Goal: Task Accomplishment & Management: Use online tool/utility

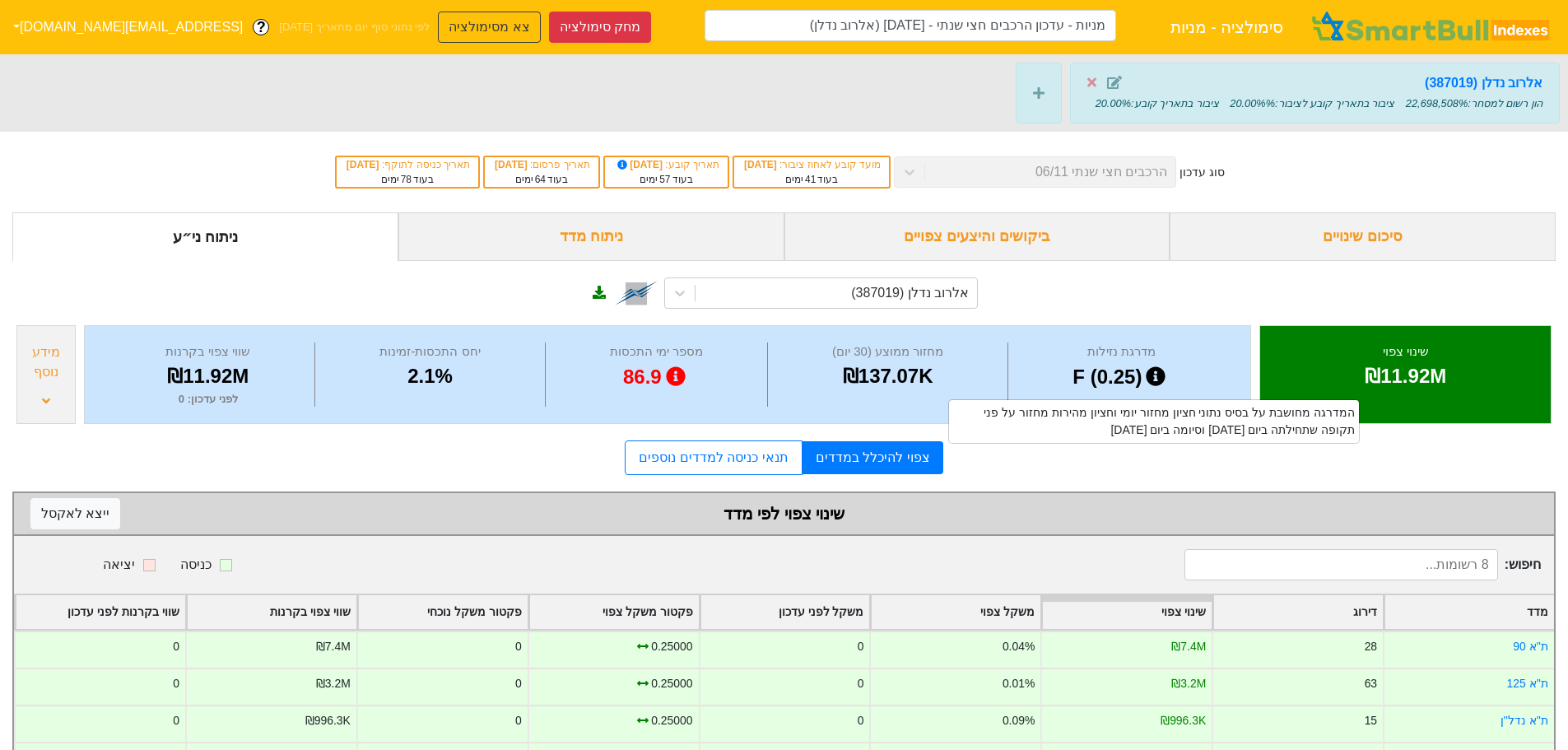
scroll to position [207, 0]
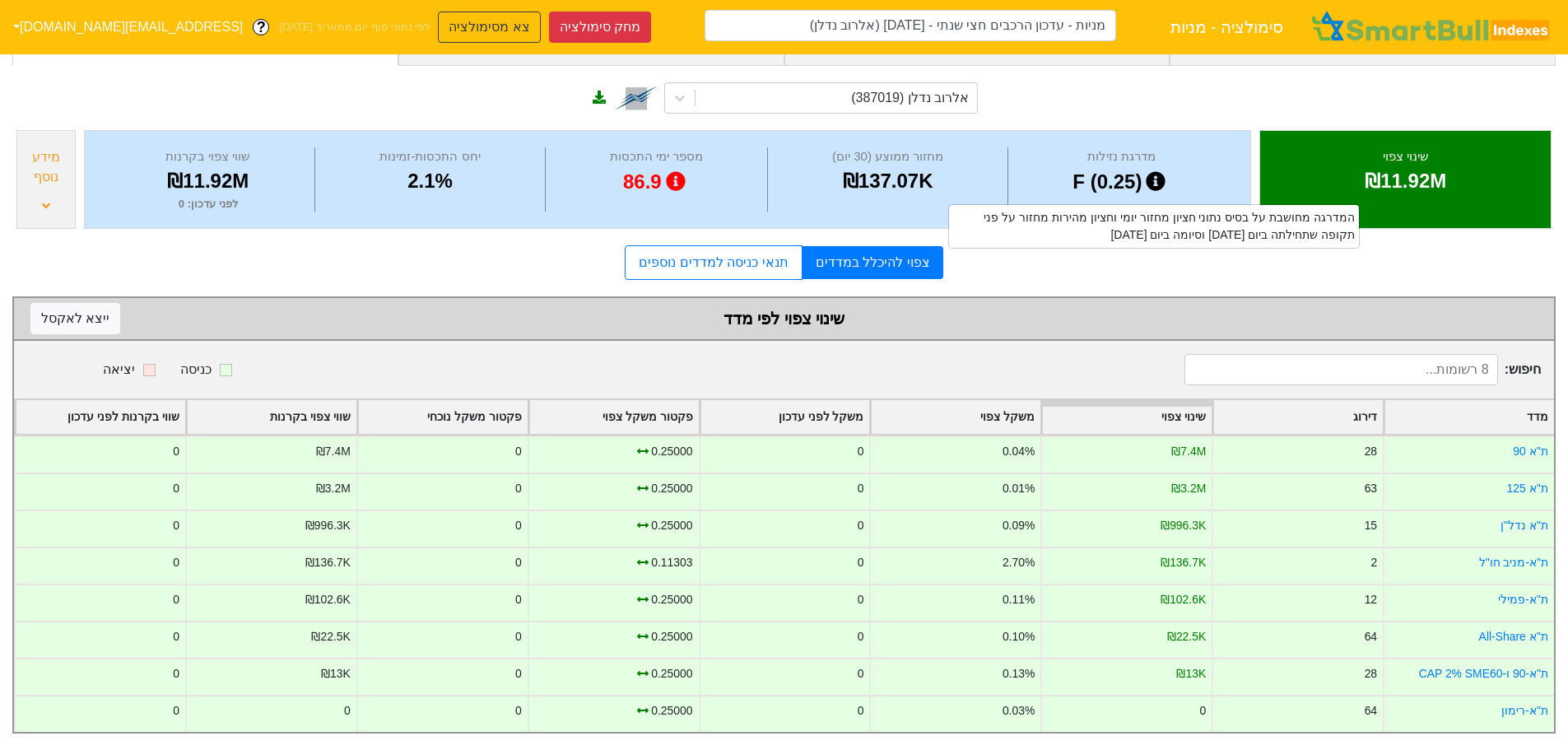
click at [1390, 77] on div "אלרוב נדלן (387019)" at bounding box center [784, 96] width 1543 height 60
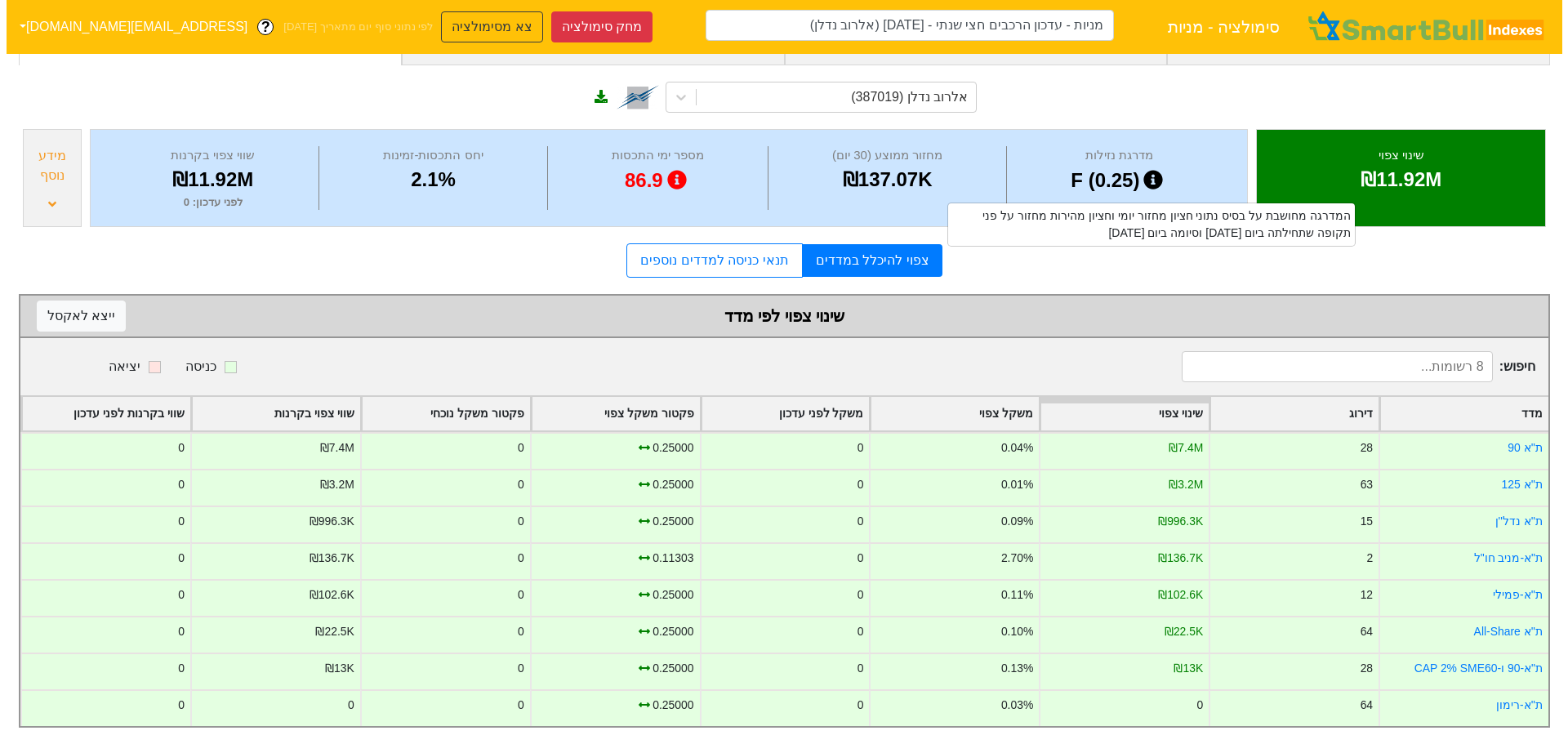
scroll to position [0, 0]
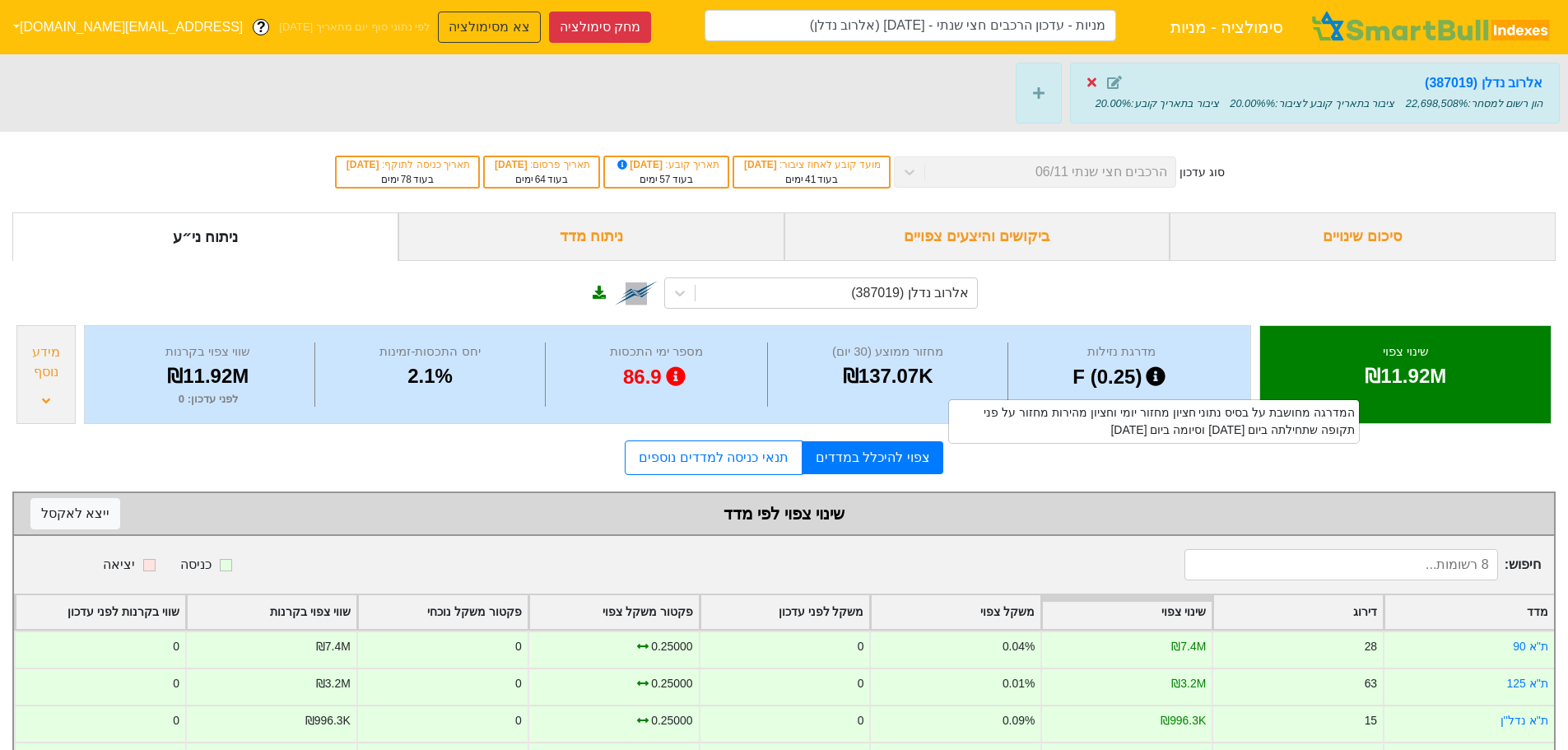
click at [1096, 82] on icon at bounding box center [1092, 83] width 9 height 9
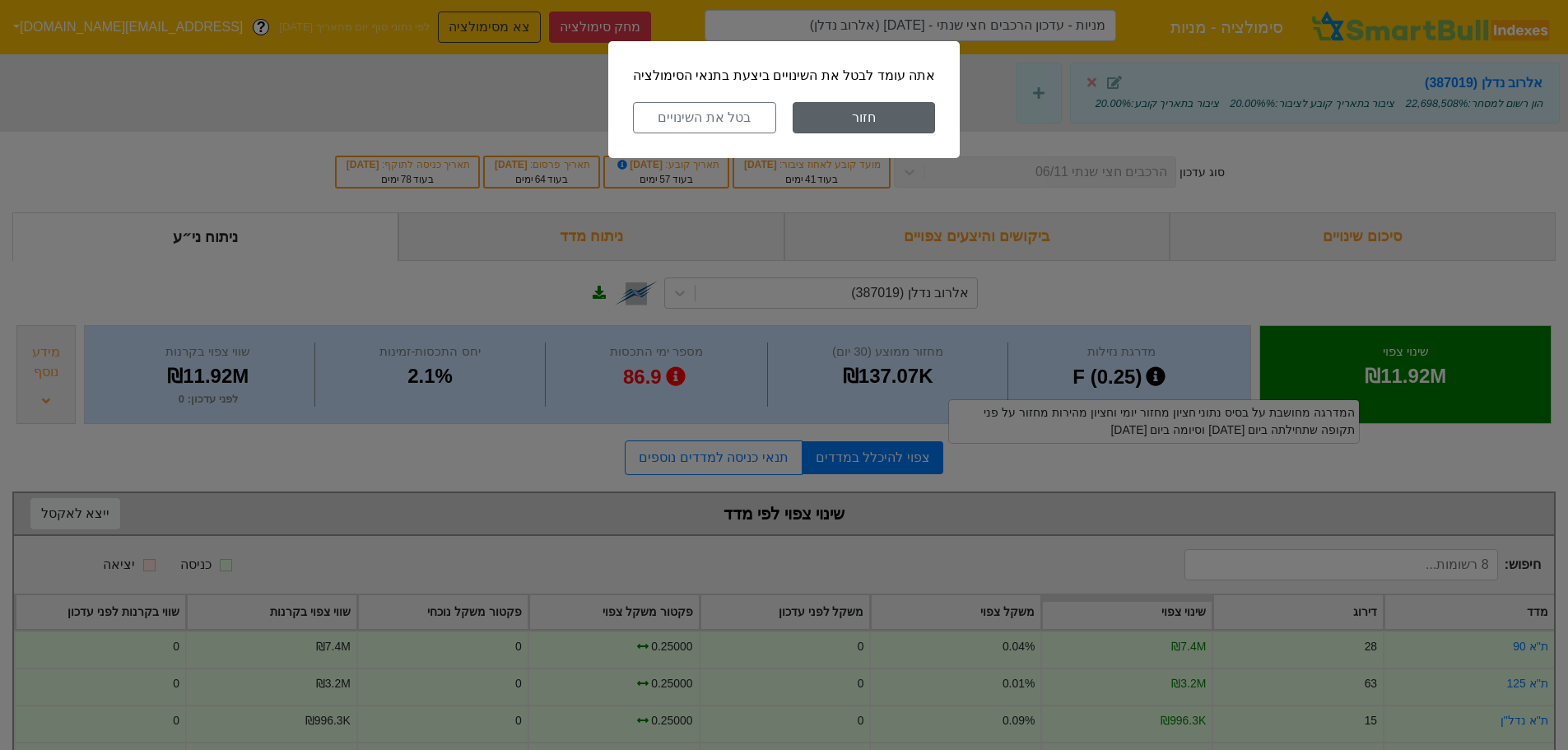
click at [830, 113] on button "חזור" at bounding box center [864, 117] width 143 height 31
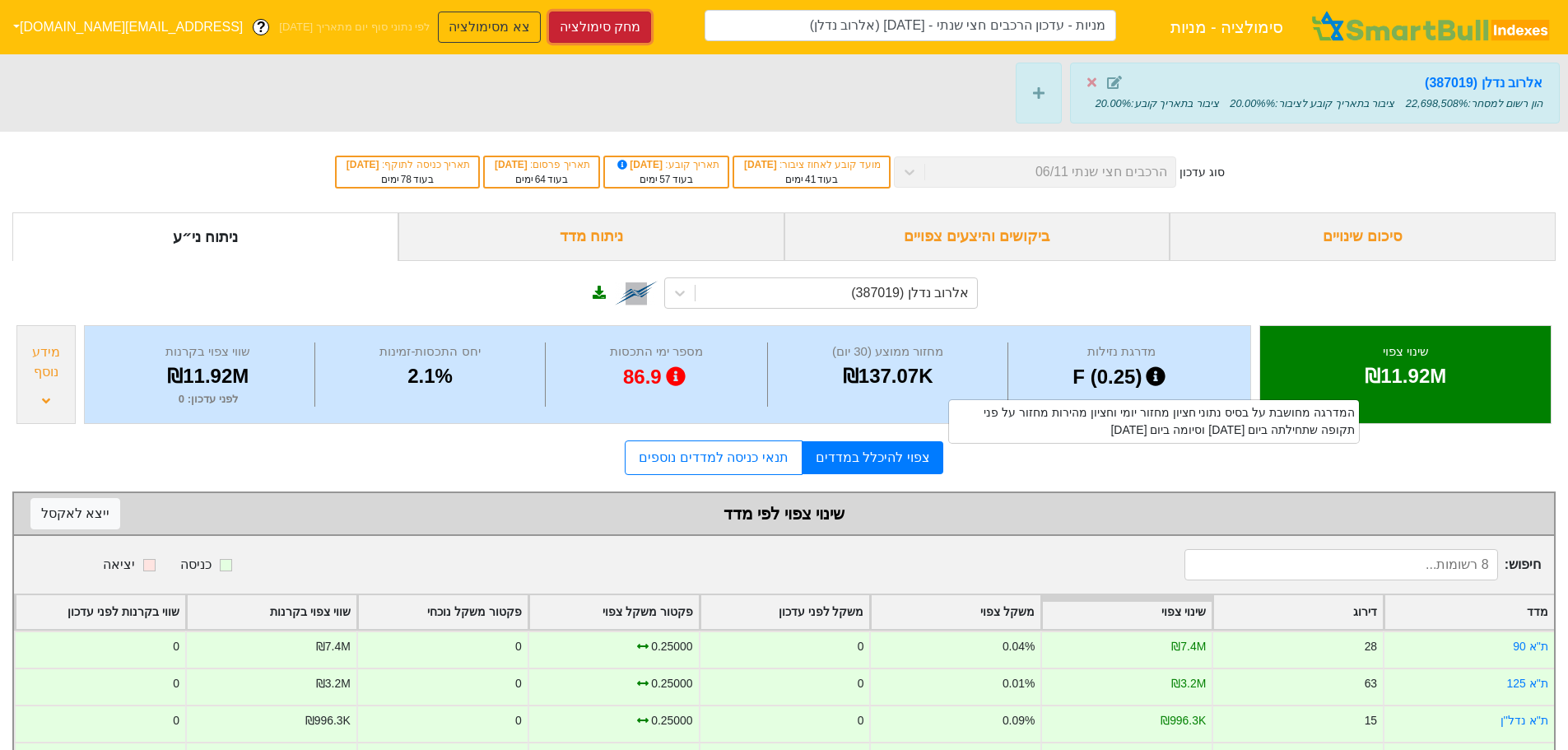
click at [549, 31] on button "מחק סימולציה" at bounding box center [600, 26] width 102 height 31
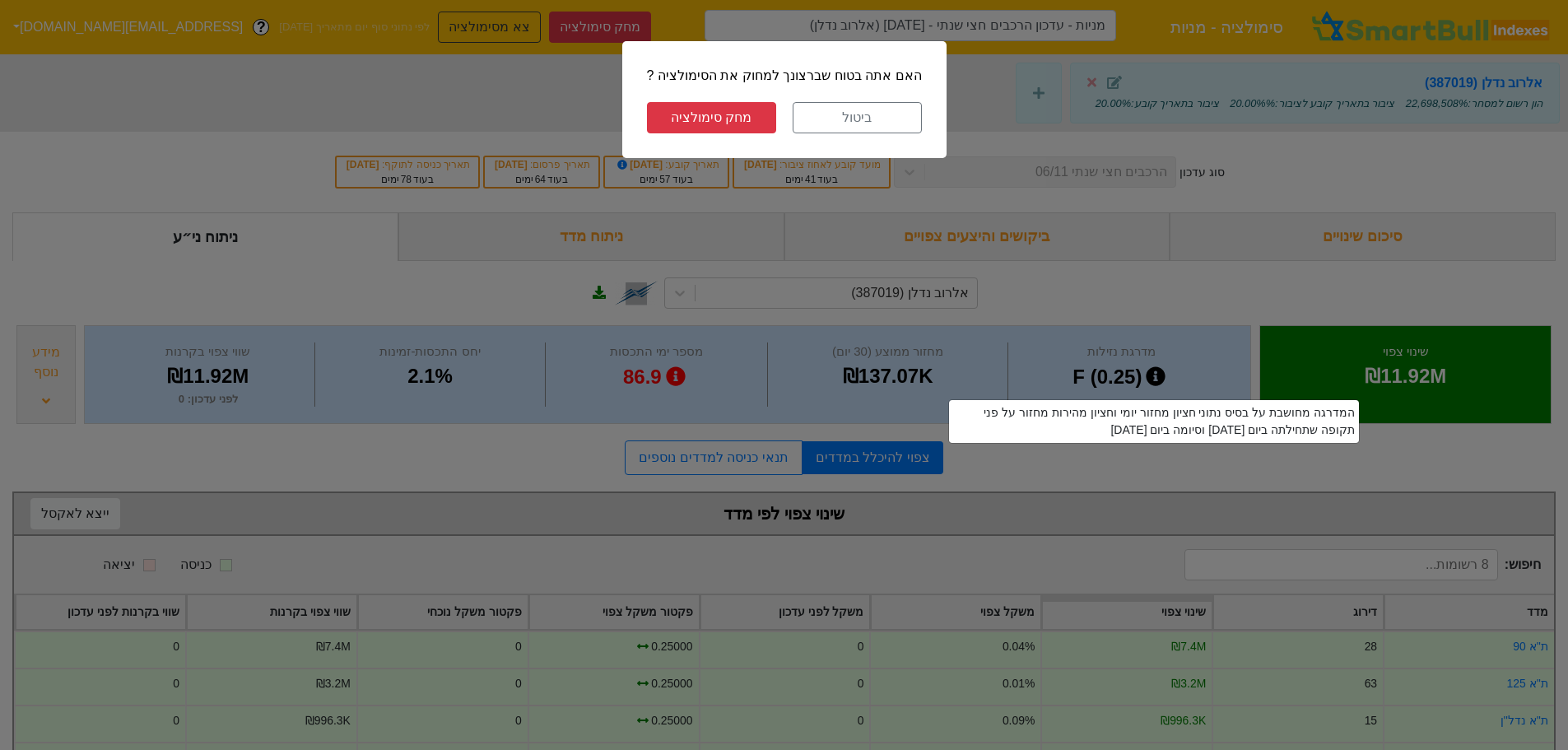
click at [718, 121] on button "מחק סימולציה" at bounding box center [712, 117] width 129 height 31
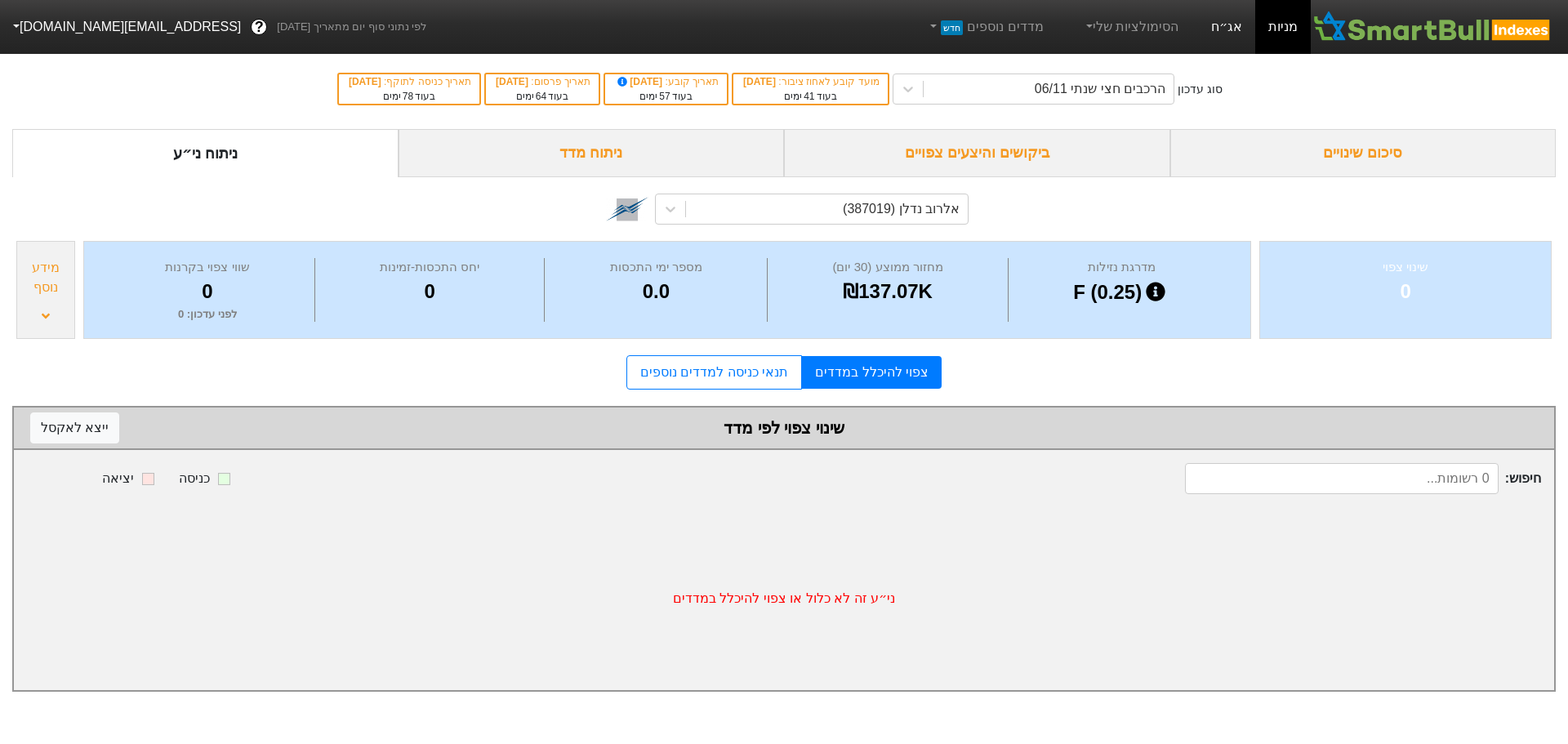
click at [1234, 18] on link "אג״ח" at bounding box center [1227, 27] width 57 height 54
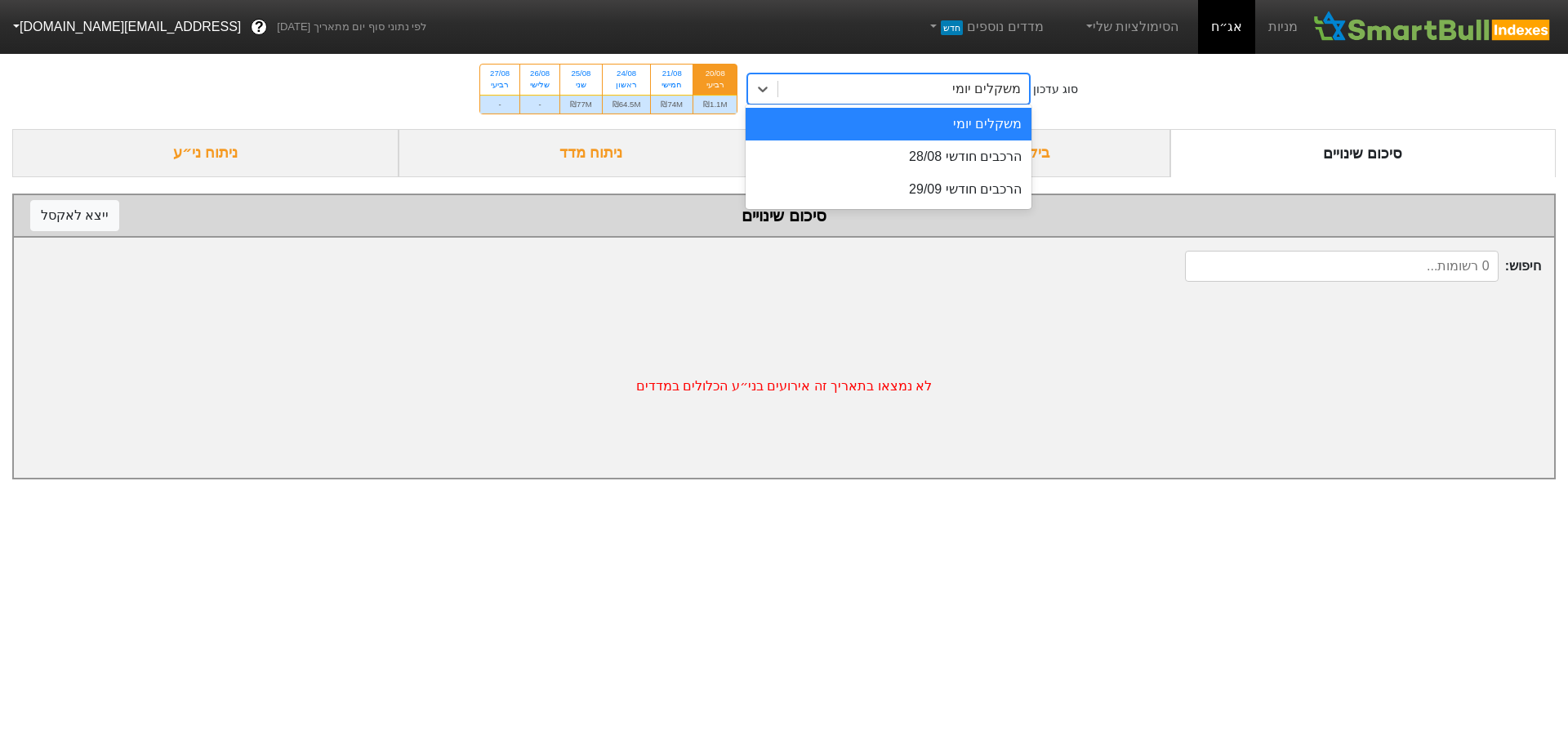
click at [924, 84] on div "משקלים יומי" at bounding box center [904, 89] width 251 height 30
click at [918, 157] on div "הרכבים חודשי 28/08" at bounding box center [889, 157] width 285 height 32
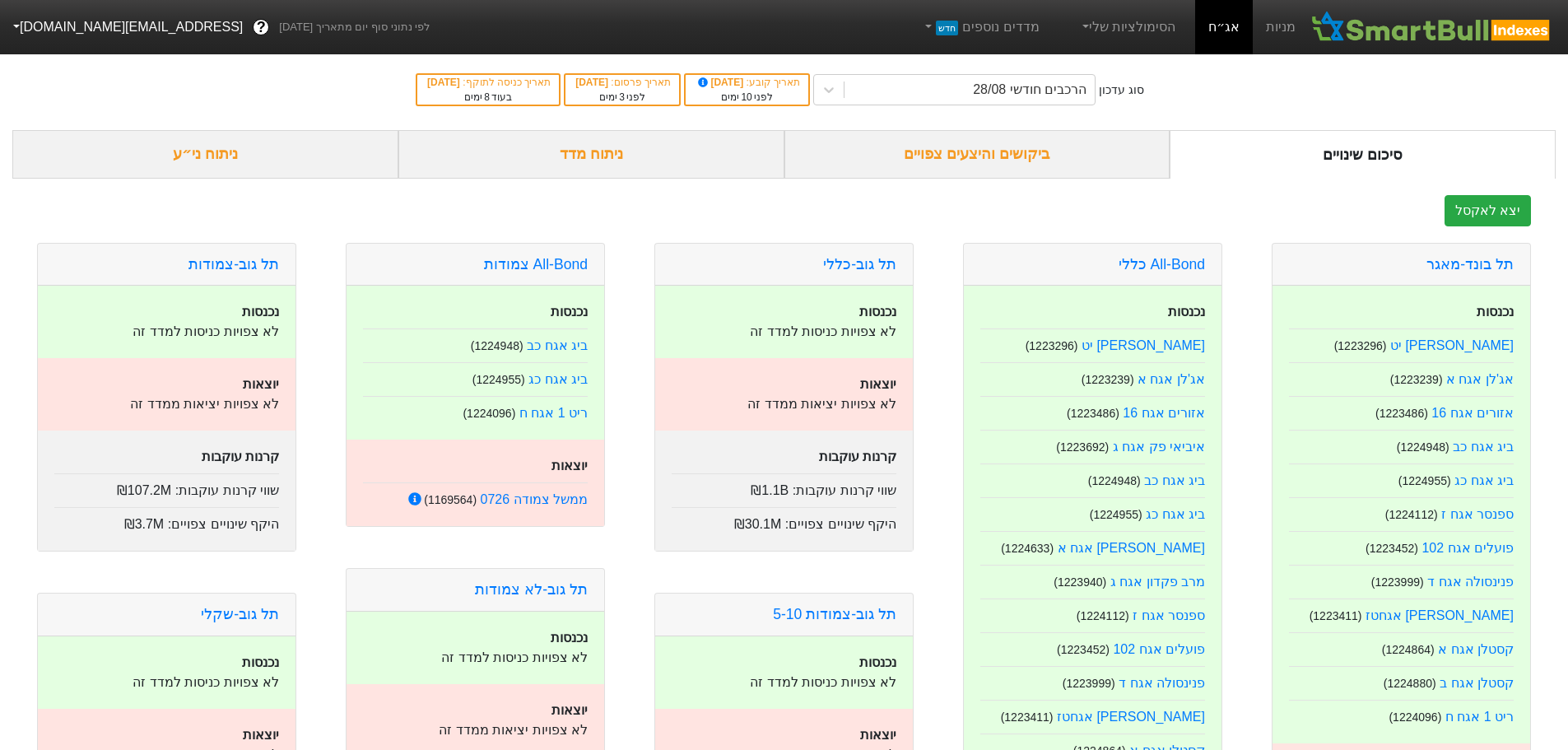
click at [239, 149] on div "ניתוח ני״ע" at bounding box center [205, 154] width 386 height 49
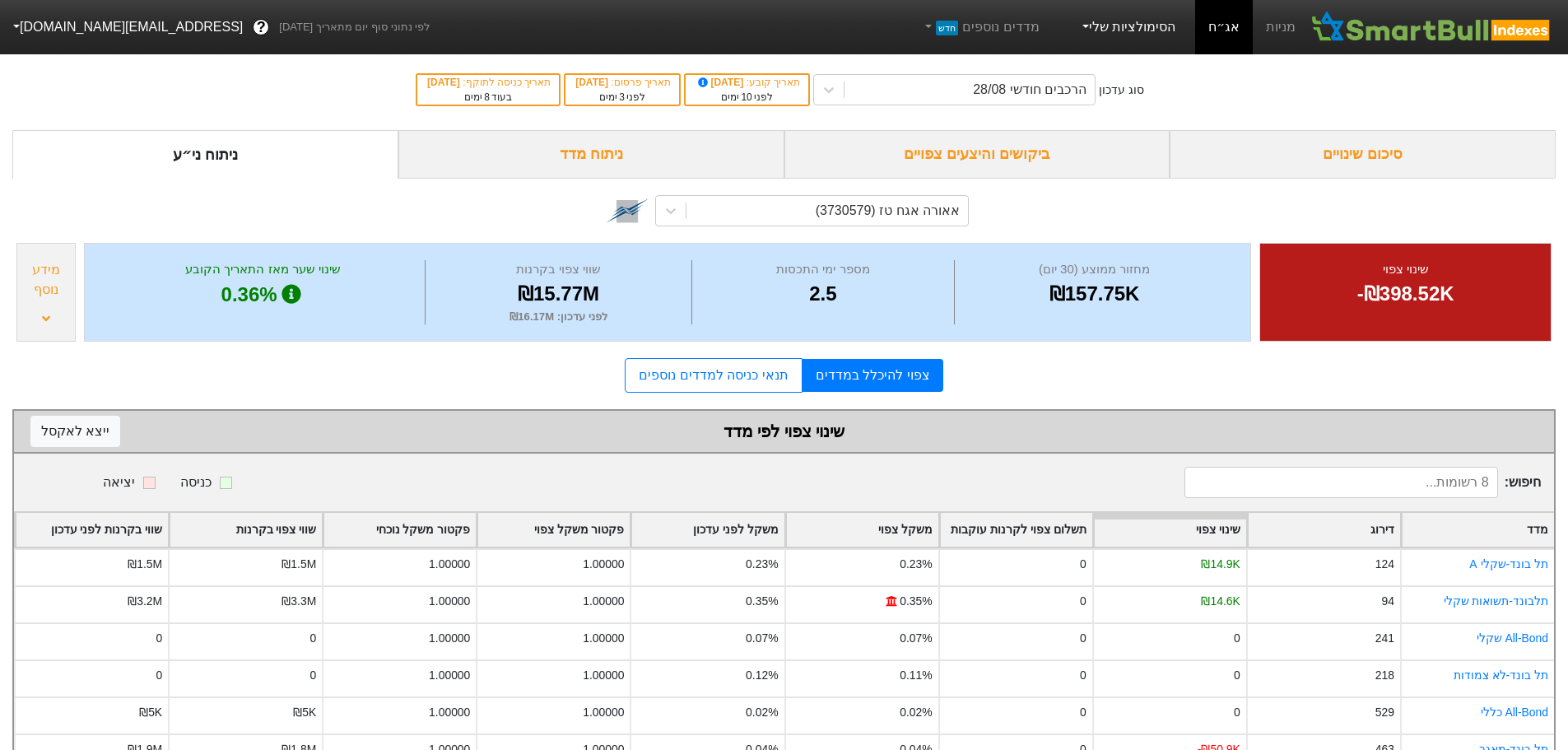
click at [1123, 21] on link "הסימולציות שלי" at bounding box center [1127, 26] width 110 height 33
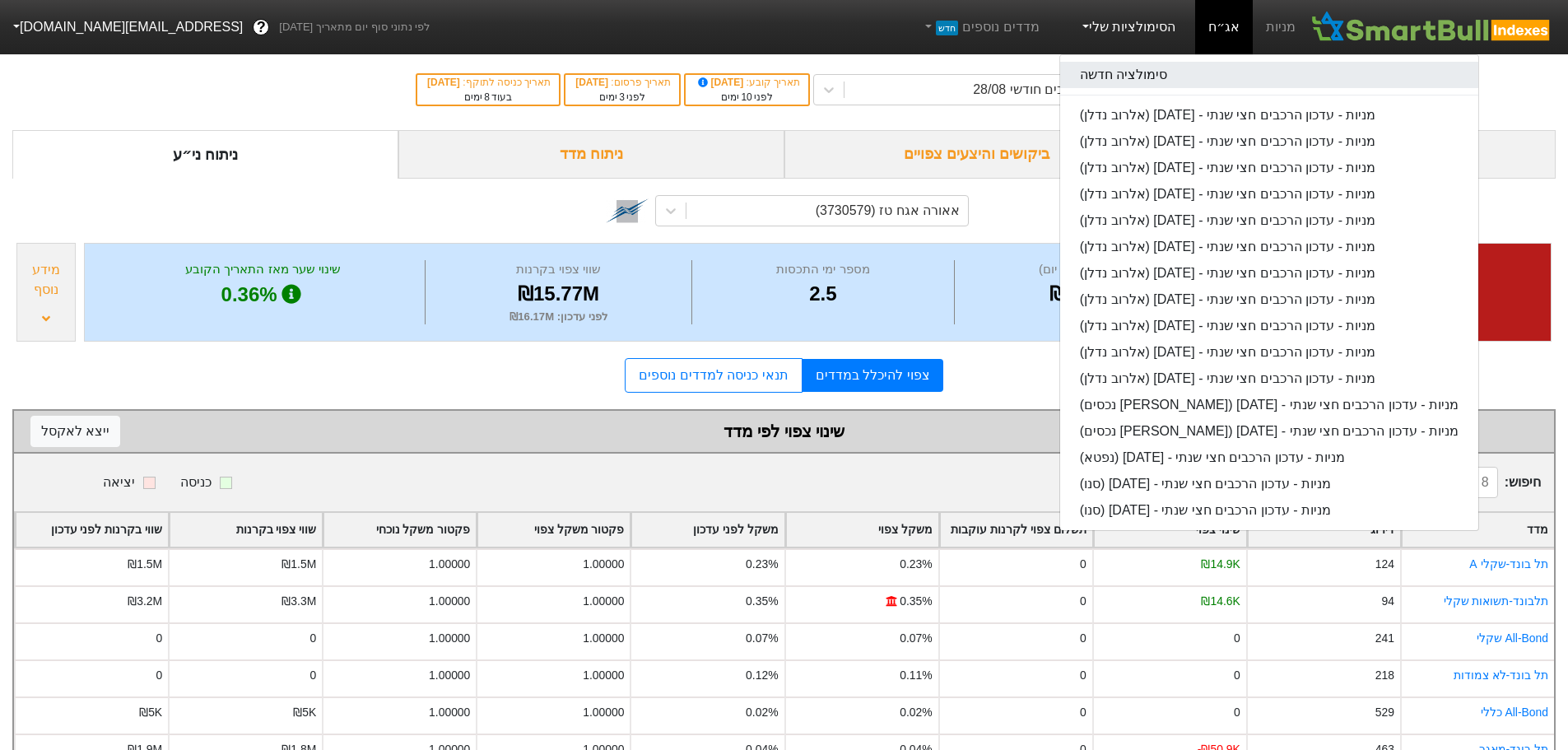
click at [1123, 62] on link "סימולציה חדשה" at bounding box center [1269, 75] width 418 height 26
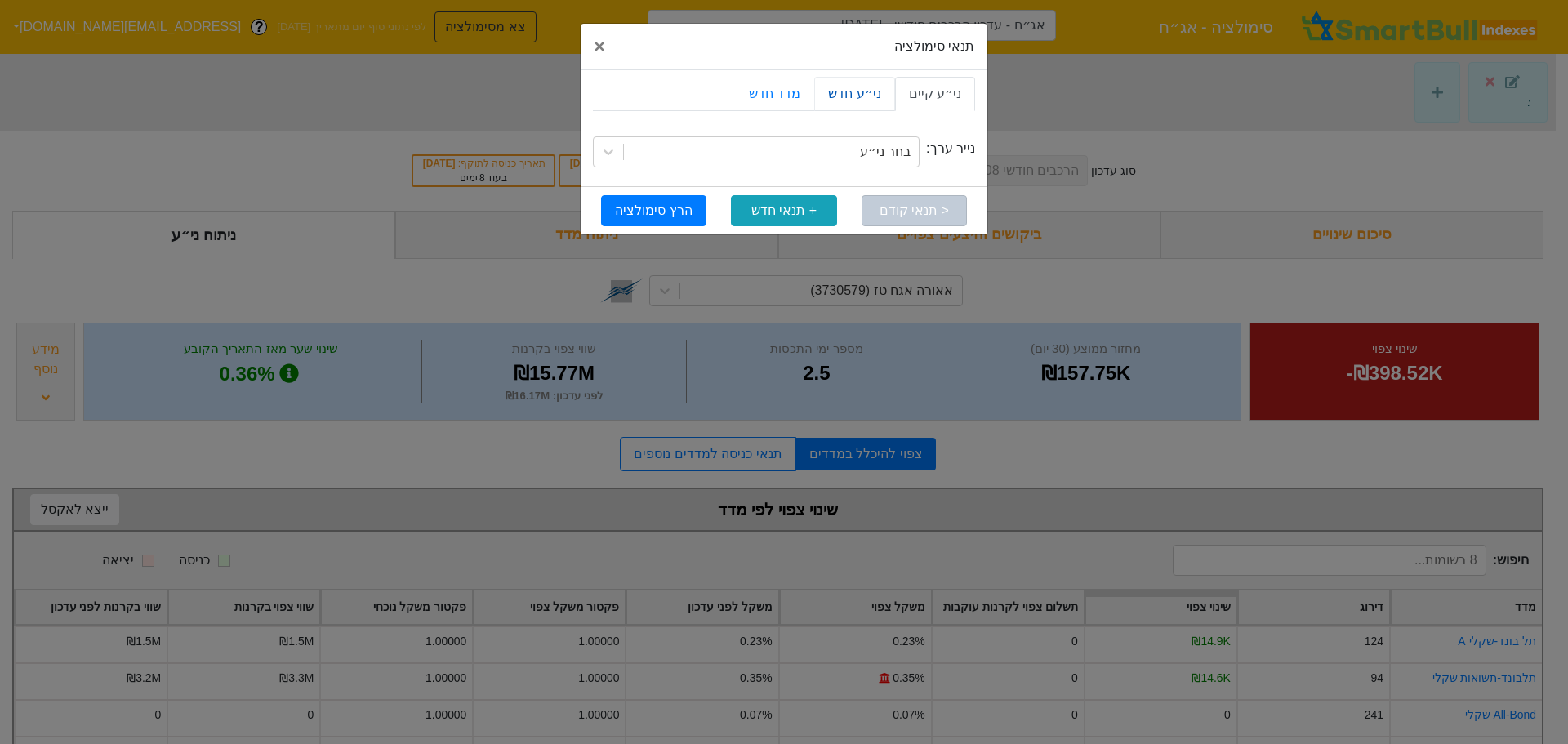
click at [858, 88] on link "ני״ע חדש" at bounding box center [854, 94] width 80 height 34
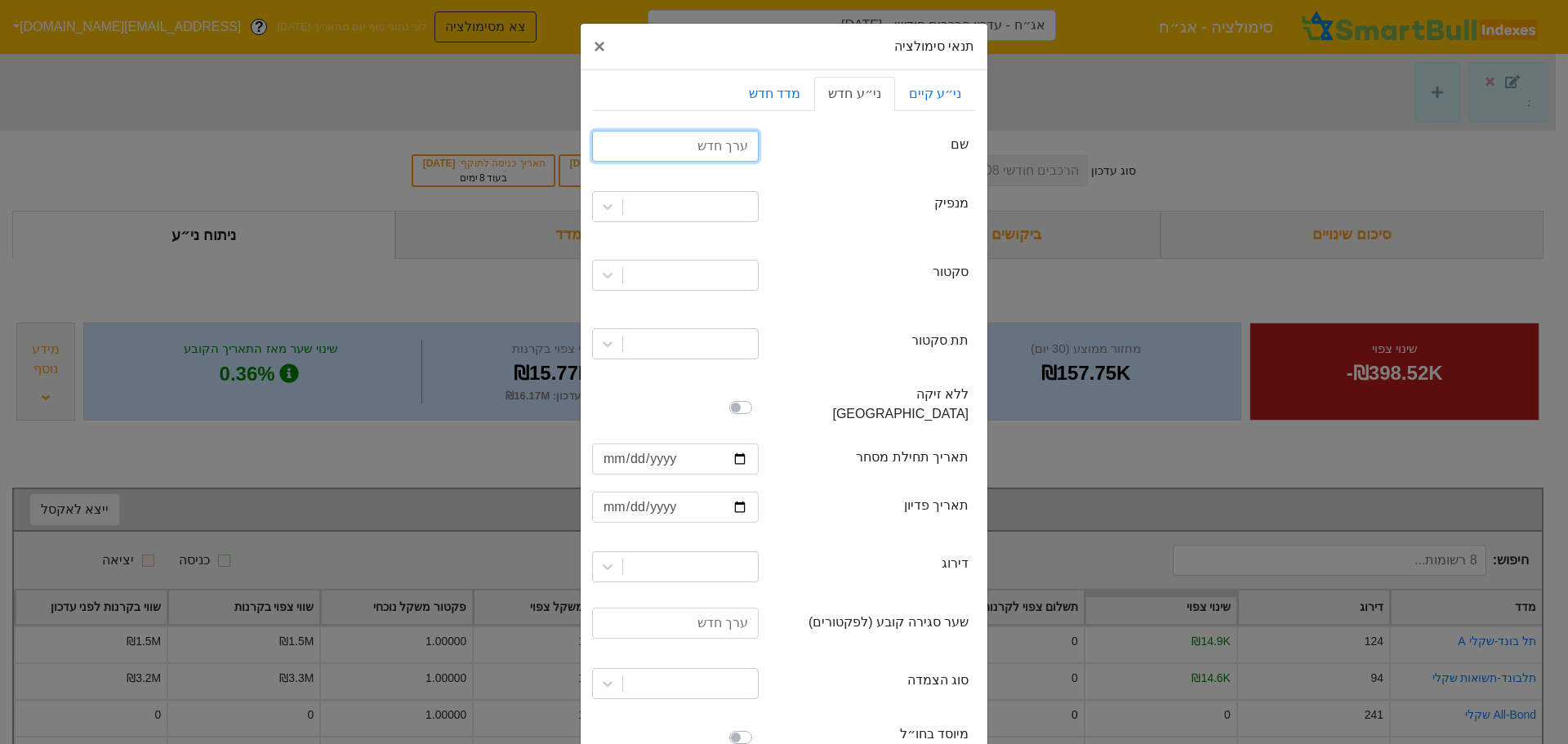
click at [731, 153] on input "text" at bounding box center [676, 145] width 167 height 31
type input "v"
type input "ה"
type input "בינלאומי סדרה יג"
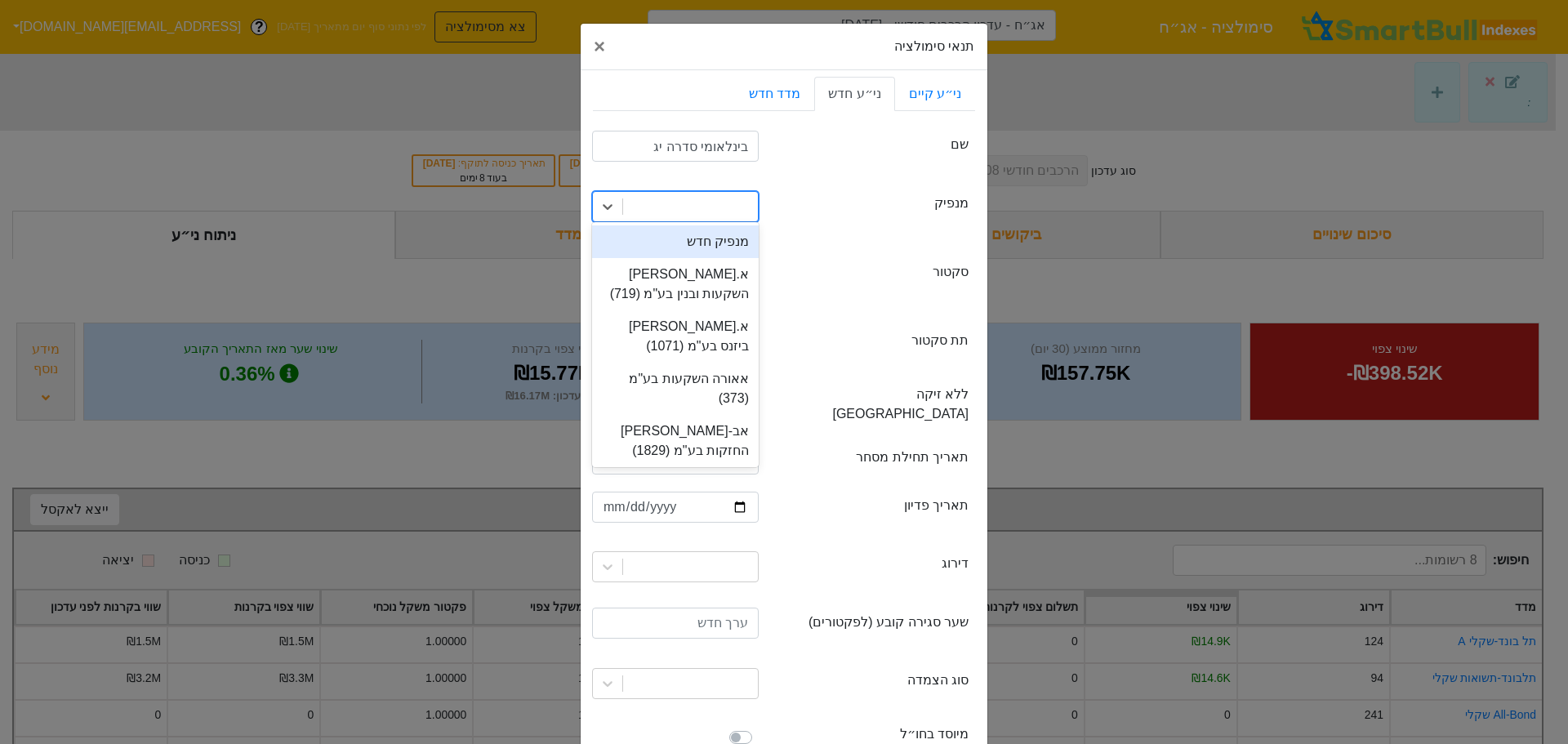
click at [703, 219] on div at bounding box center [689, 207] width 134 height 30
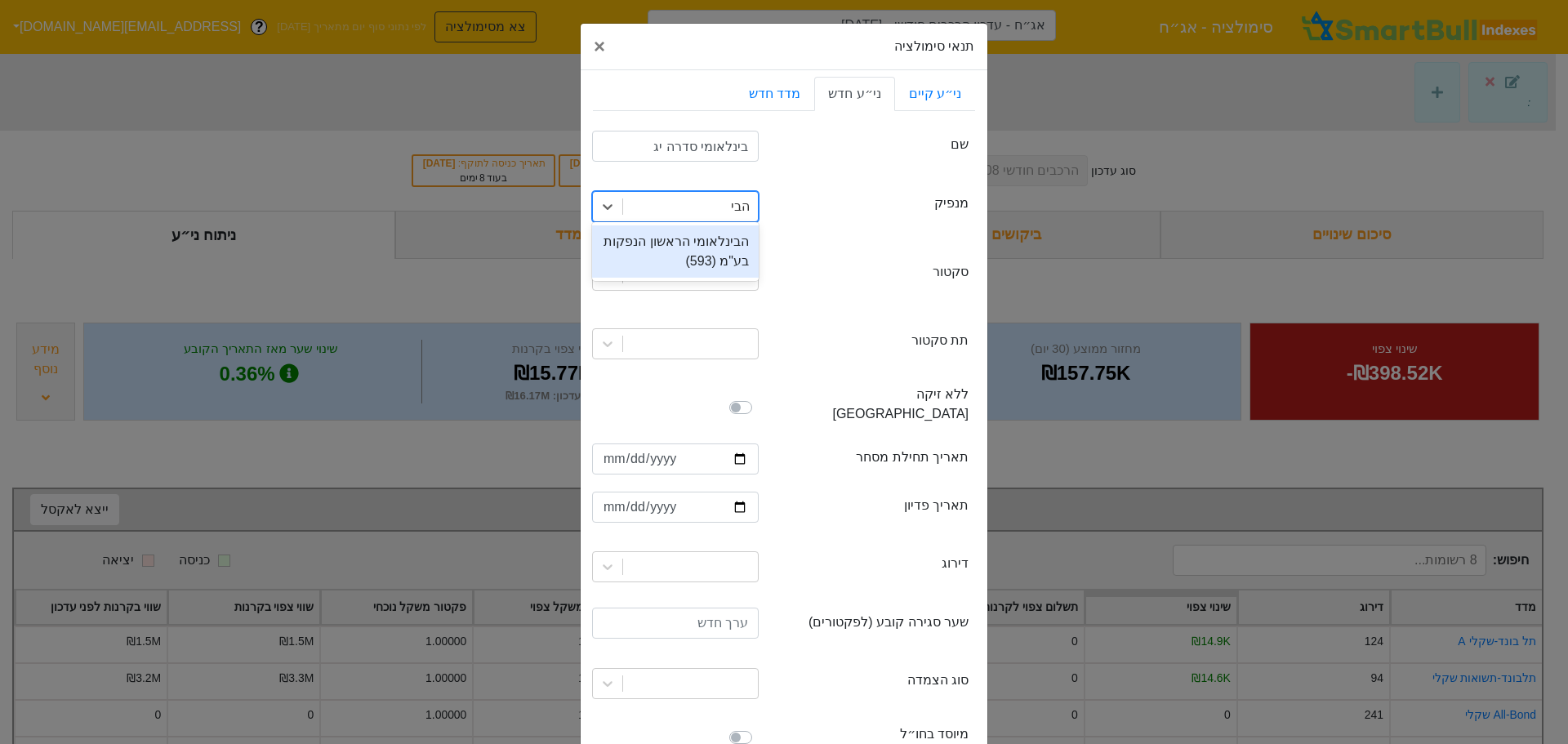
type input "הבינ"
click at [727, 254] on div "הבינלאומי הראשון הנפקות בע"מ (593)" at bounding box center [676, 251] width 167 height 52
click at [722, 267] on div at bounding box center [689, 275] width 134 height 30
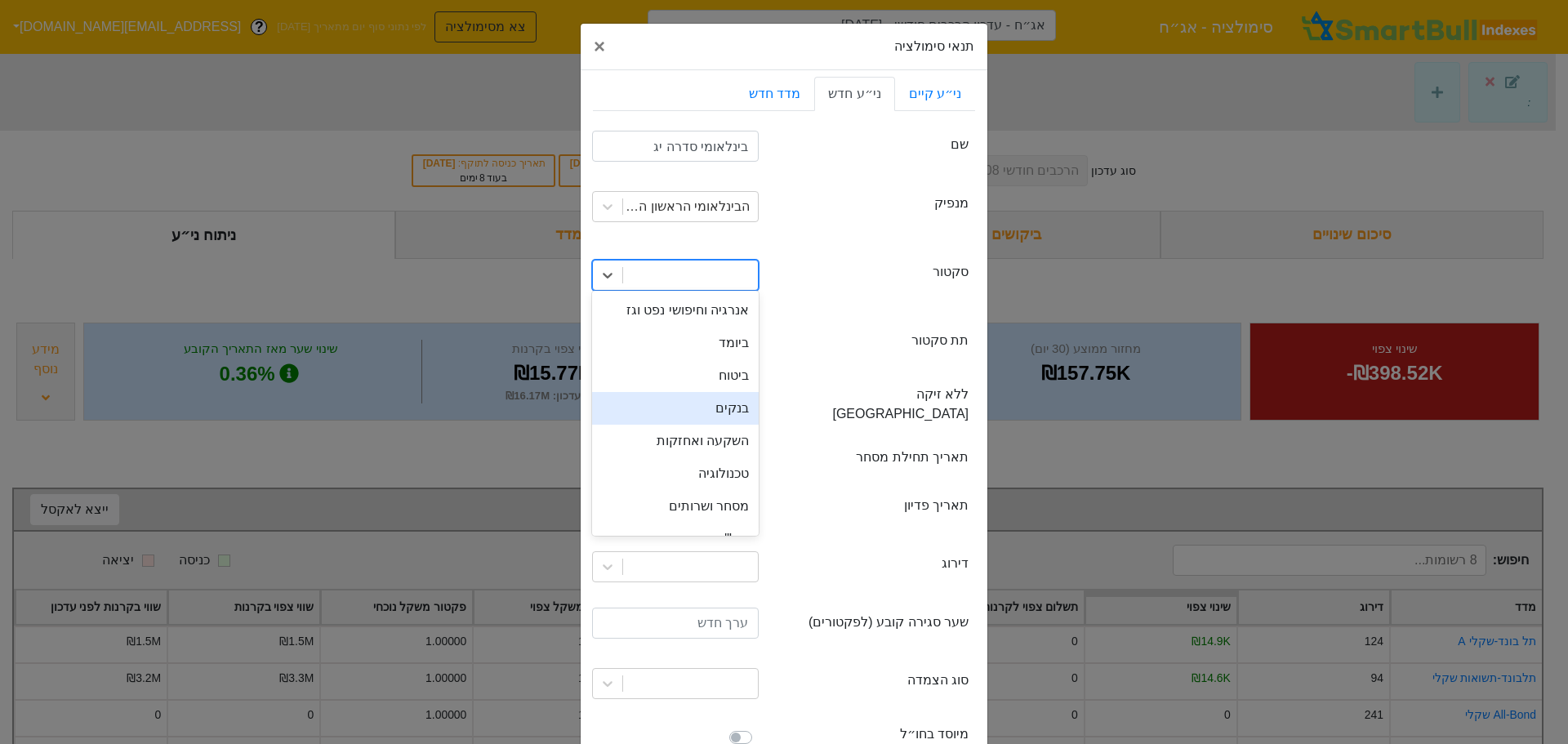
click at [722, 421] on div "בנקים" at bounding box center [676, 408] width 167 height 32
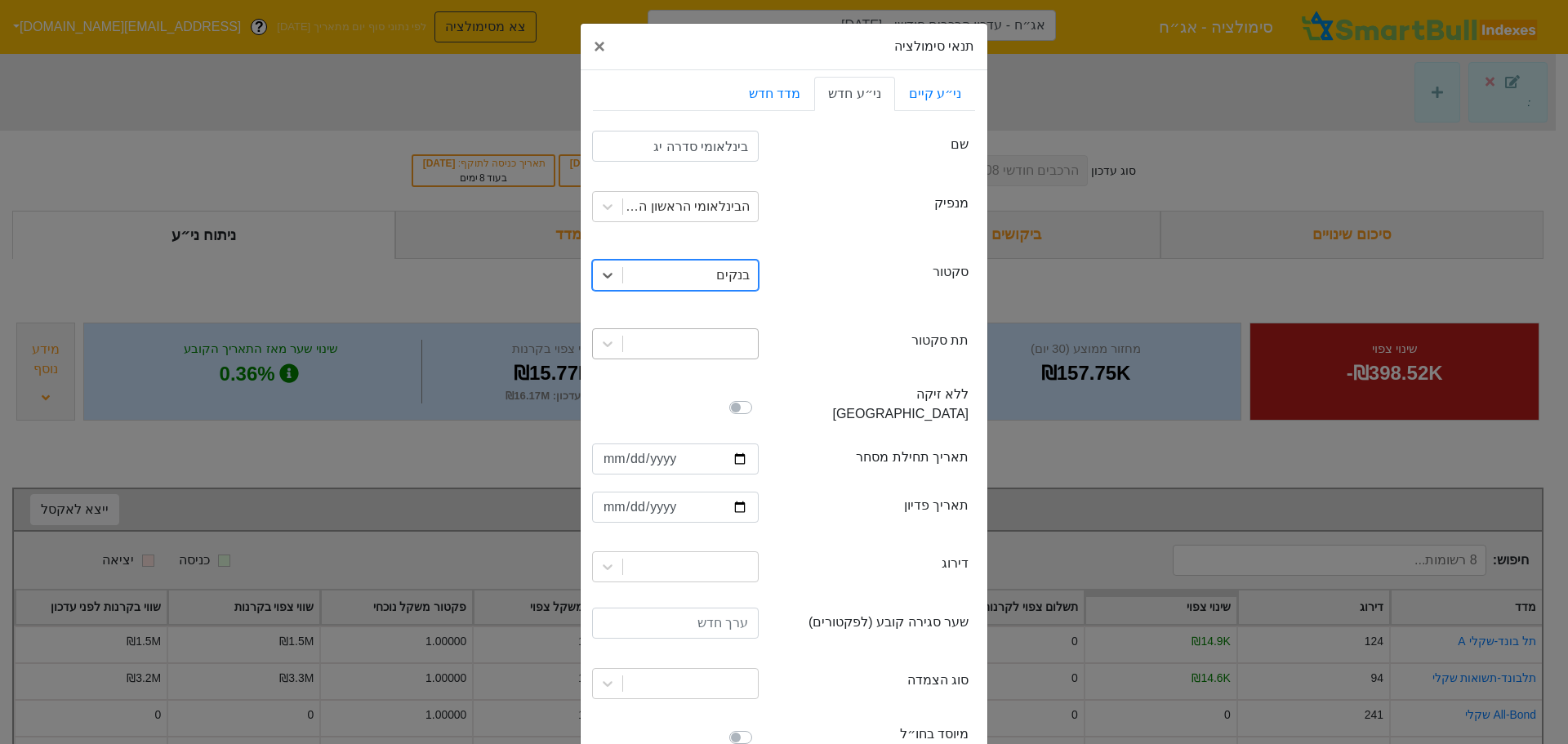
click at [736, 358] on div at bounding box center [689, 344] width 134 height 30
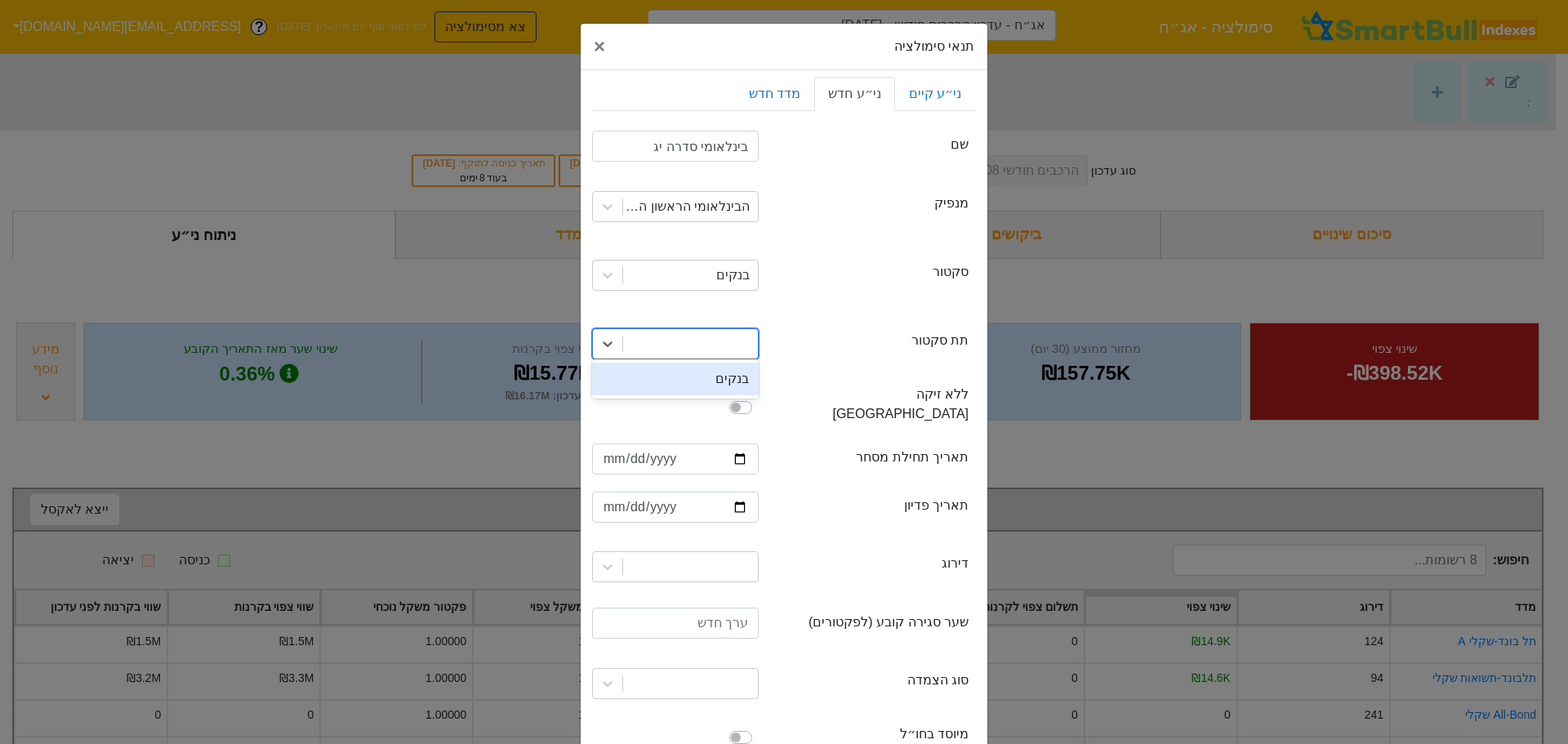
click at [735, 375] on div "בנקים" at bounding box center [676, 378] width 167 height 32
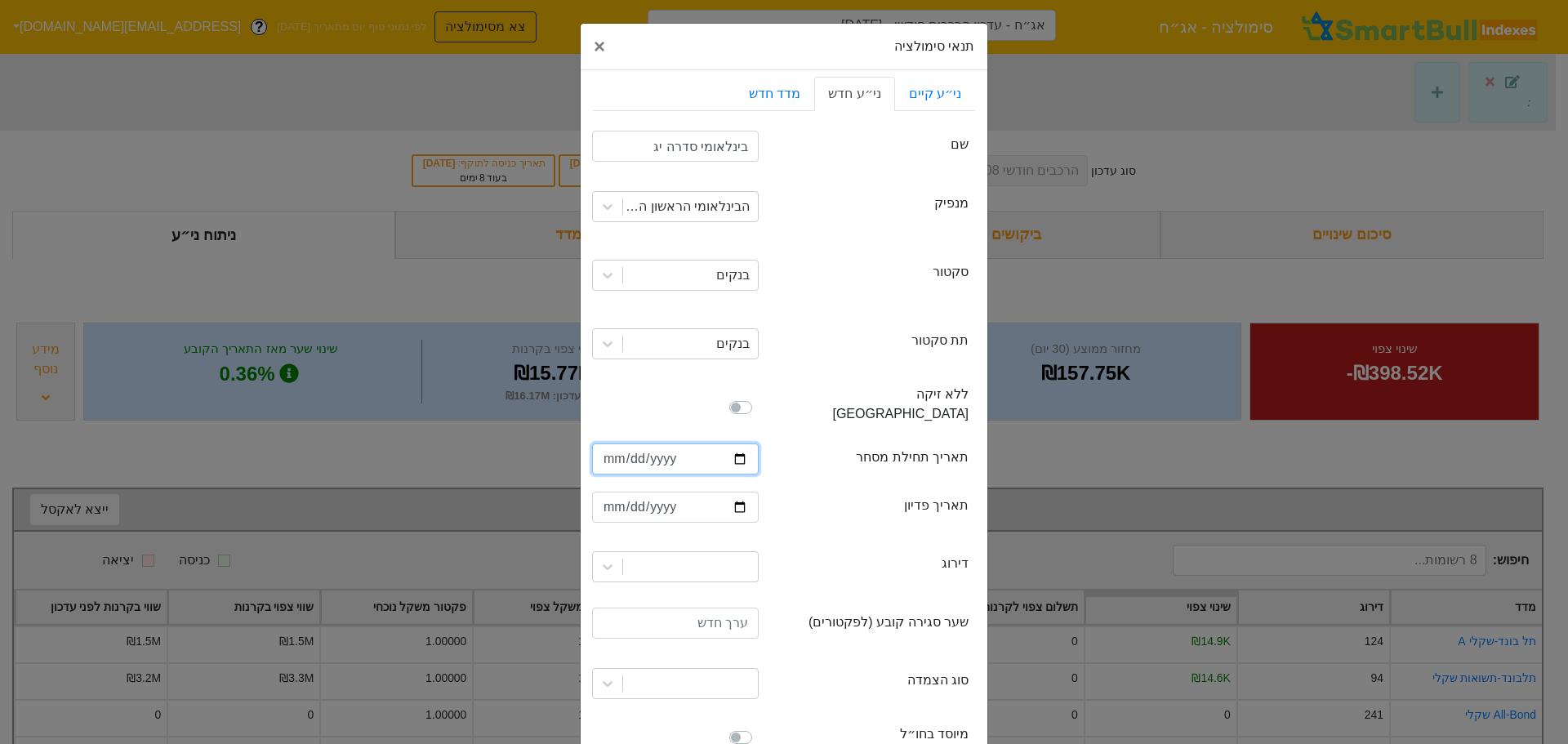
click at [704, 444] on input "date" at bounding box center [676, 459] width 167 height 31
click at [686, 444] on input "date" at bounding box center [676, 459] width 167 height 31
click at [714, 444] on input "date" at bounding box center [676, 459] width 167 height 31
type input "[DATE]"
click at [683, 492] on input "date" at bounding box center [676, 507] width 167 height 31
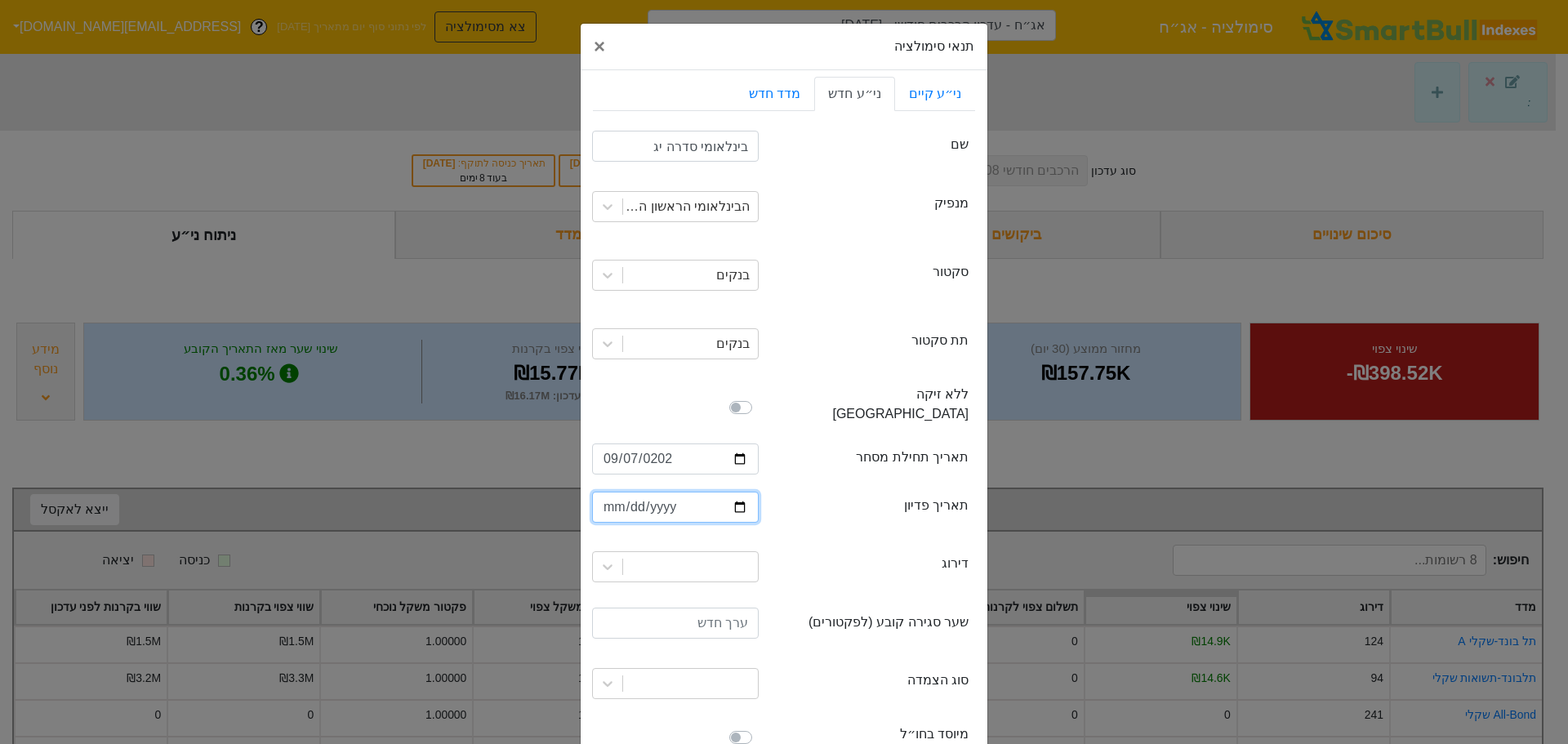
click at [713, 492] on input "date" at bounding box center [676, 507] width 167 height 31
type input "[DATE]"
click at [726, 551] on div at bounding box center [676, 566] width 167 height 31
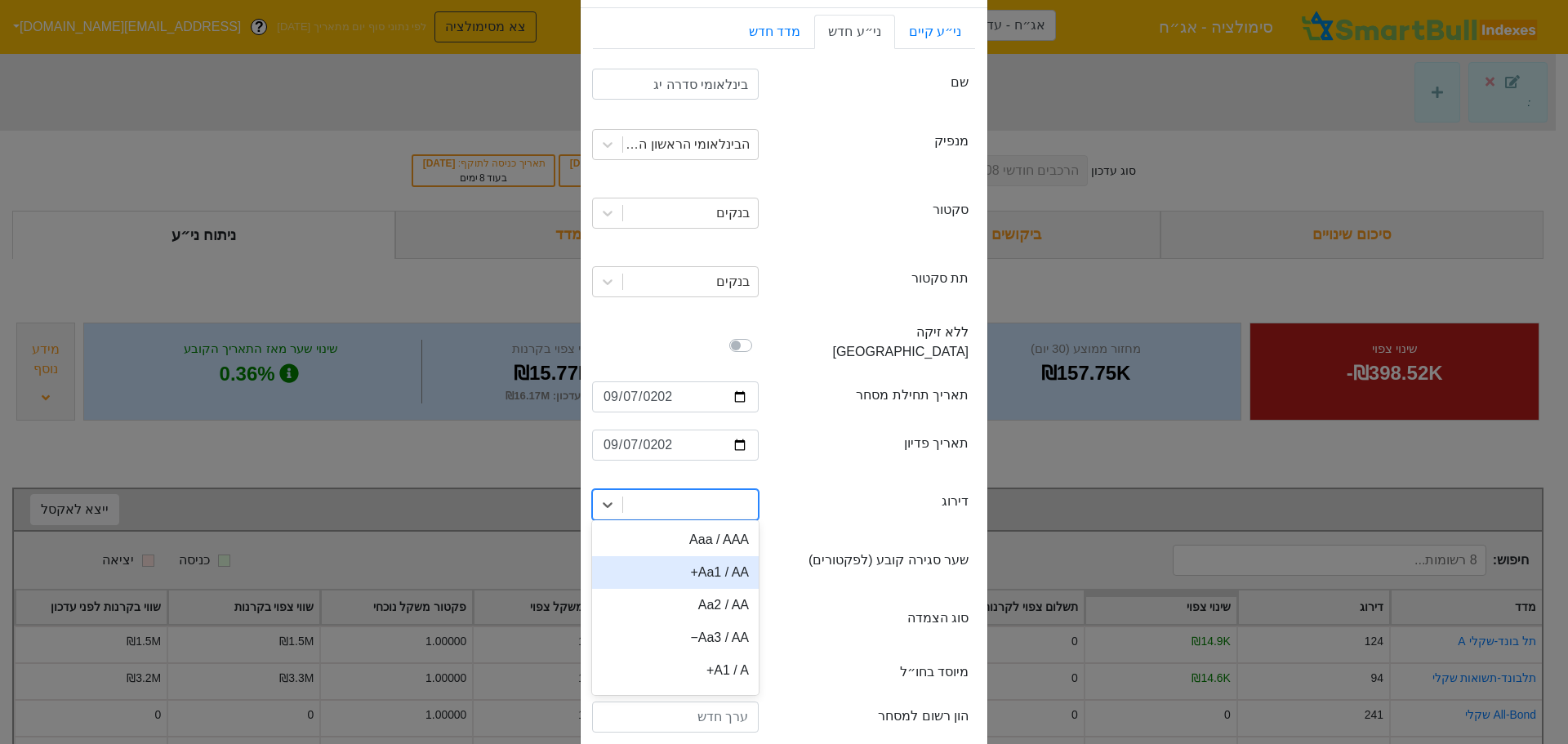
scroll to position [70, 0]
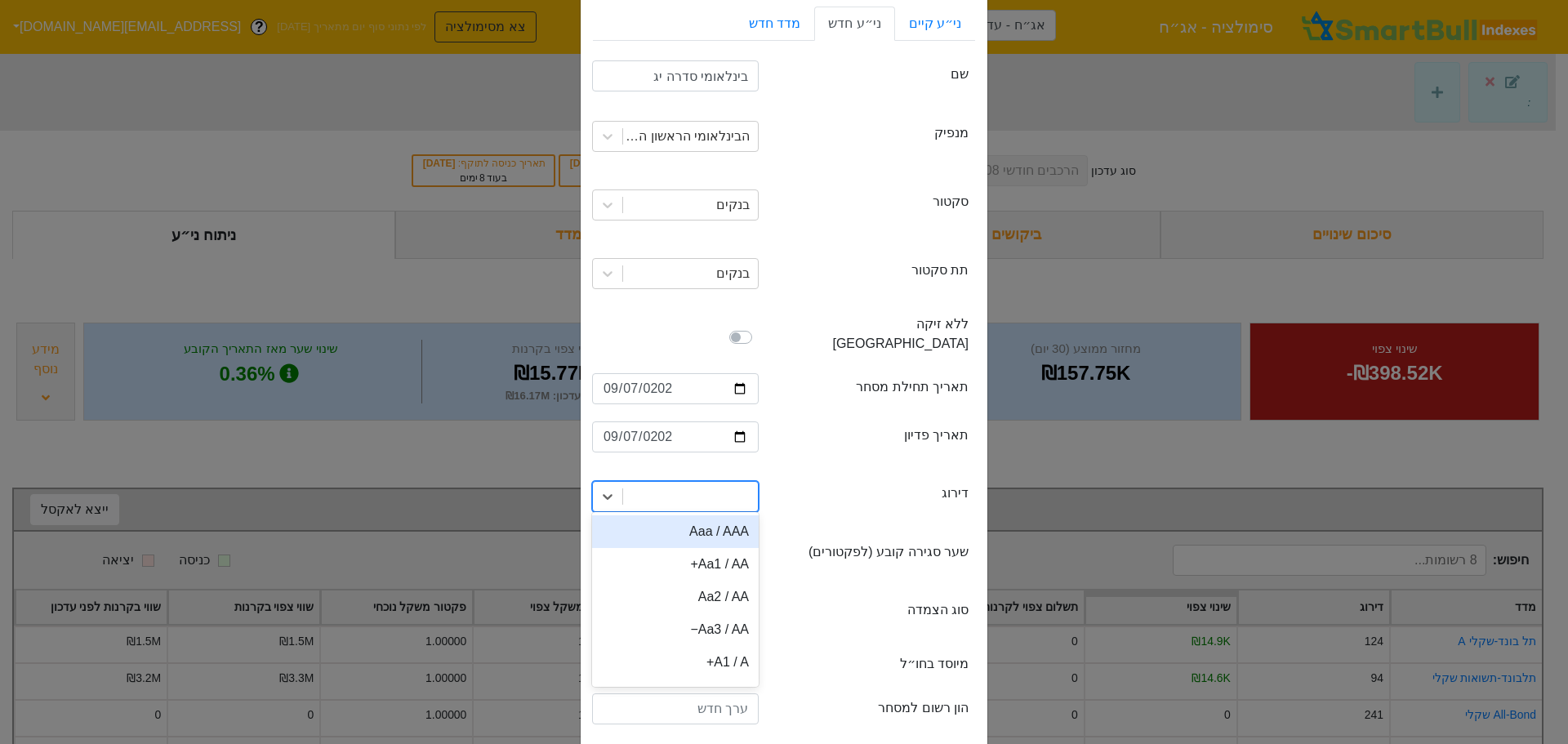
click at [735, 515] on div "Aaa / AAA" at bounding box center [676, 531] width 167 height 32
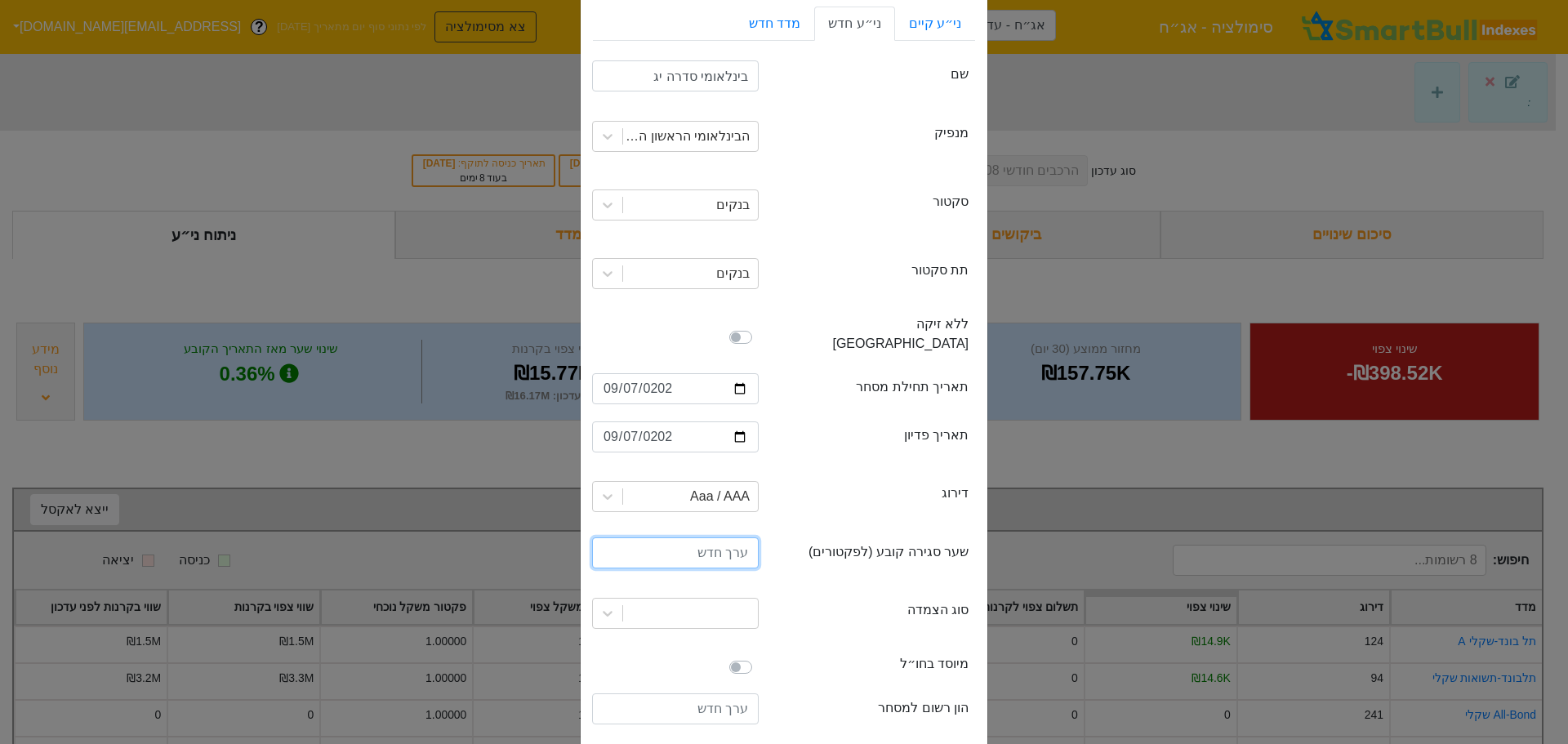
click at [677, 547] on input "number" at bounding box center [676, 552] width 167 height 31
type input "100"
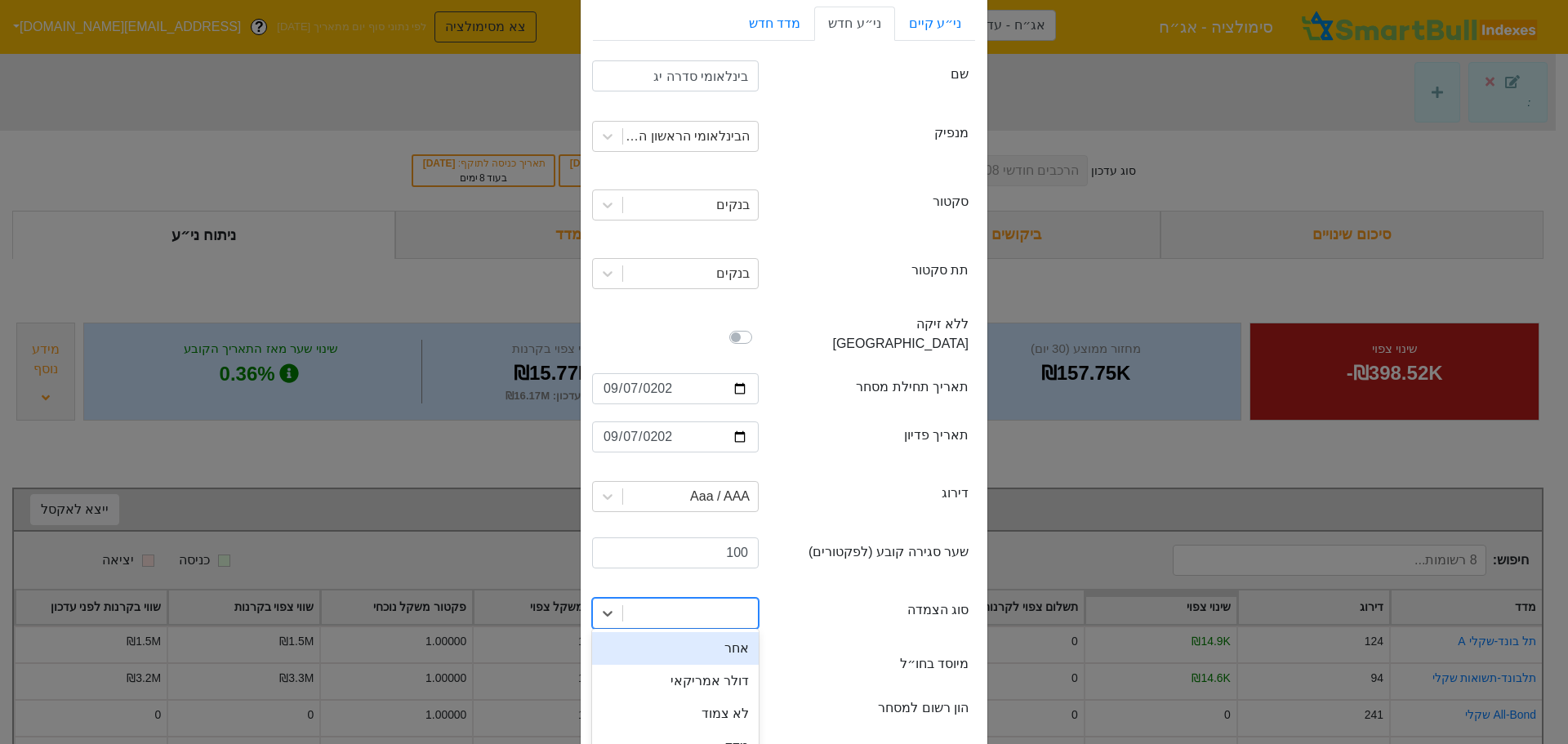
click at [718, 599] on div at bounding box center [689, 613] width 134 height 30
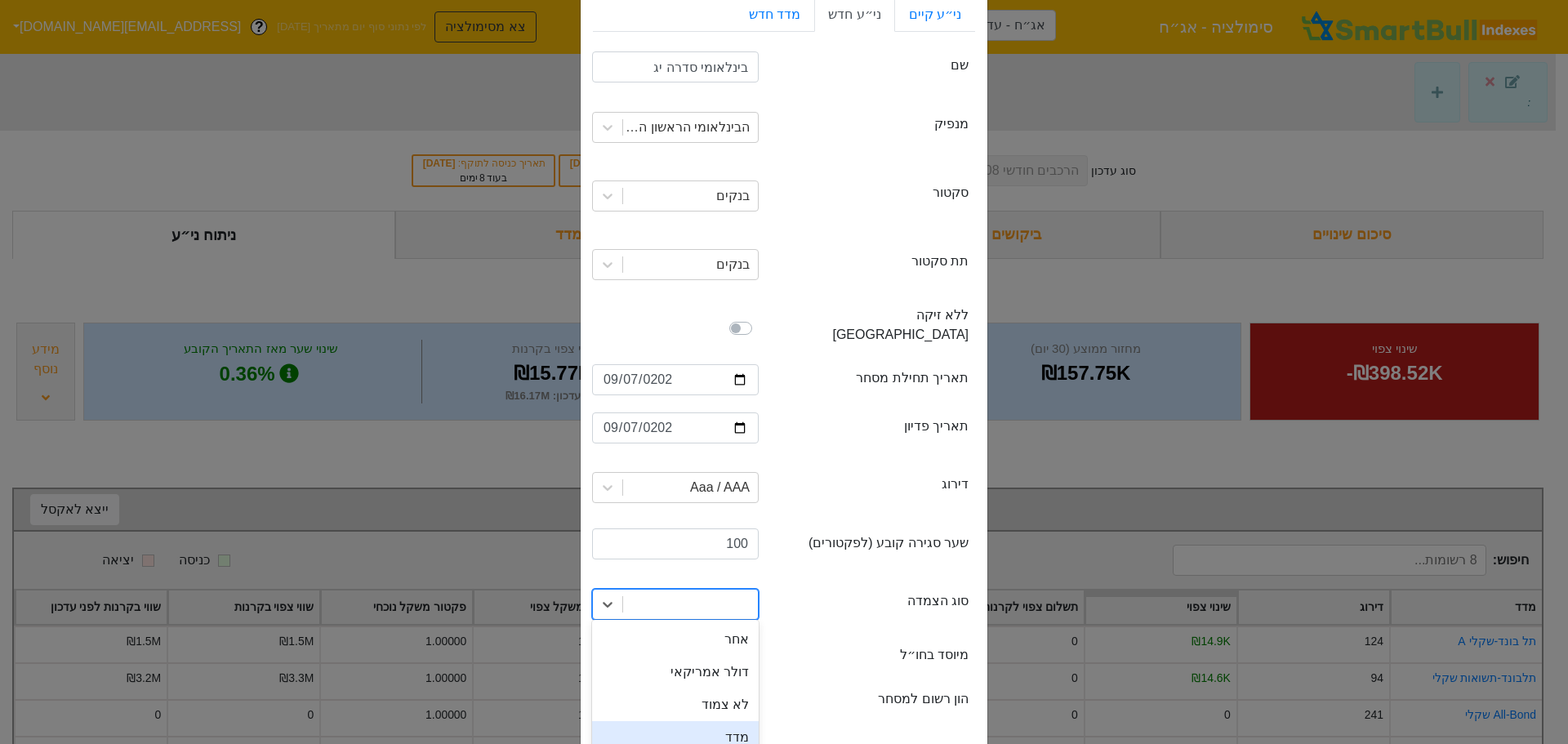
click at [714, 721] on div "מדד" at bounding box center [676, 737] width 167 height 32
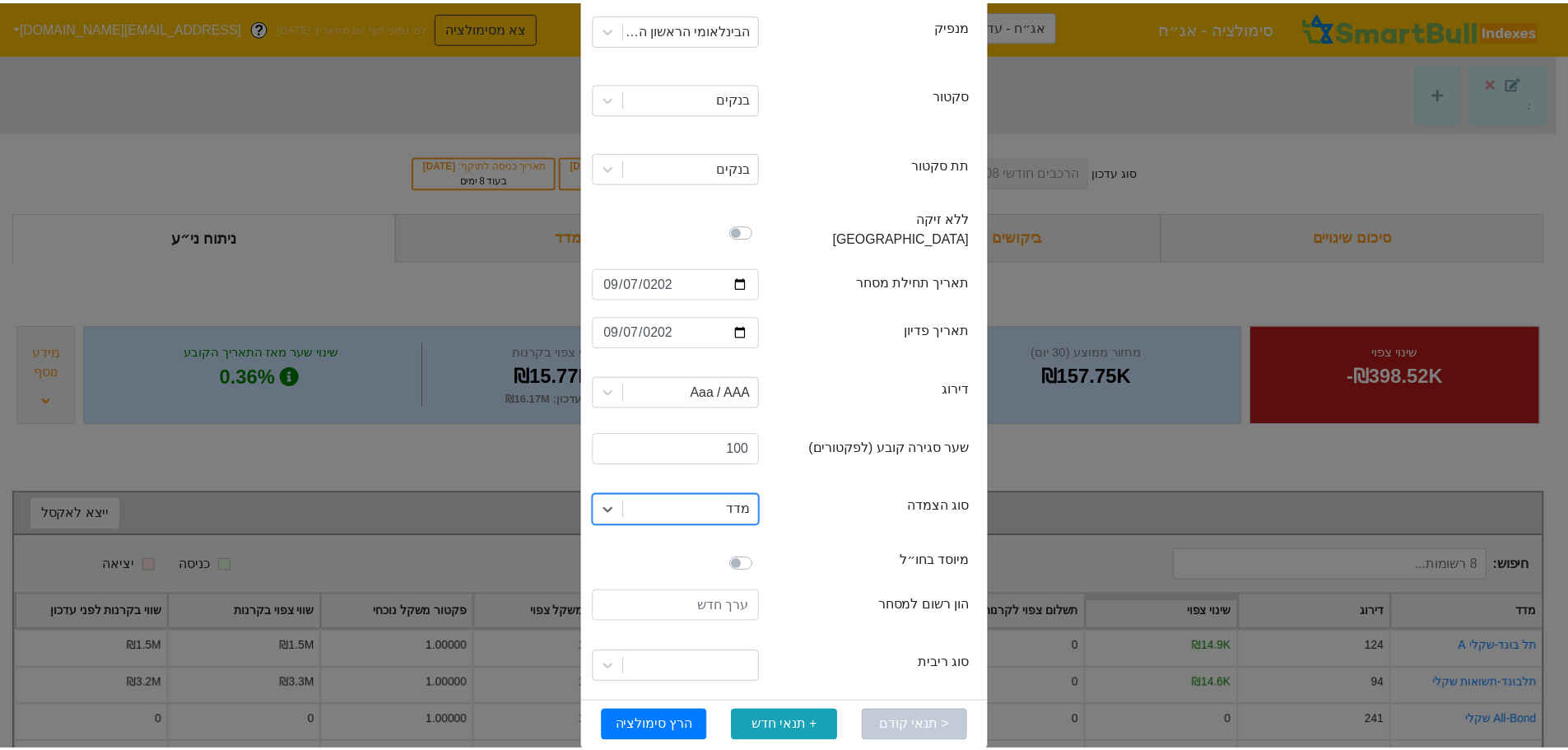
scroll to position [184, 0]
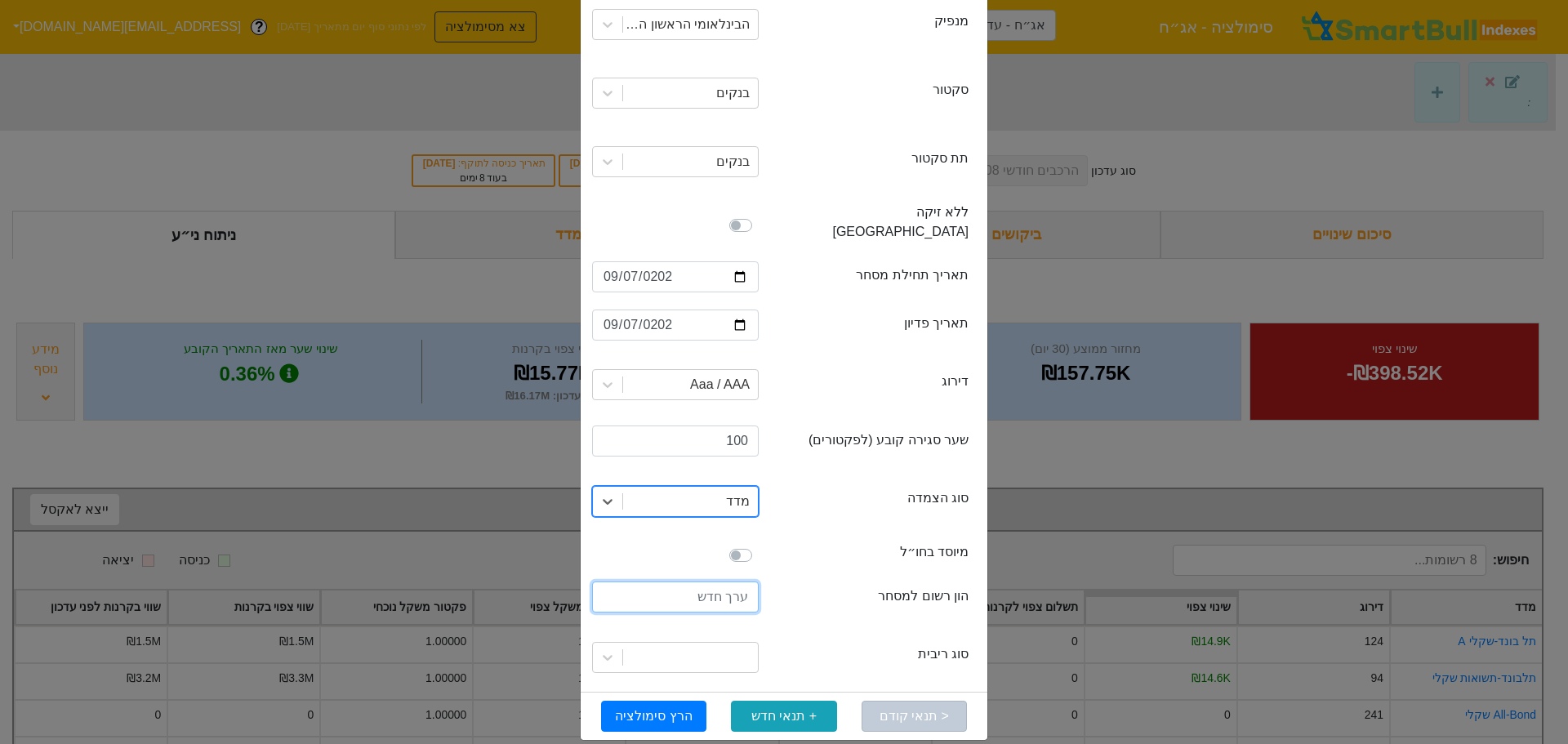
click at [697, 584] on input "number" at bounding box center [676, 597] width 167 height 31
type input "20000000"
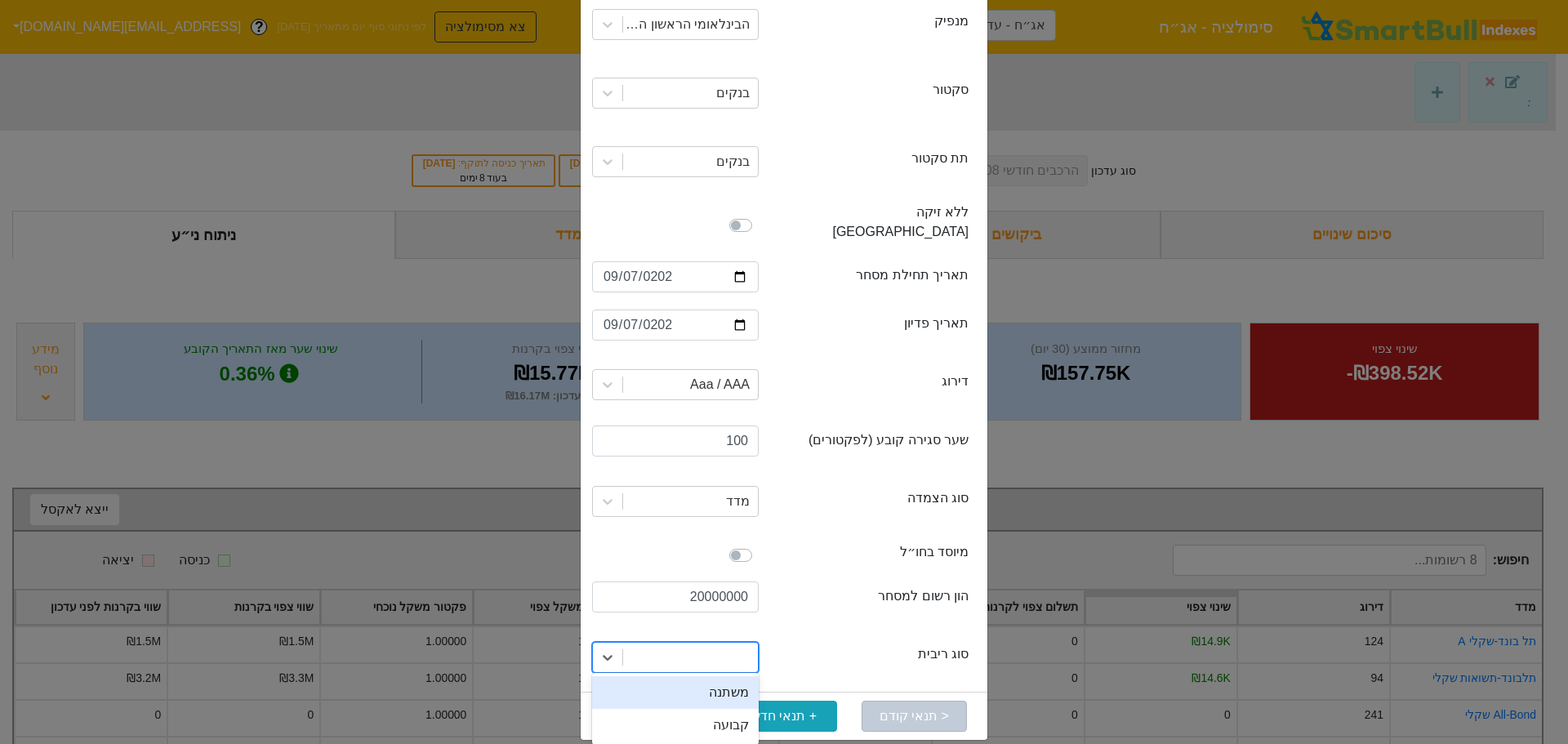
click at [739, 643] on div at bounding box center [689, 658] width 134 height 30
click at [736, 709] on div "קבועה" at bounding box center [676, 725] width 167 height 32
click at [664, 700] on button "הרץ סימולציה" at bounding box center [654, 715] width 106 height 31
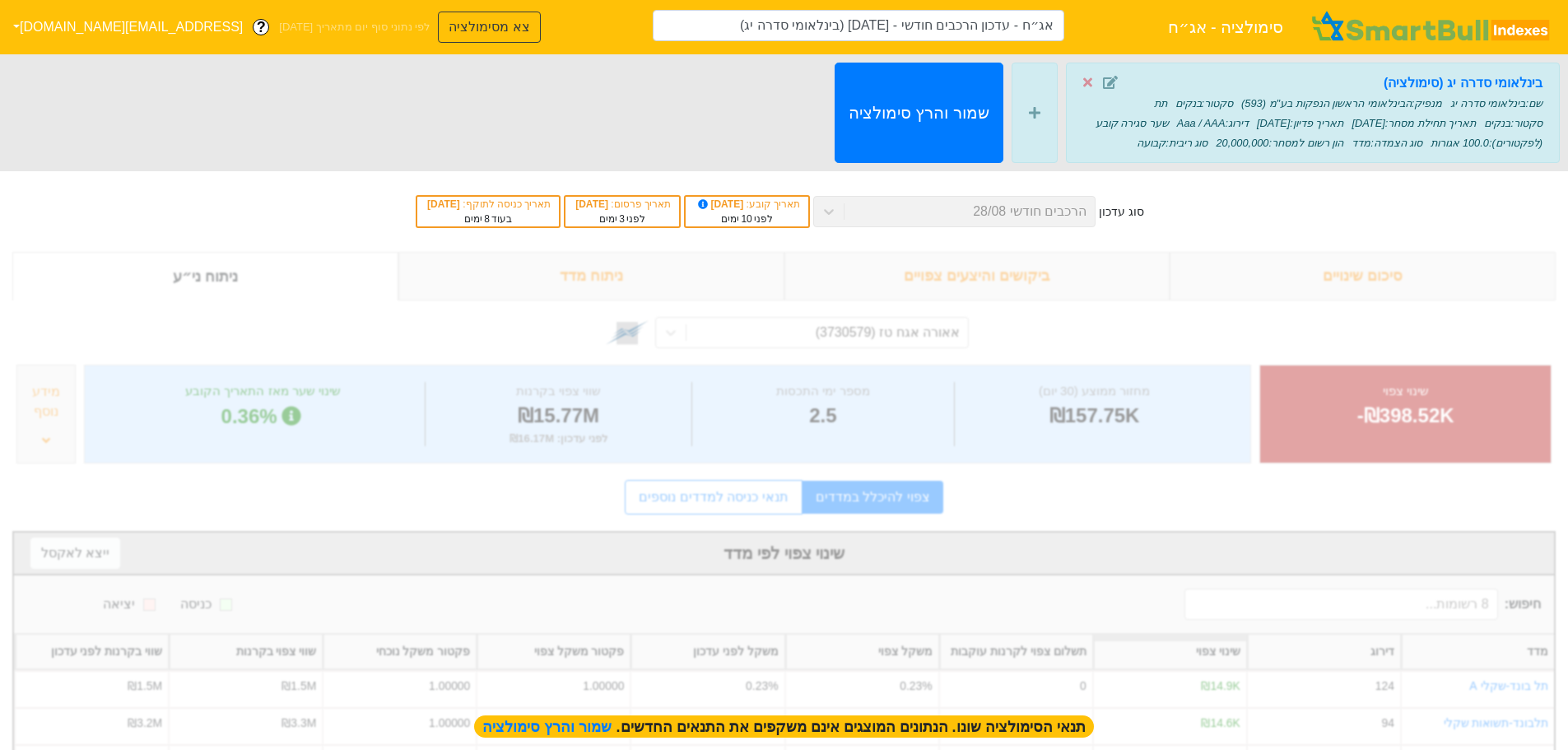
type input "אג״ח - עדכון הרכבים חודשי - [DATE] (בינלאומי סדרה יג)"
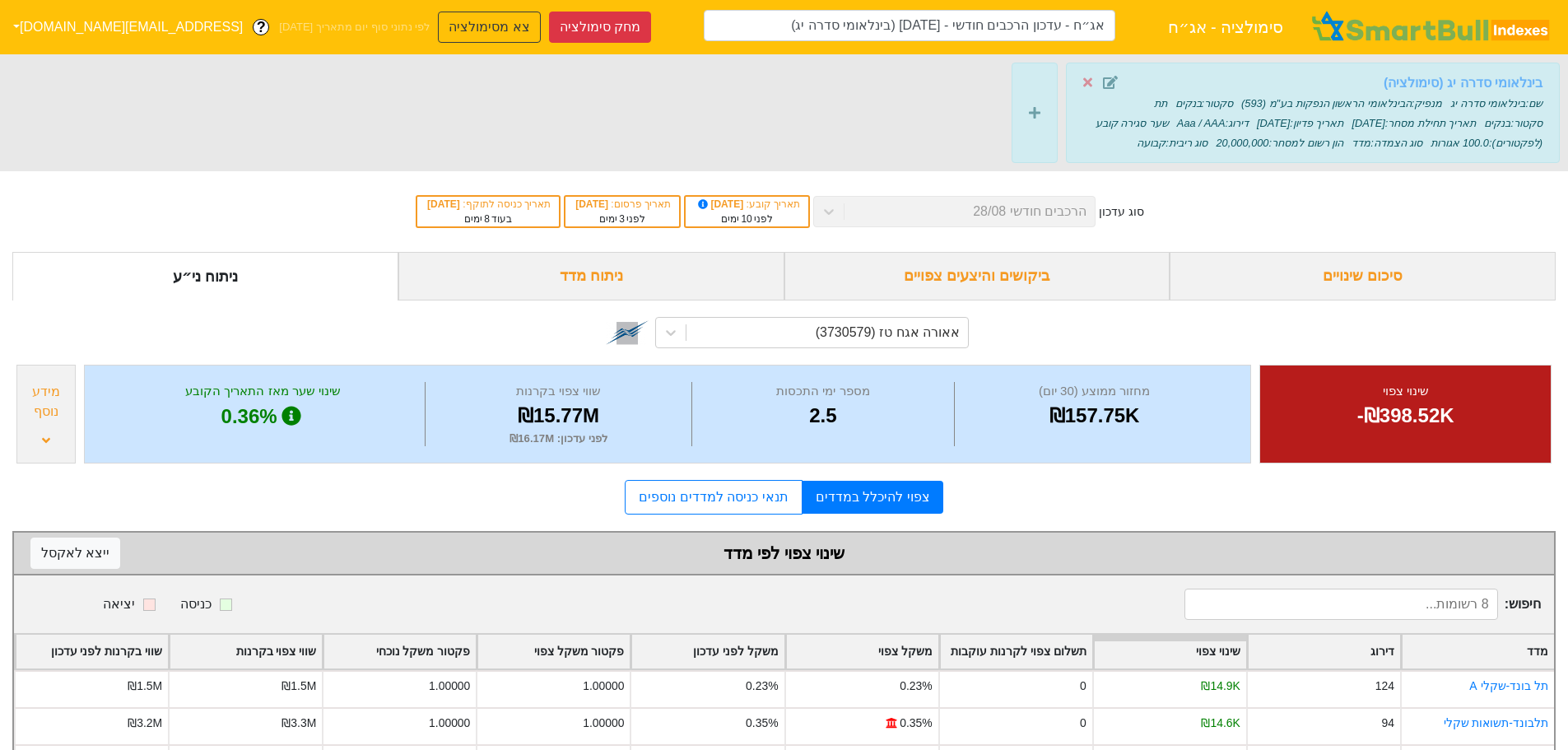
click at [1453, 80] on strong "בינלאומי סדרה יג (סימולציה)" at bounding box center [1463, 82] width 159 height 14
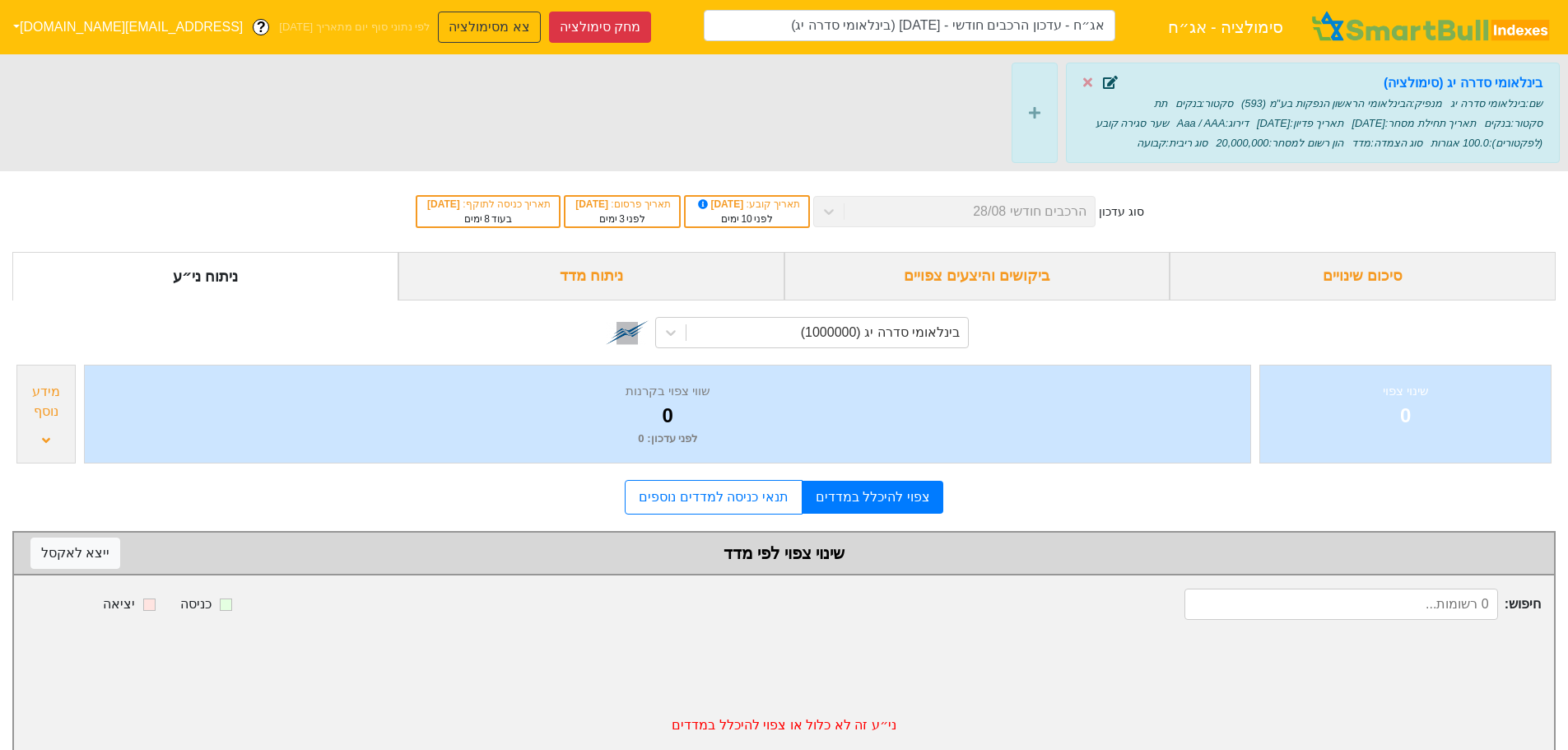
click at [1112, 77] on icon at bounding box center [1110, 82] width 15 height 13
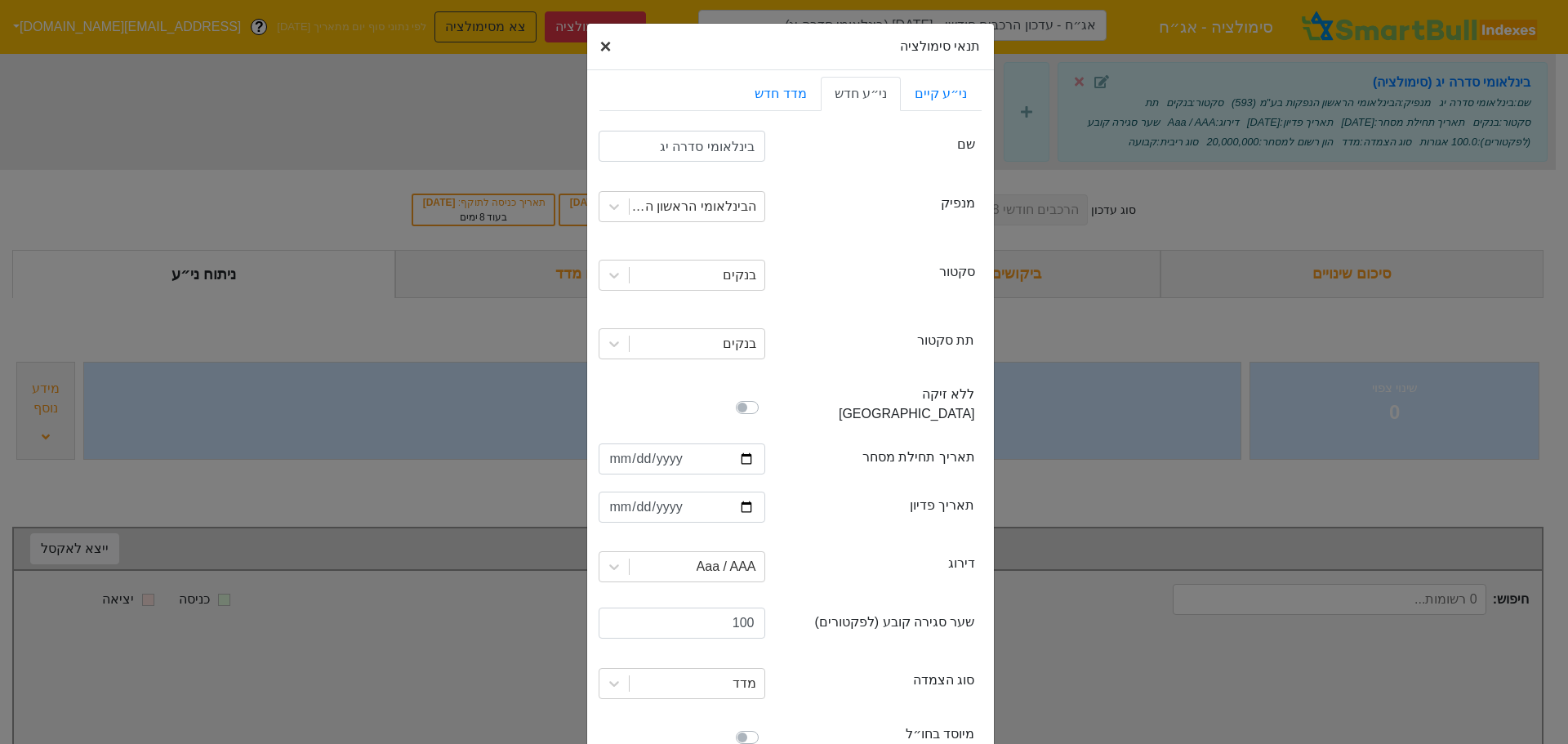
click at [612, 42] on span "×" at bounding box center [606, 46] width 11 height 22
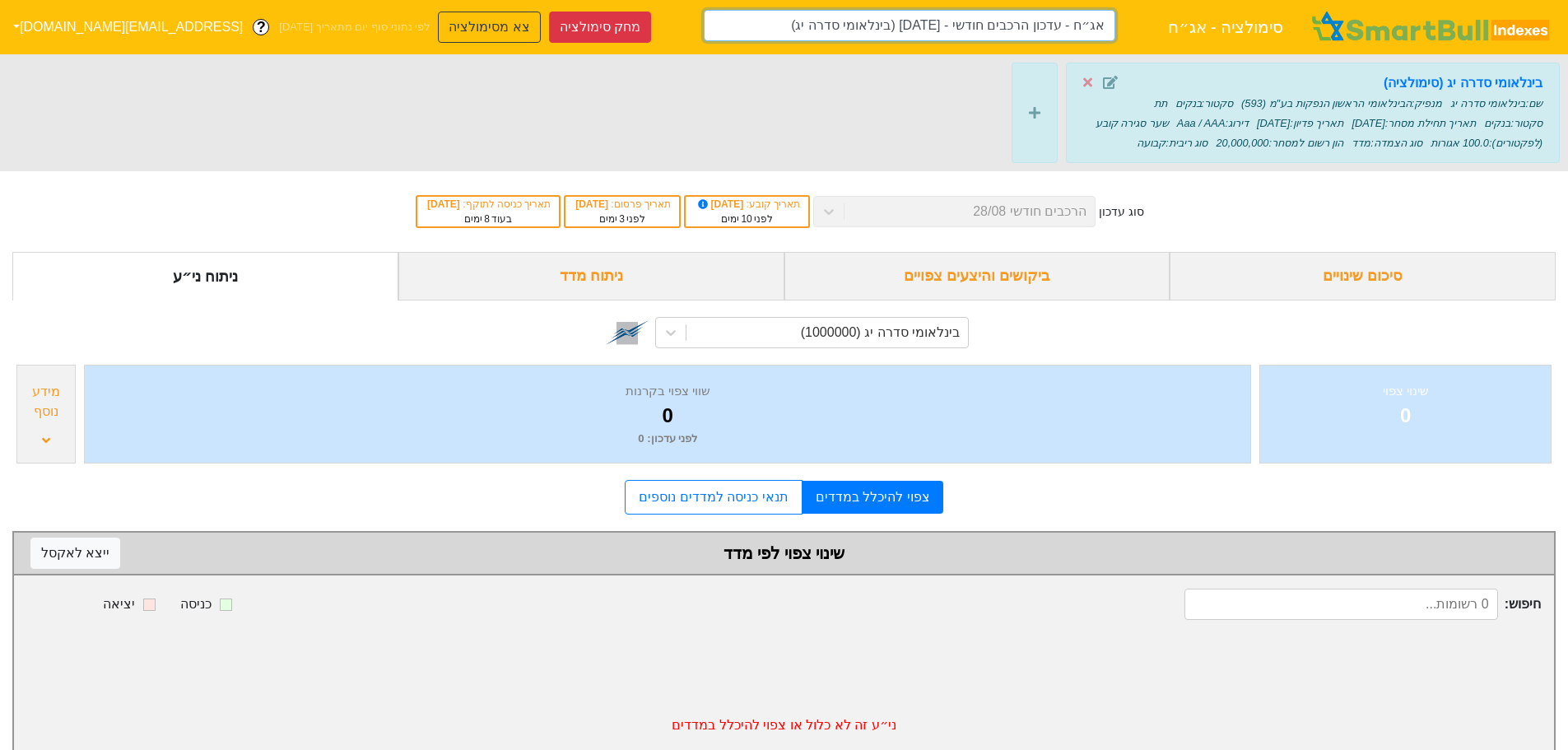
click at [939, 24] on input "אג״ח - עדכון הרכבים חודשי - [DATE] (בינלאומי סדרה יג)" at bounding box center [910, 25] width 412 height 31
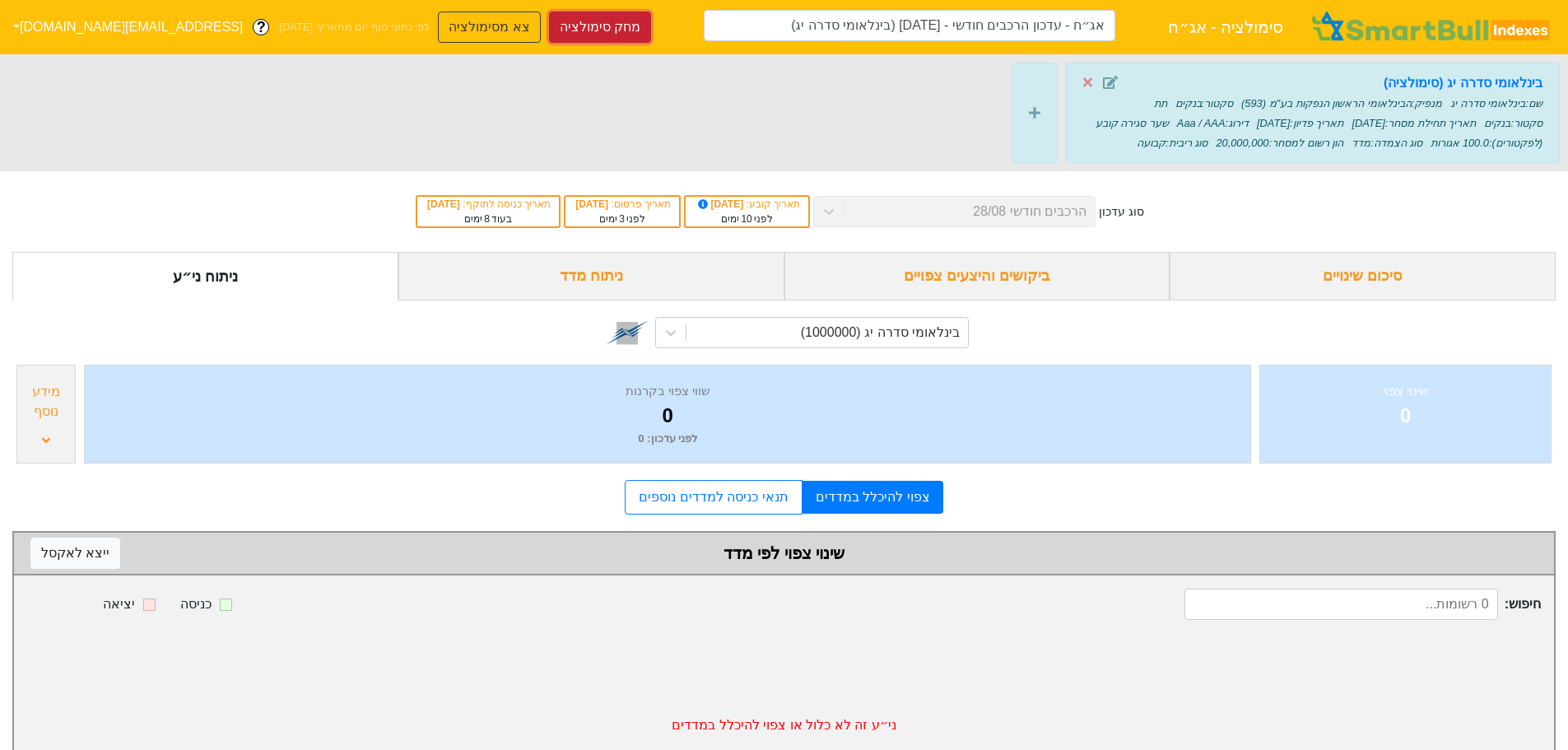
click at [551, 28] on button "מחק סימולציה" at bounding box center [600, 26] width 102 height 31
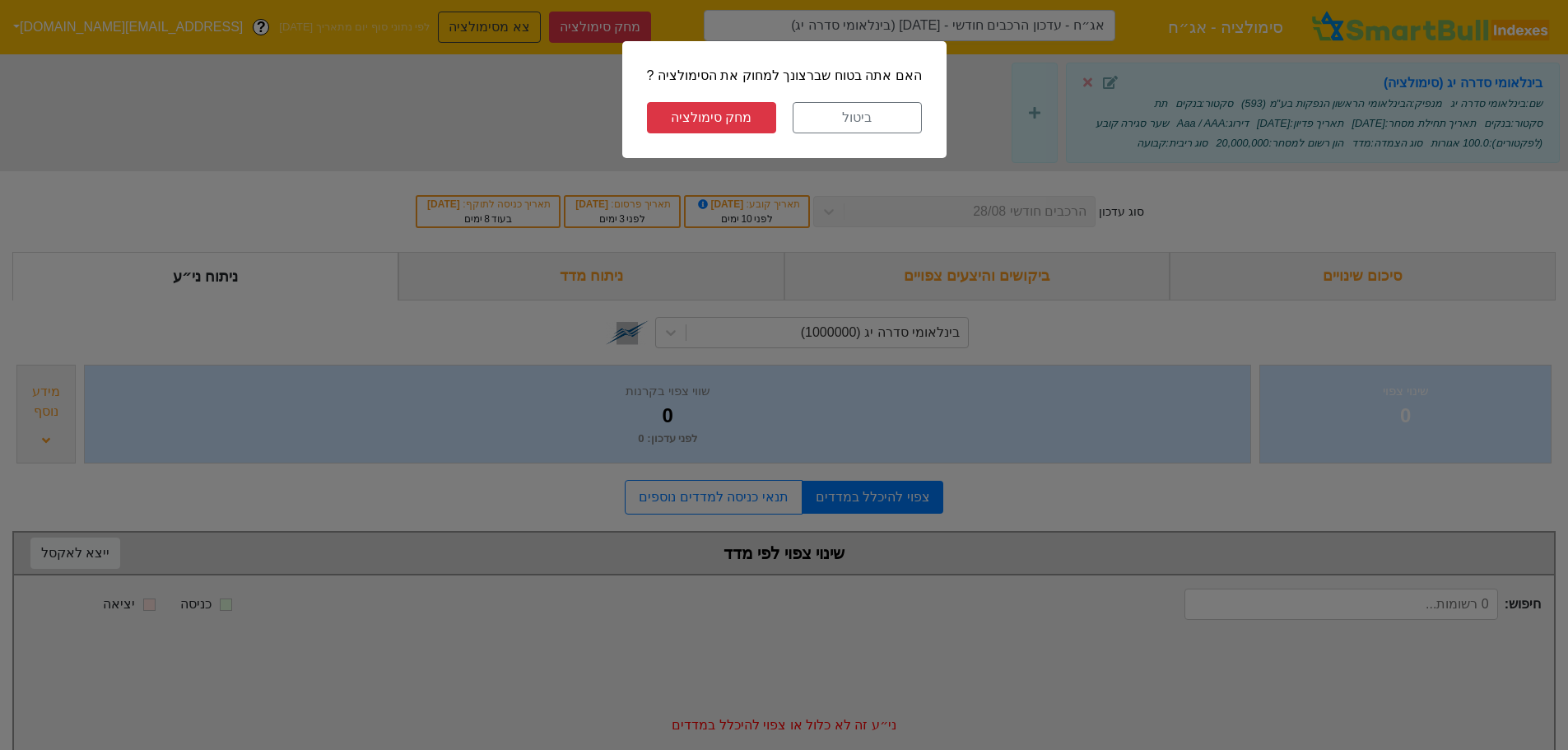
click at [720, 110] on button "מחק סימולציה" at bounding box center [712, 117] width 129 height 31
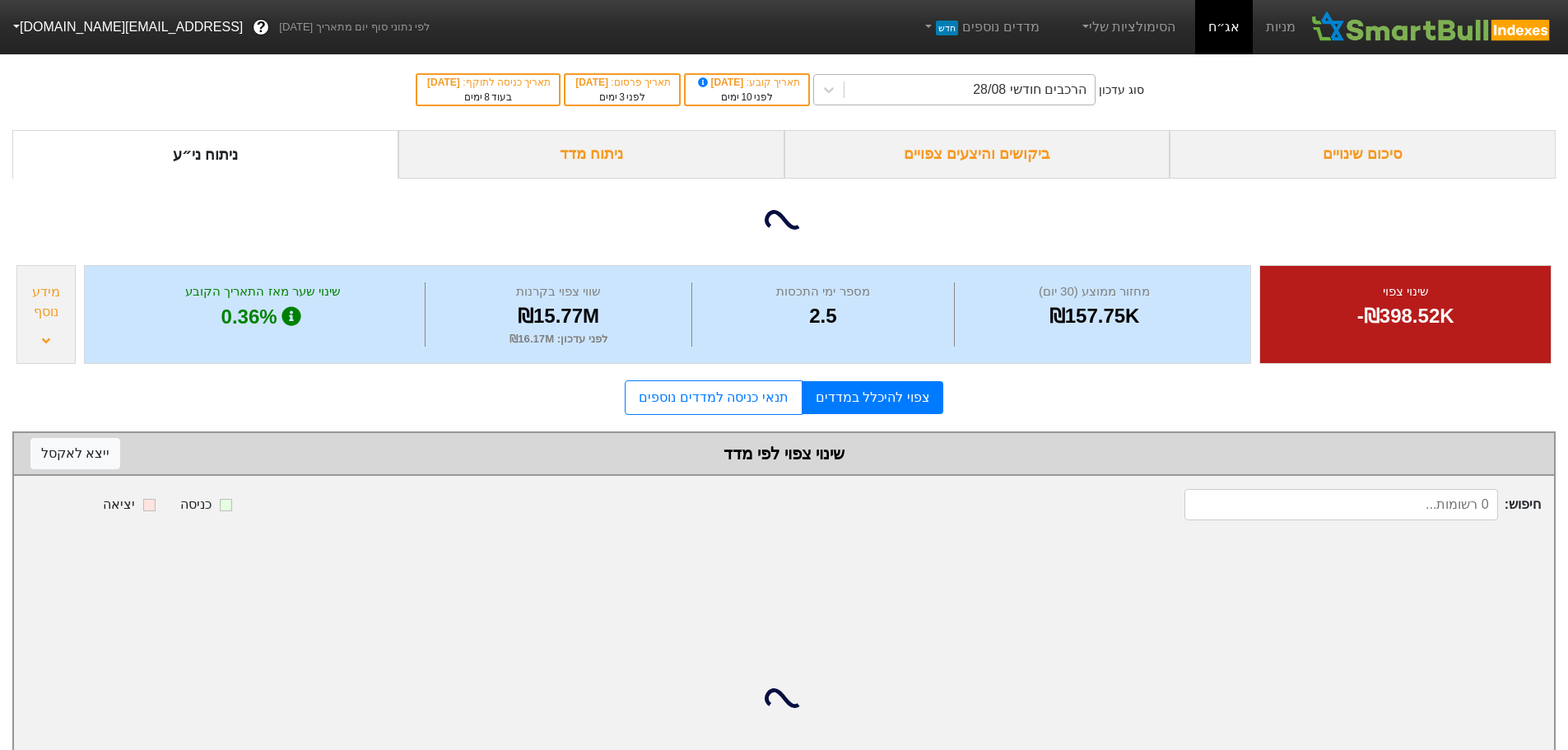
click at [954, 101] on div "הרכבים חודשי 28/08" at bounding box center [969, 90] width 250 height 30
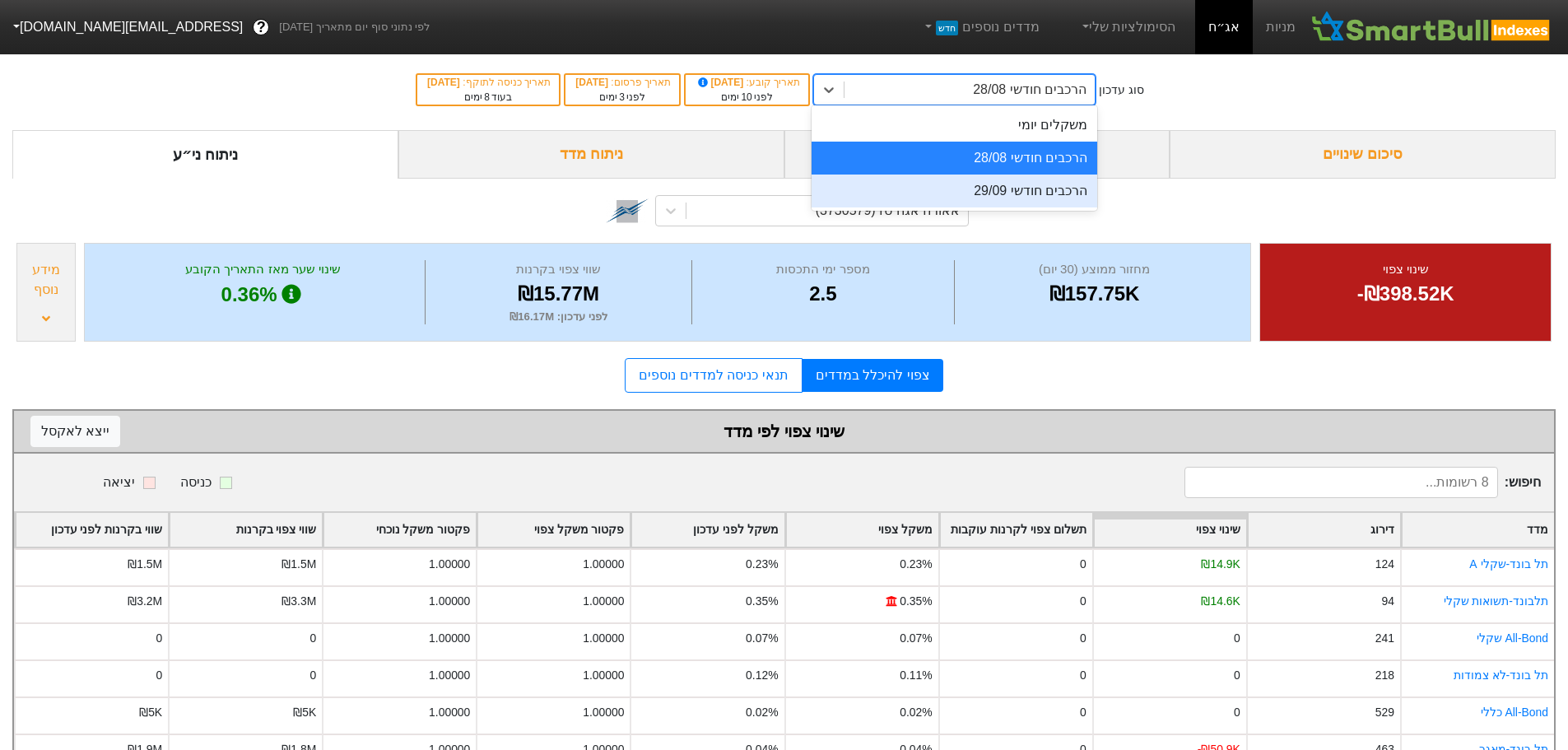
click at [962, 199] on div "הרכבים חודשי 29/09" at bounding box center [954, 191] width 286 height 33
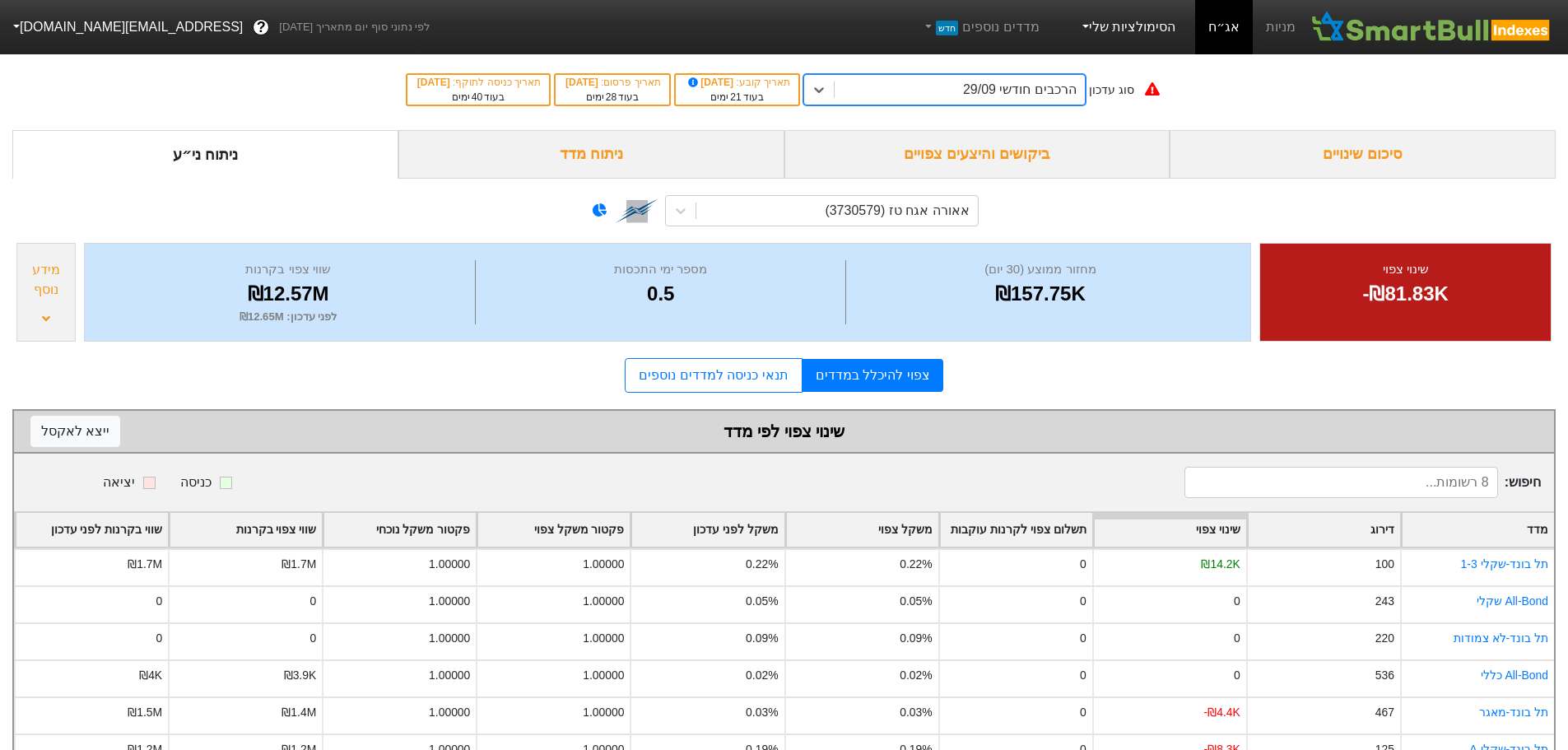
click at [1134, 29] on link "הסימולציות שלי" at bounding box center [1127, 26] width 110 height 33
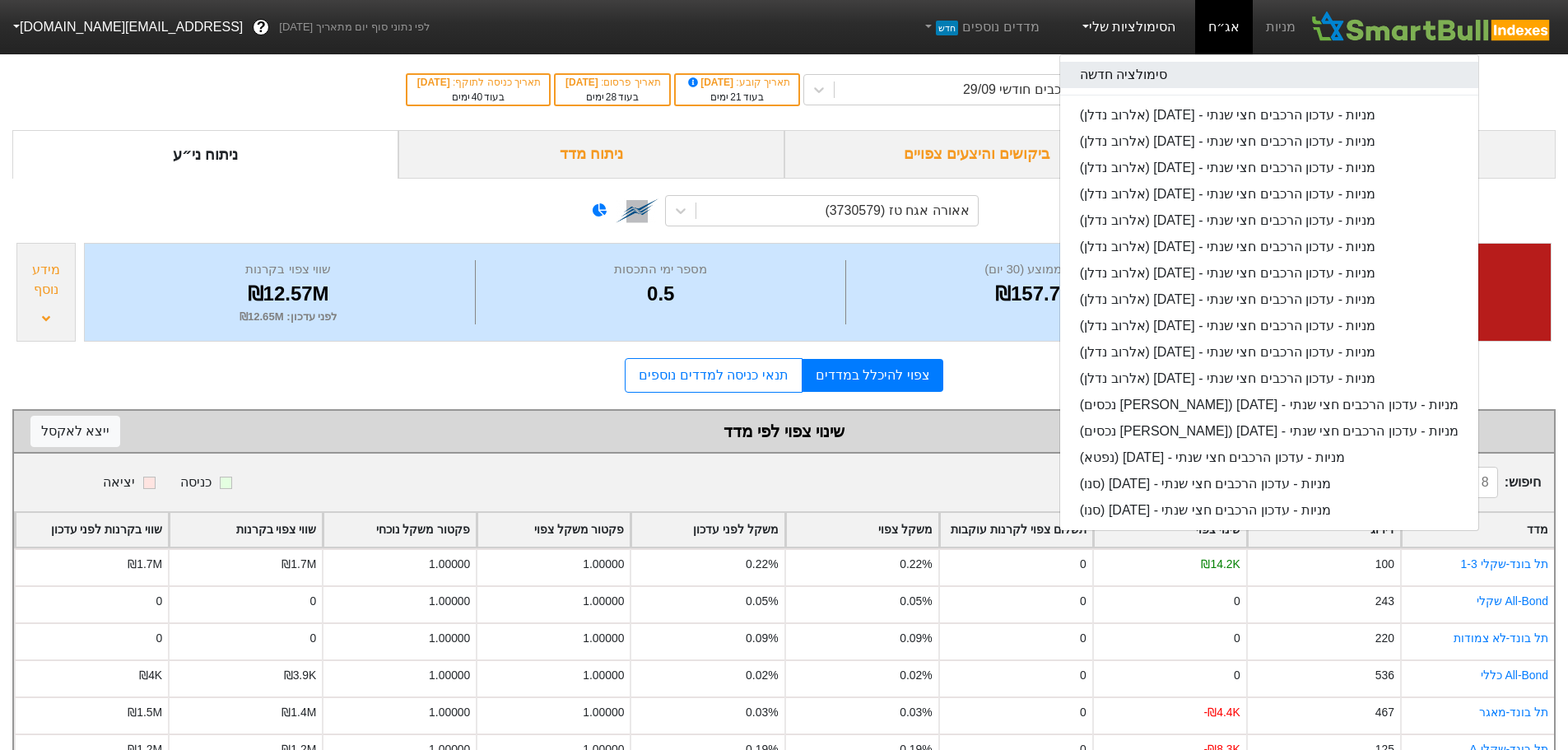
click at [1117, 66] on link "סימולציה חדשה" at bounding box center [1269, 75] width 418 height 26
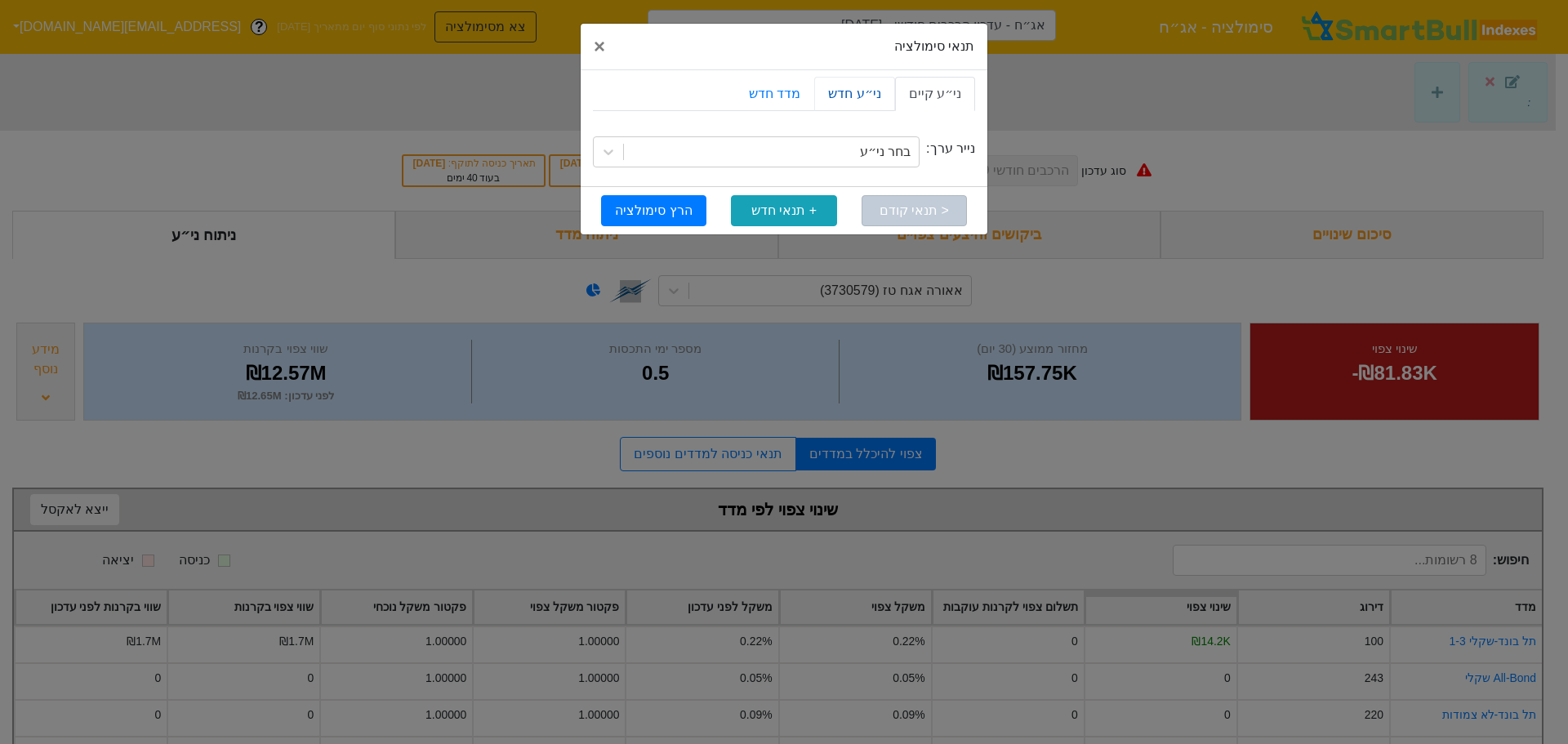
click at [857, 93] on link "ני״ע חדש" at bounding box center [854, 94] width 80 height 34
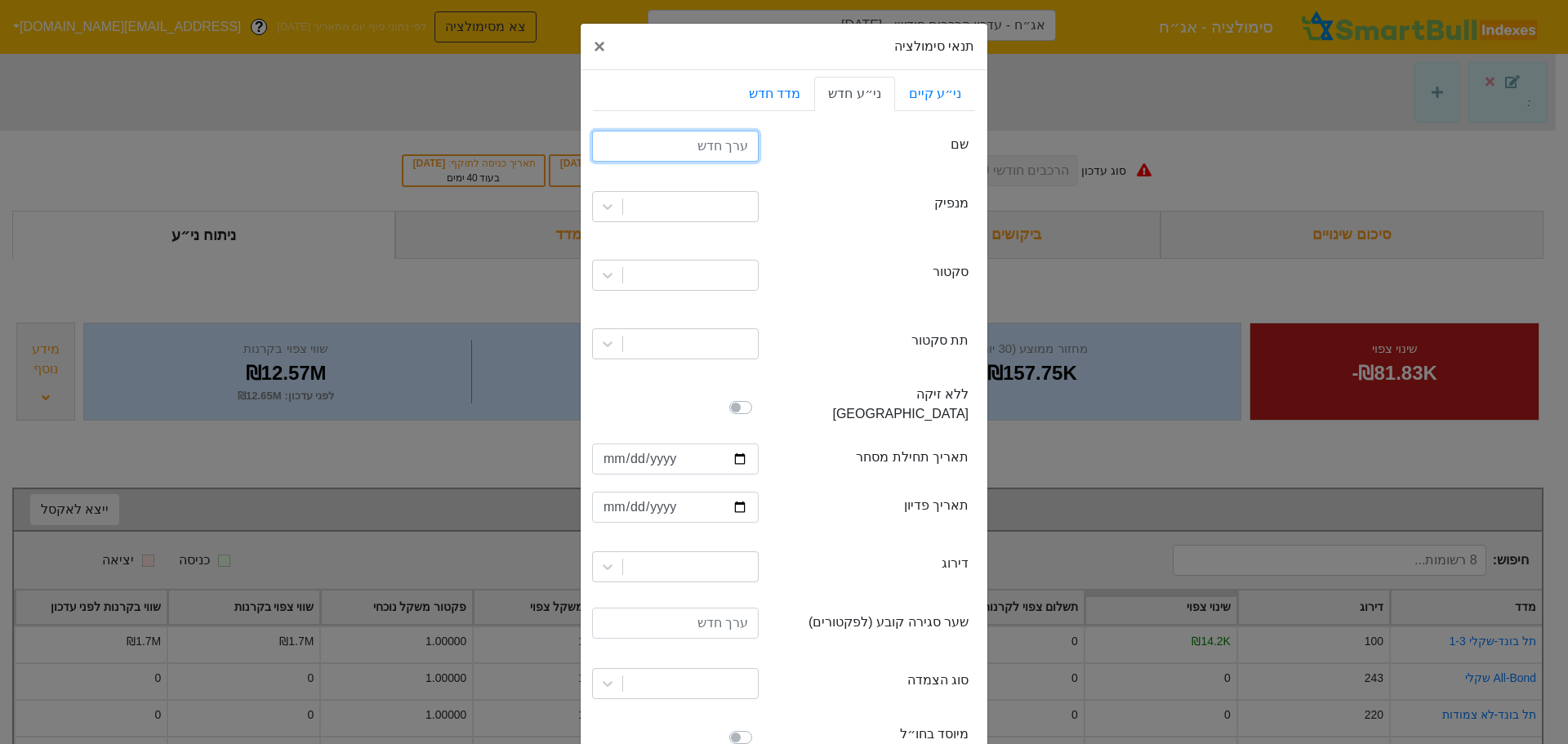
click at [727, 148] on input "text" at bounding box center [676, 145] width 167 height 31
type input "בינלאומי יג"
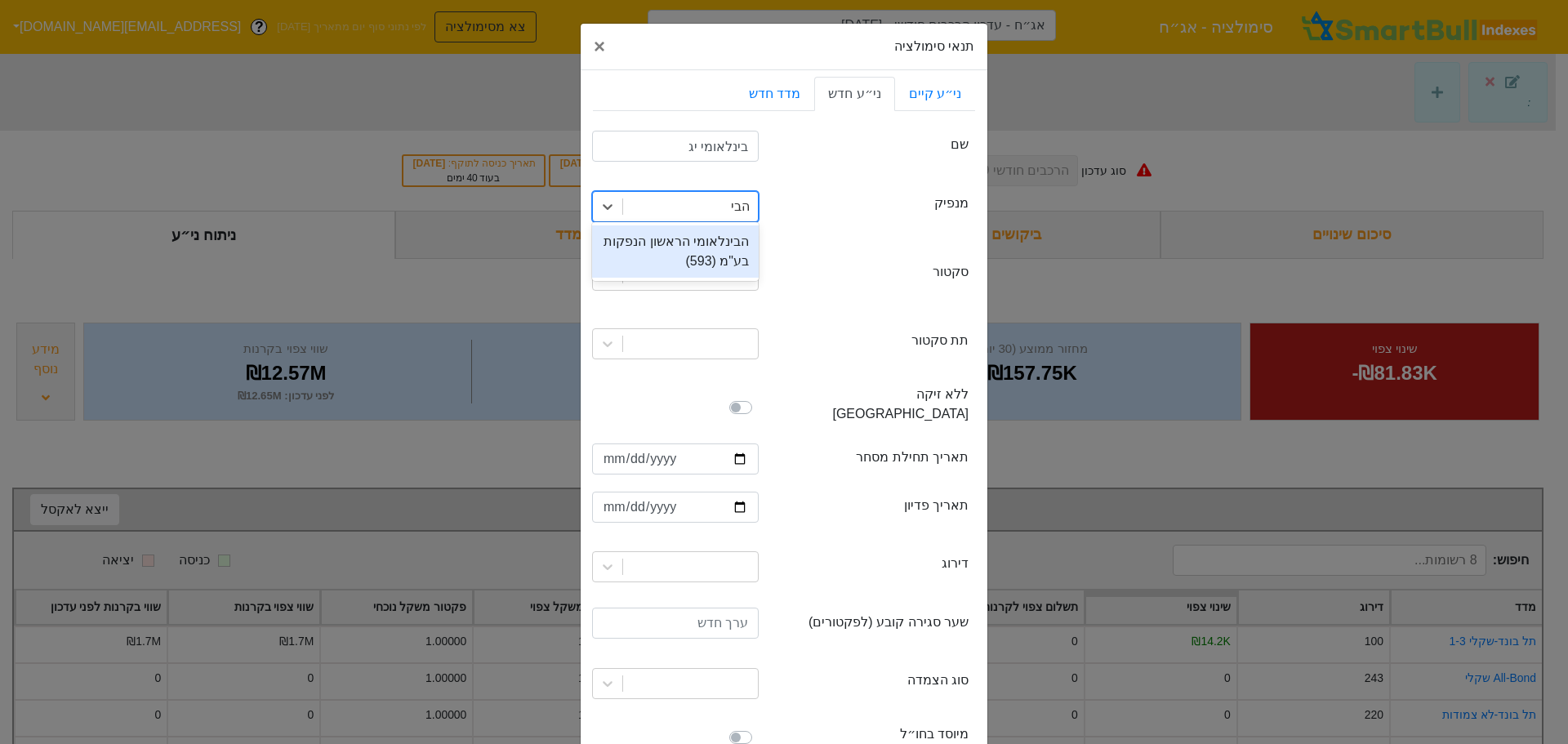
type input "הבינ"
type input "בנ"
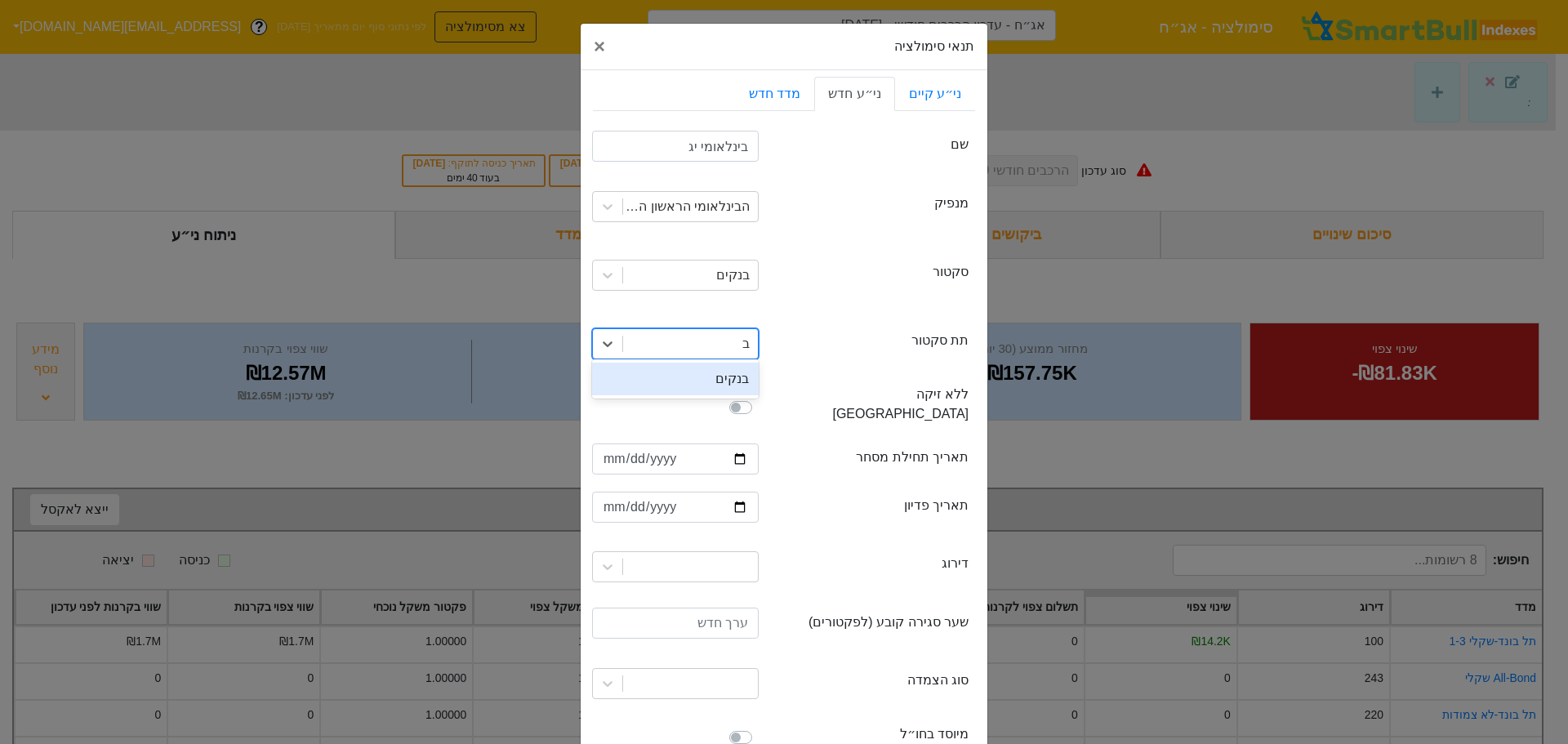
type input "בנ"
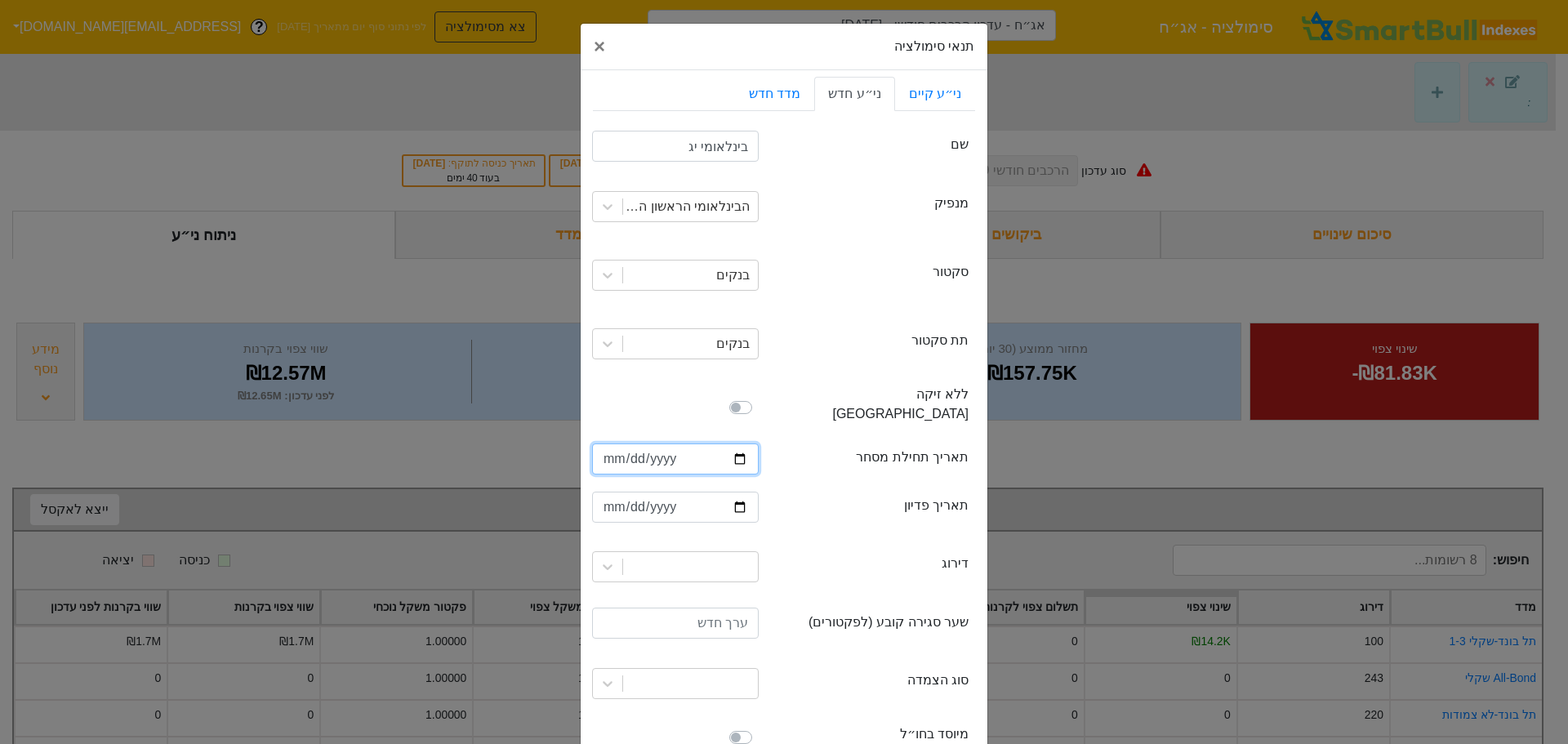
click at [678, 444] on input "date" at bounding box center [676, 459] width 167 height 31
click at [677, 444] on input "date" at bounding box center [676, 459] width 167 height 31
click at [687, 444] on input "date" at bounding box center [676, 459] width 167 height 31
type input "[DATE]"
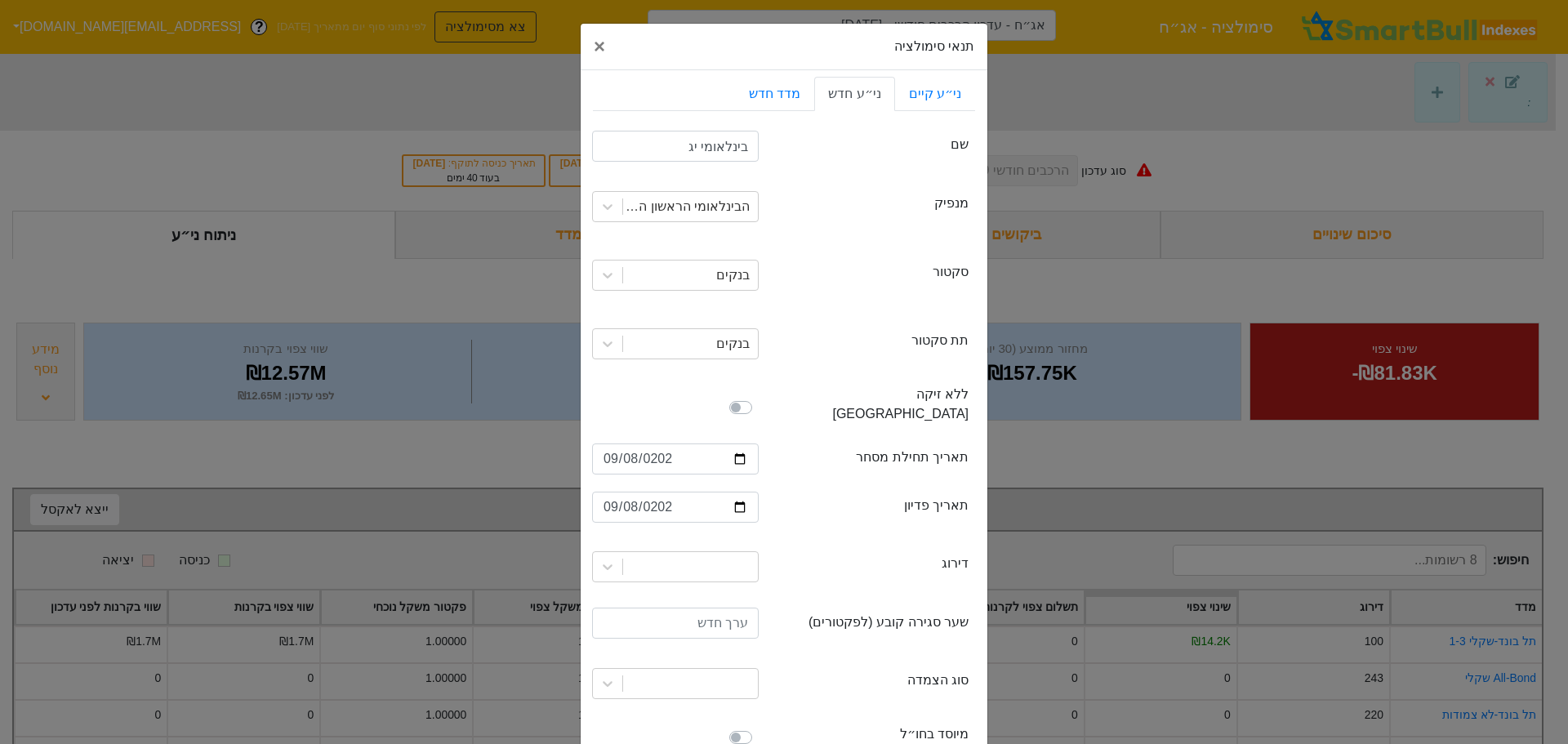
click at [684, 563] on div at bounding box center [676, 567] width 191 height 56
click at [699, 551] on div at bounding box center [676, 566] width 167 height 31
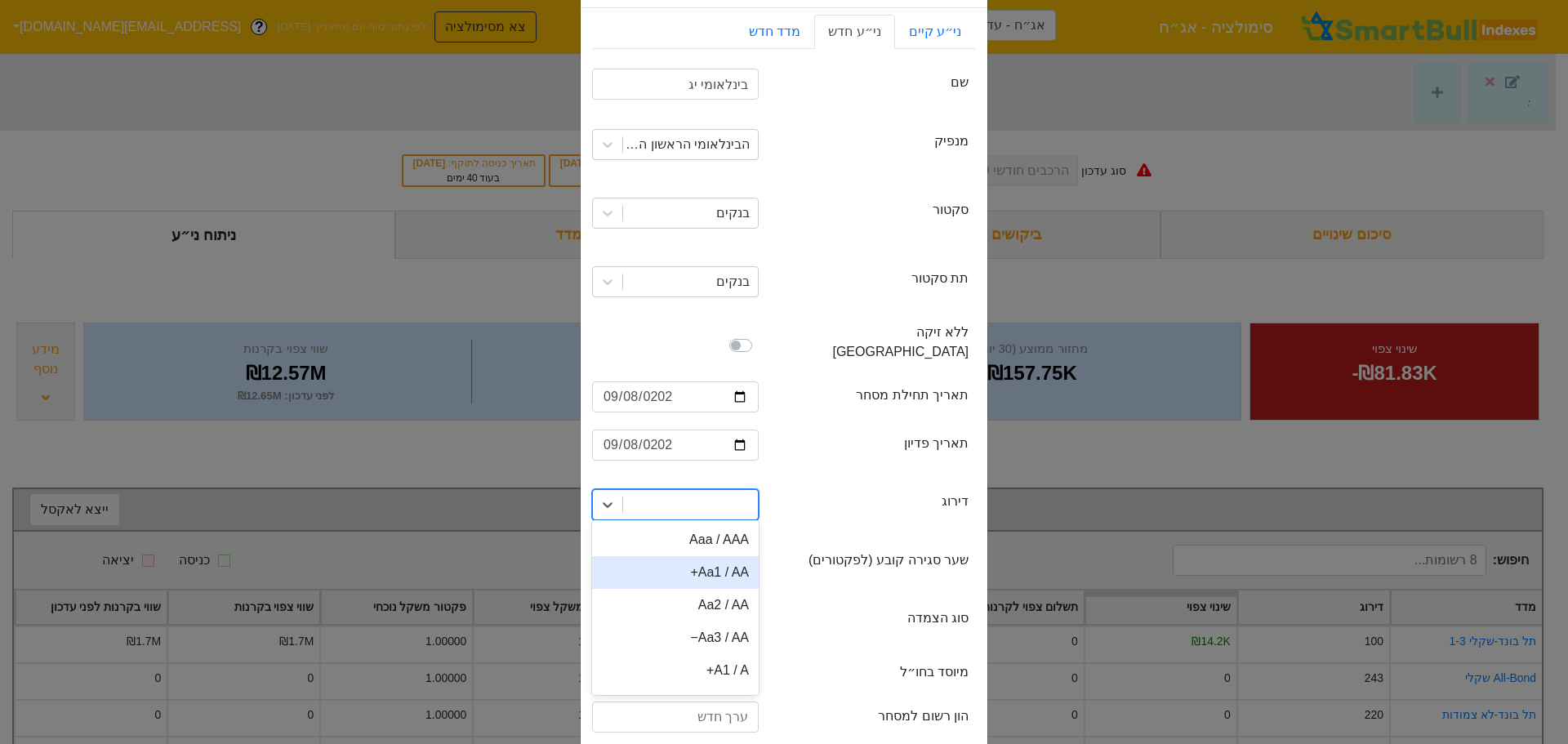
scroll to position [70, 0]
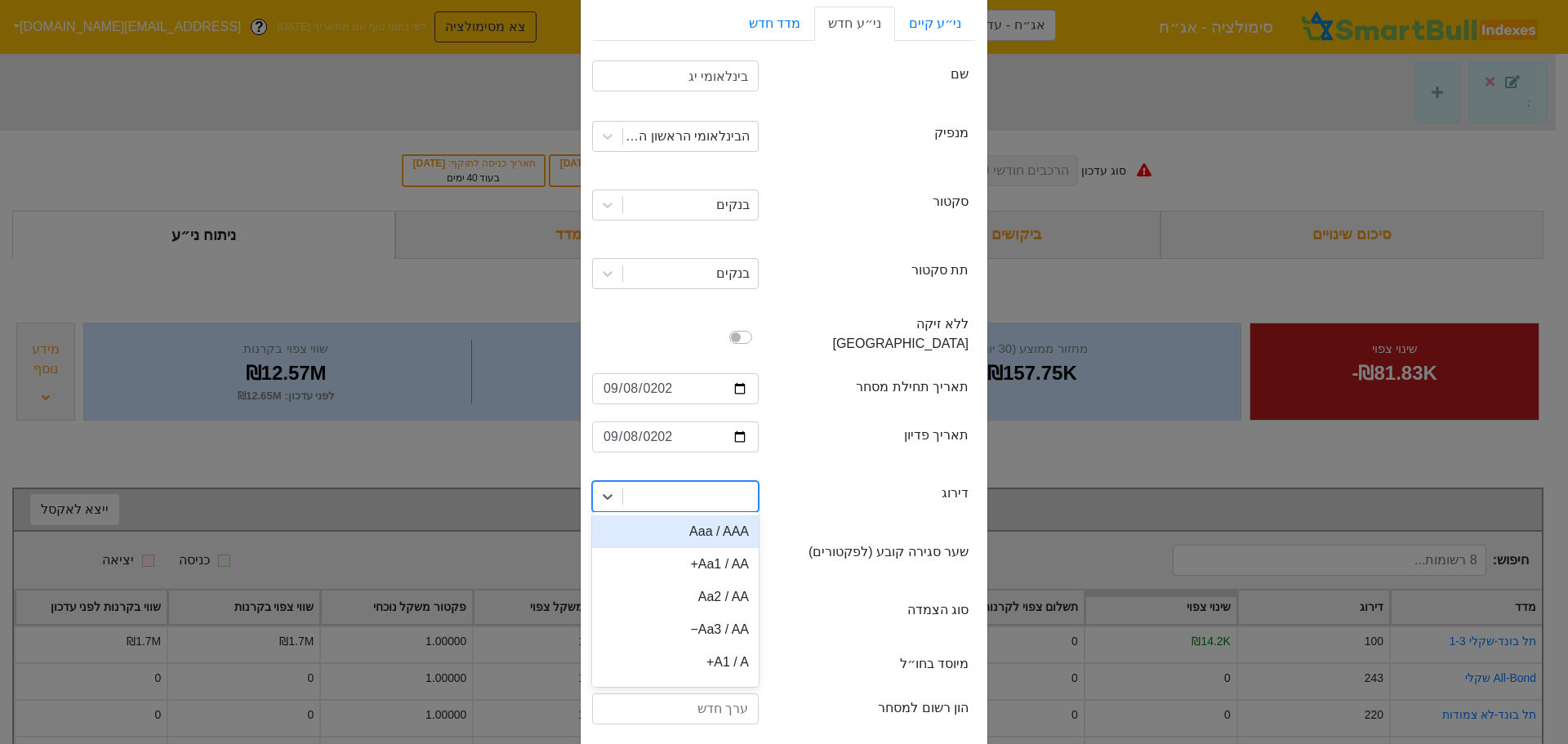
click at [727, 515] on div "Aaa / AAA" at bounding box center [676, 531] width 167 height 32
click at [729, 542] on input "number" at bounding box center [676, 552] width 167 height 31
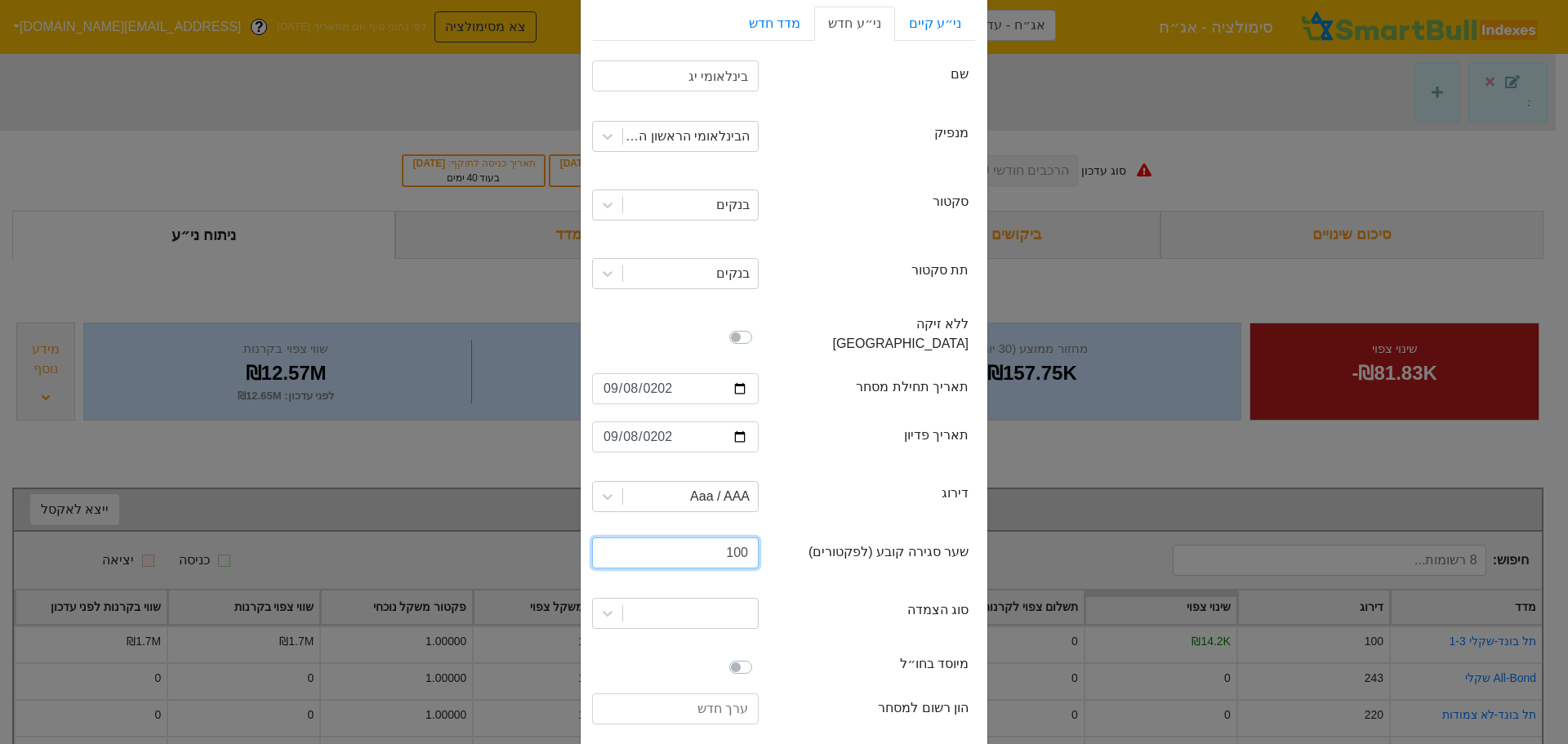
type input "100"
click at [736, 586] on div at bounding box center [676, 613] width 191 height 56
click at [736, 599] on div at bounding box center [689, 613] width 134 height 30
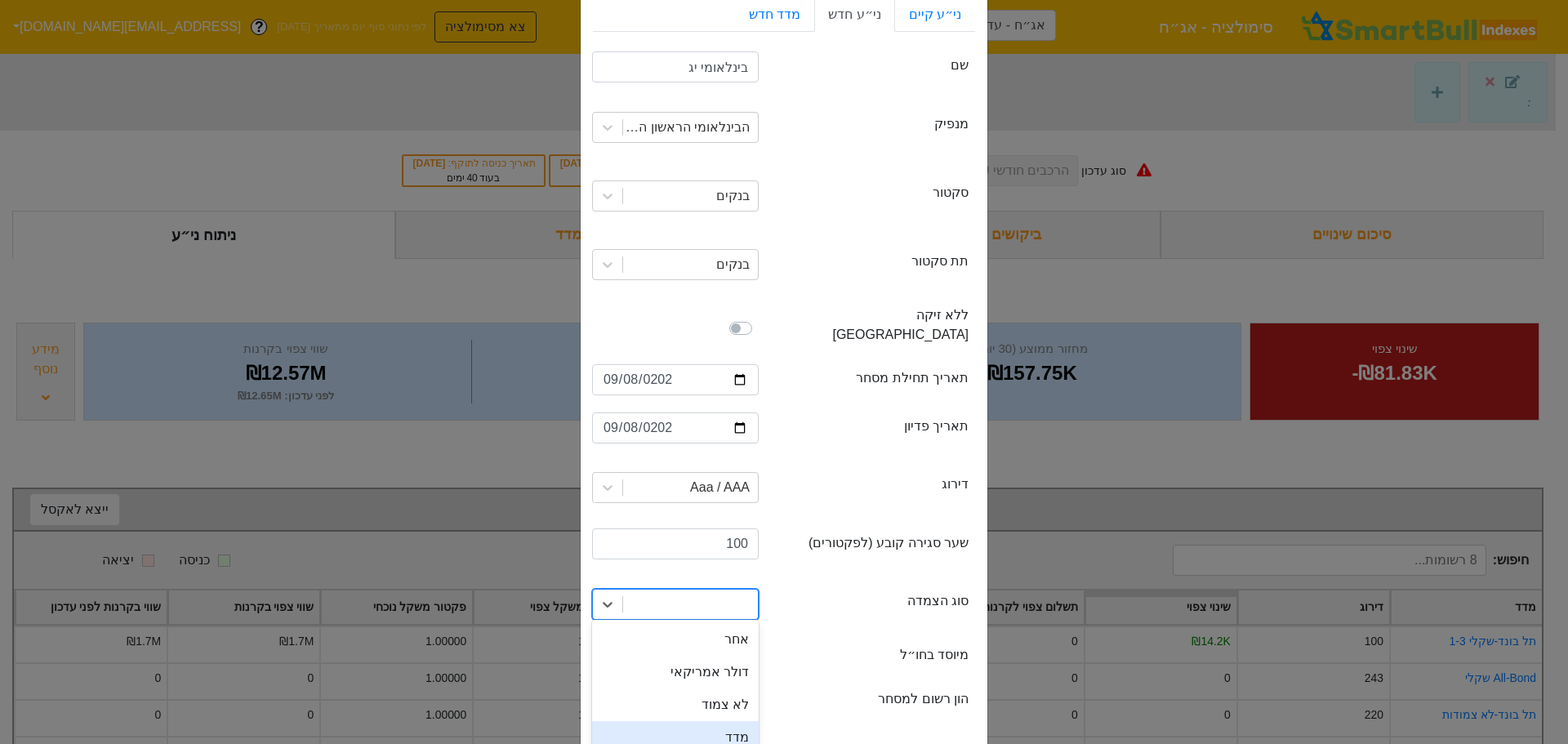
click at [740, 721] on div "מדד" at bounding box center [676, 737] width 167 height 32
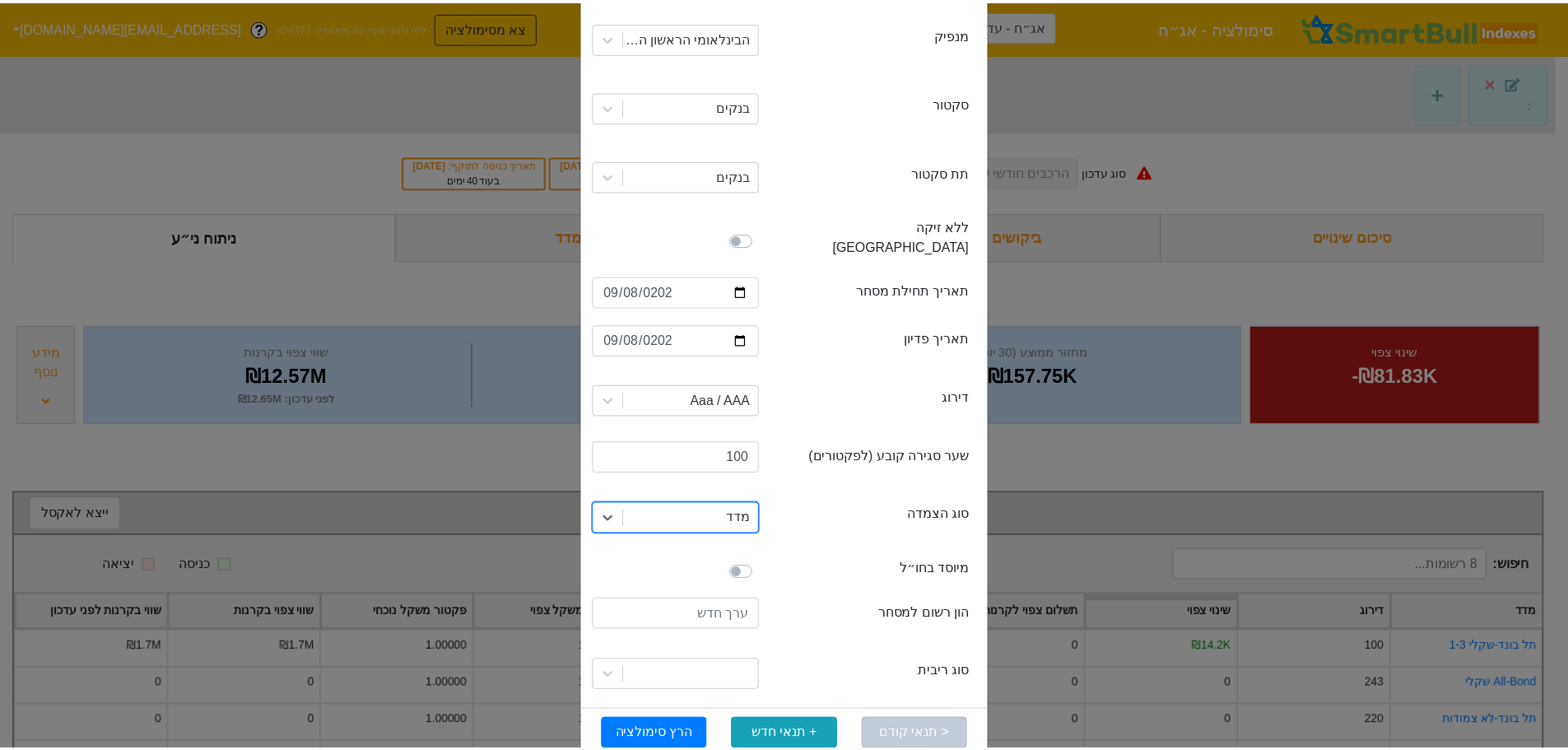
scroll to position [184, 0]
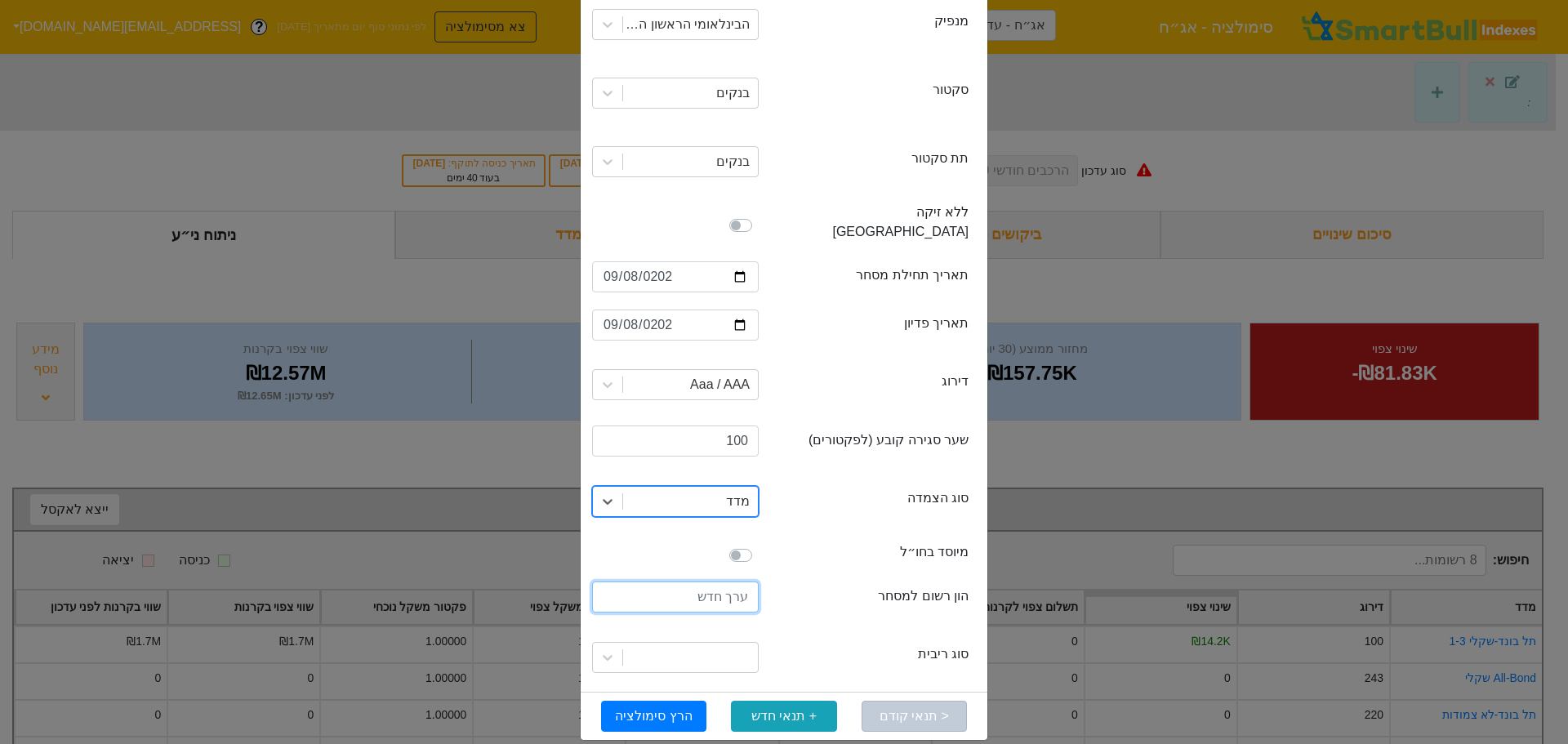
click at [719, 586] on input "number" at bounding box center [676, 597] width 167 height 31
type input "20000000"
click at [717, 643] on div at bounding box center [689, 658] width 134 height 30
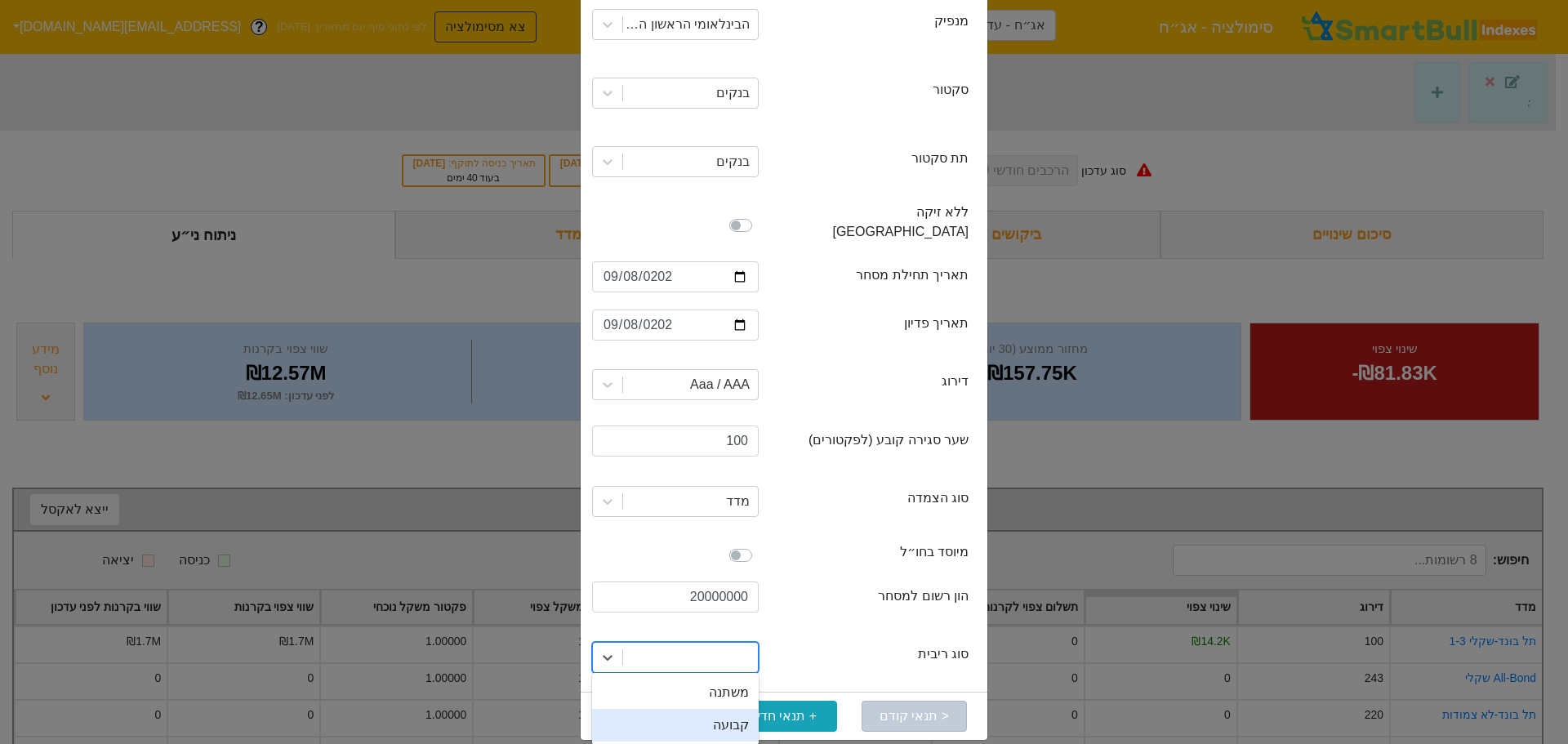
click at [706, 719] on div "קבועה" at bounding box center [676, 725] width 167 height 32
click at [677, 704] on button "הרץ סימולציה" at bounding box center [654, 715] width 106 height 31
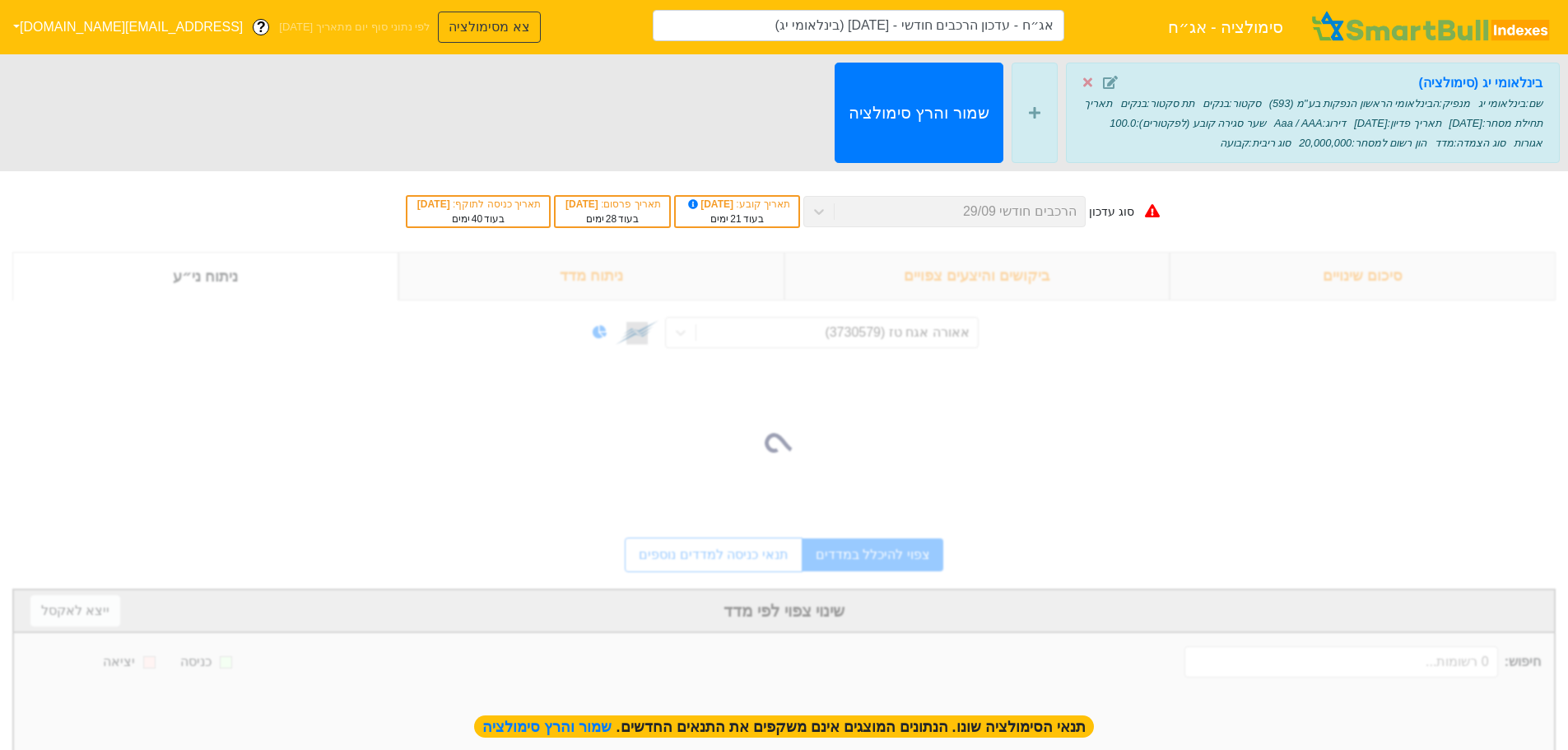
type input "אג״ח - עדכון הרכבים חודשי - [DATE] (בינלאומי יג)"
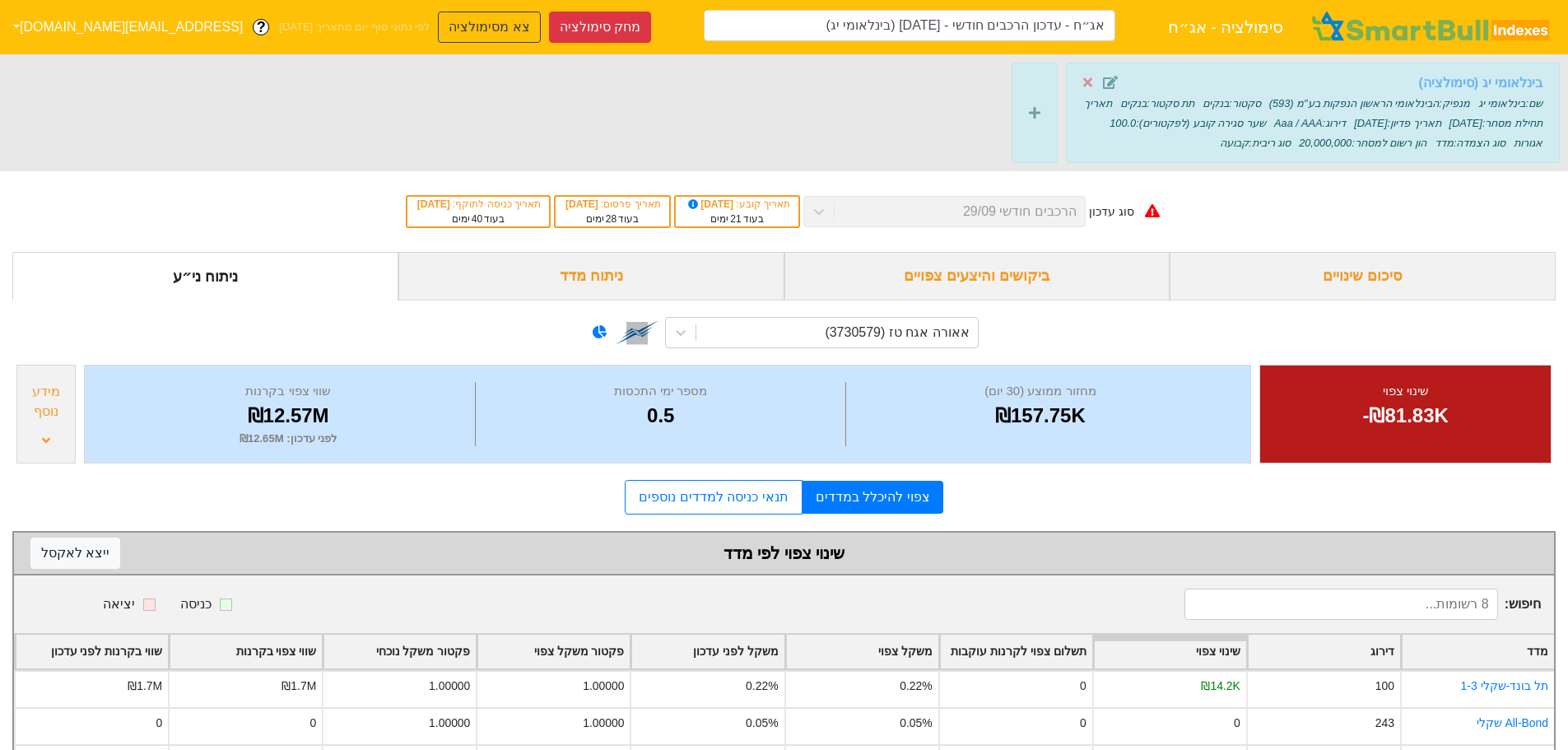
click at [1478, 78] on strong "בינלאומי יג (סימולציה)" at bounding box center [1480, 82] width 124 height 14
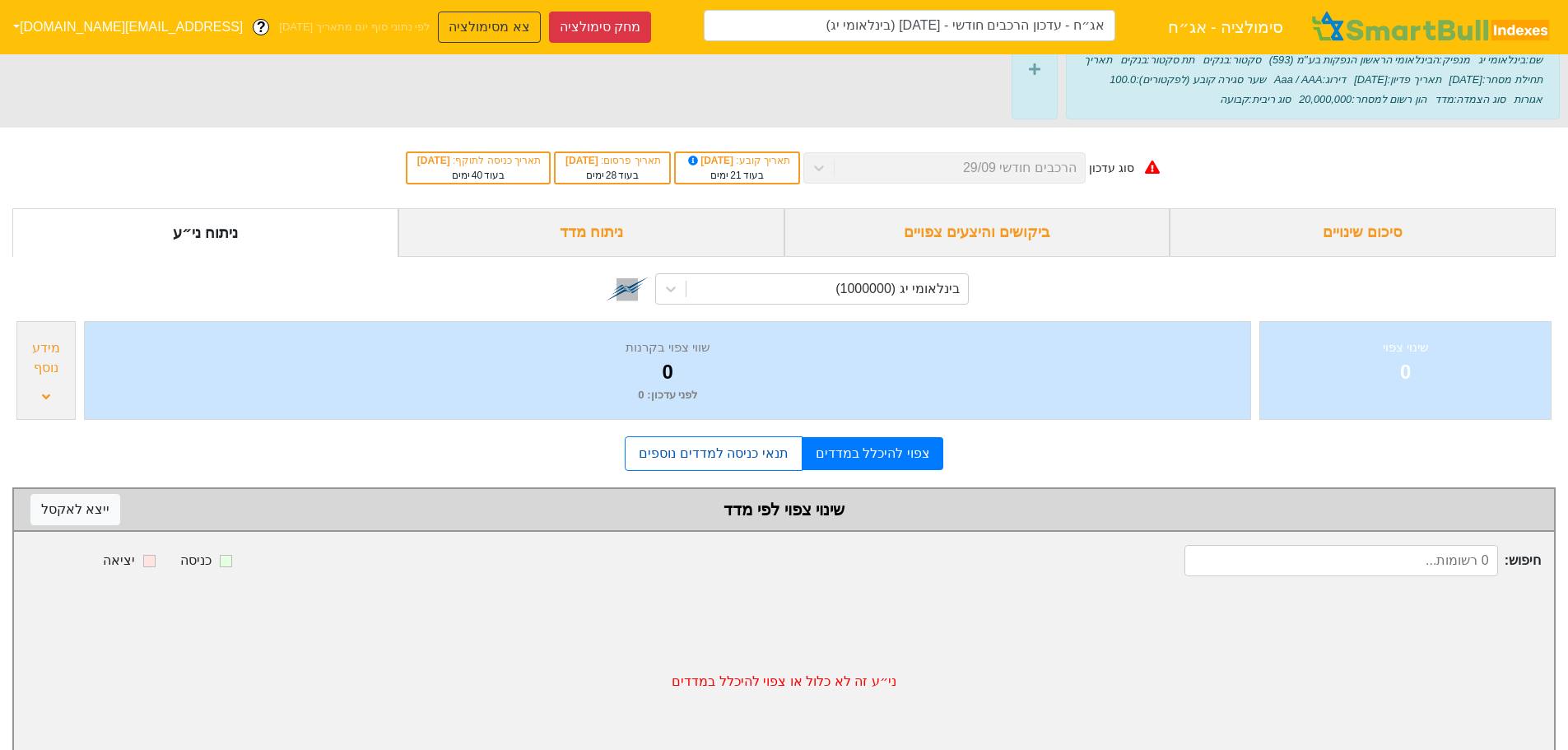
scroll to position [86, 0]
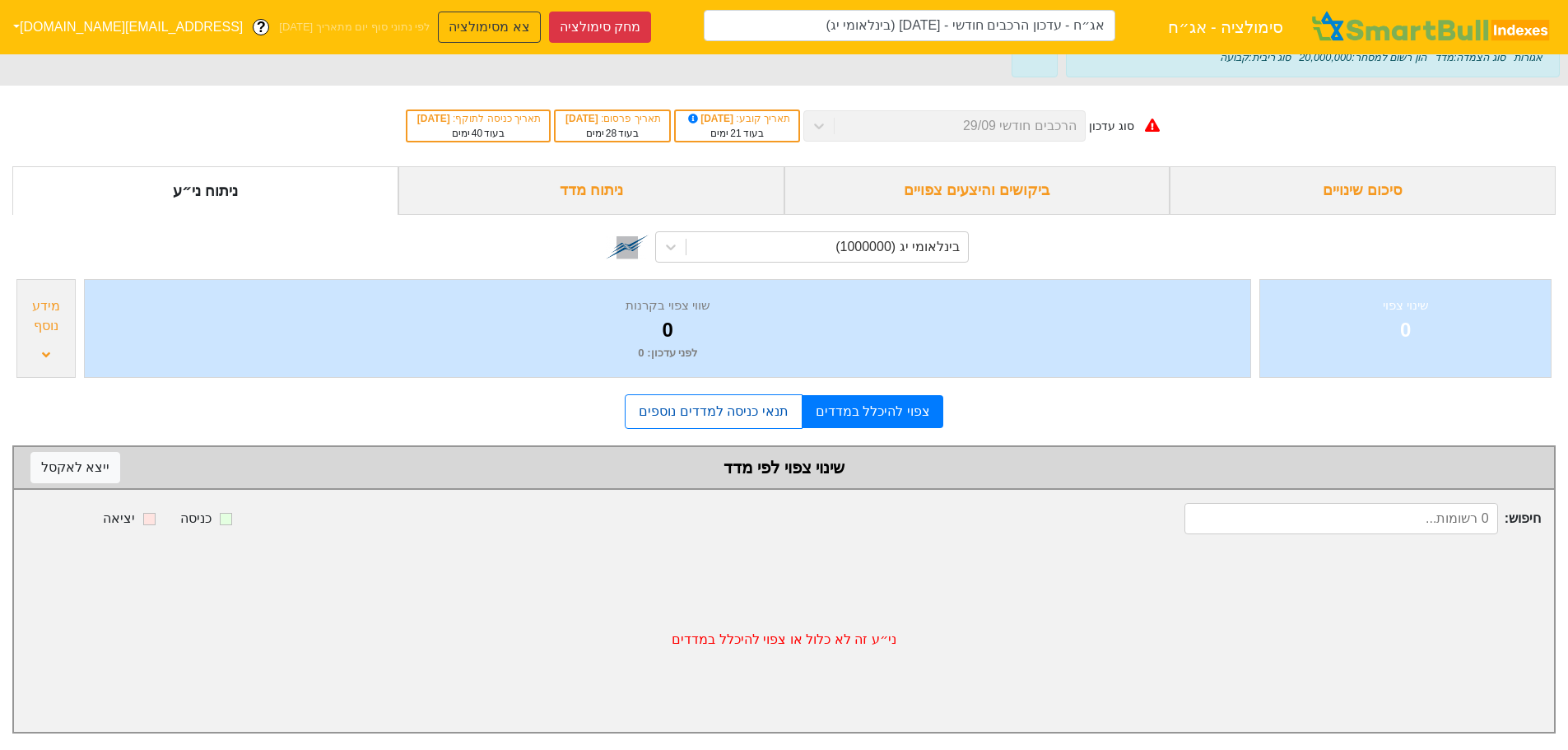
click at [742, 412] on link "תנאי כניסה למדדים נוספים" at bounding box center [713, 411] width 177 height 35
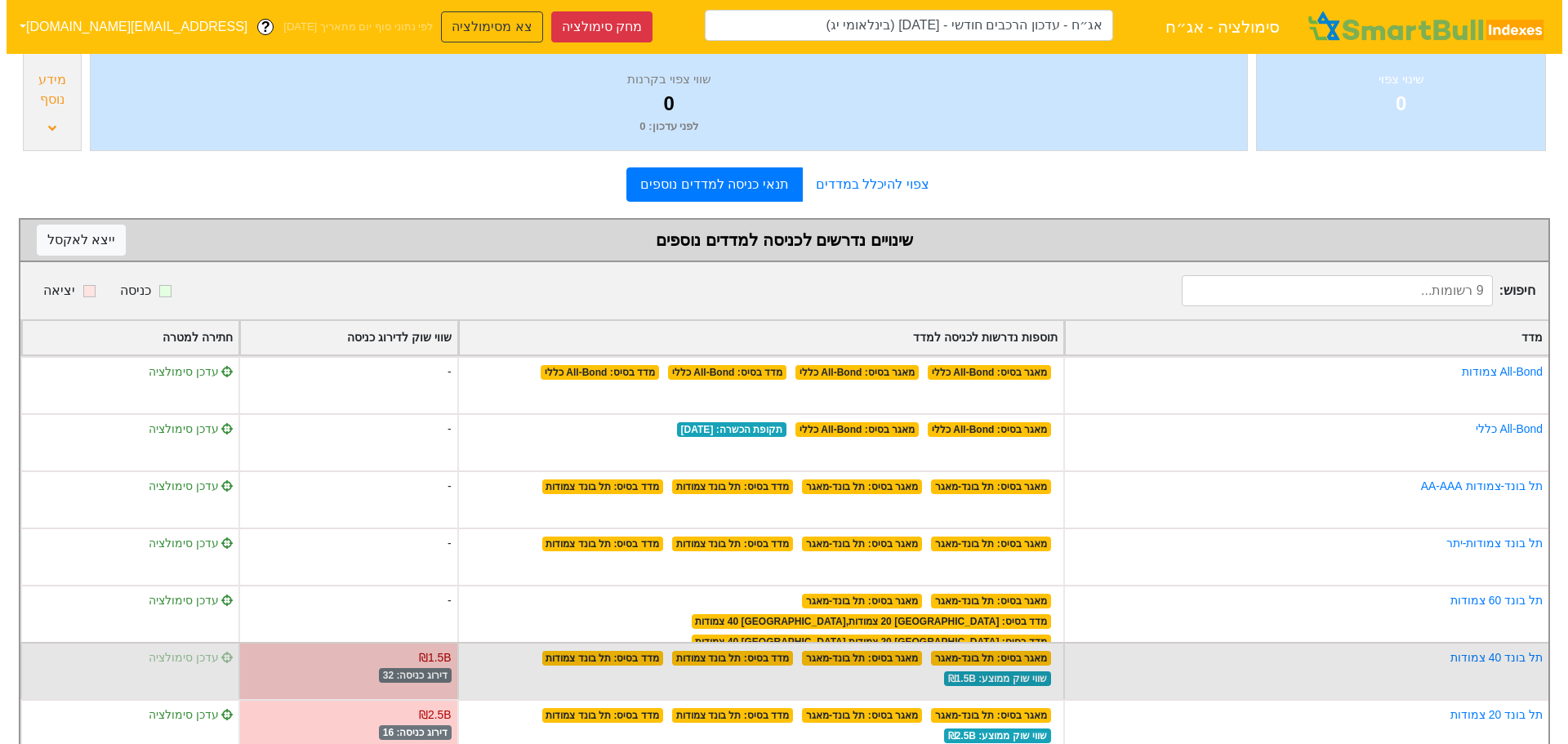
scroll to position [465, 0]
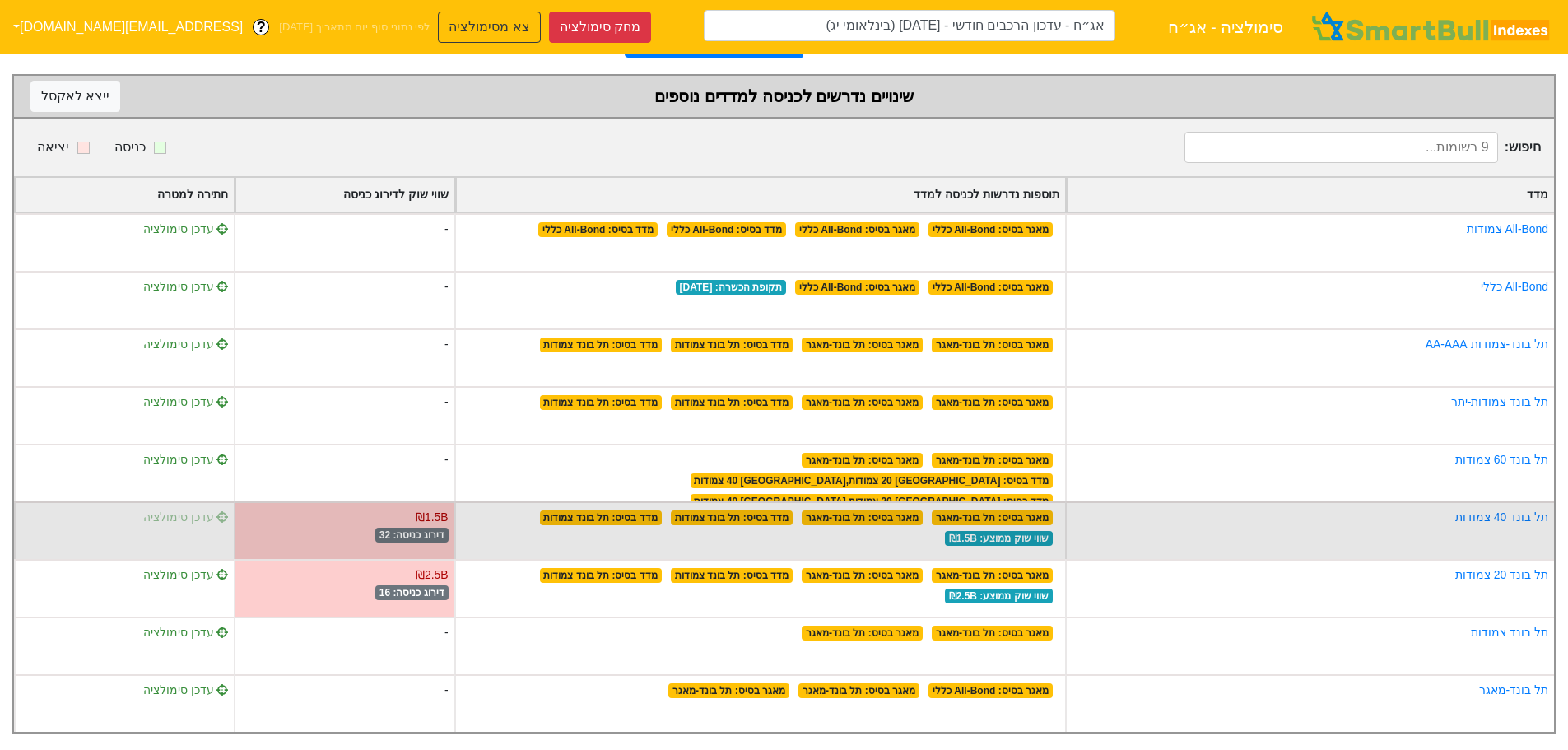
click at [162, 510] on span "עדכן סימולציה" at bounding box center [186, 517] width 86 height 13
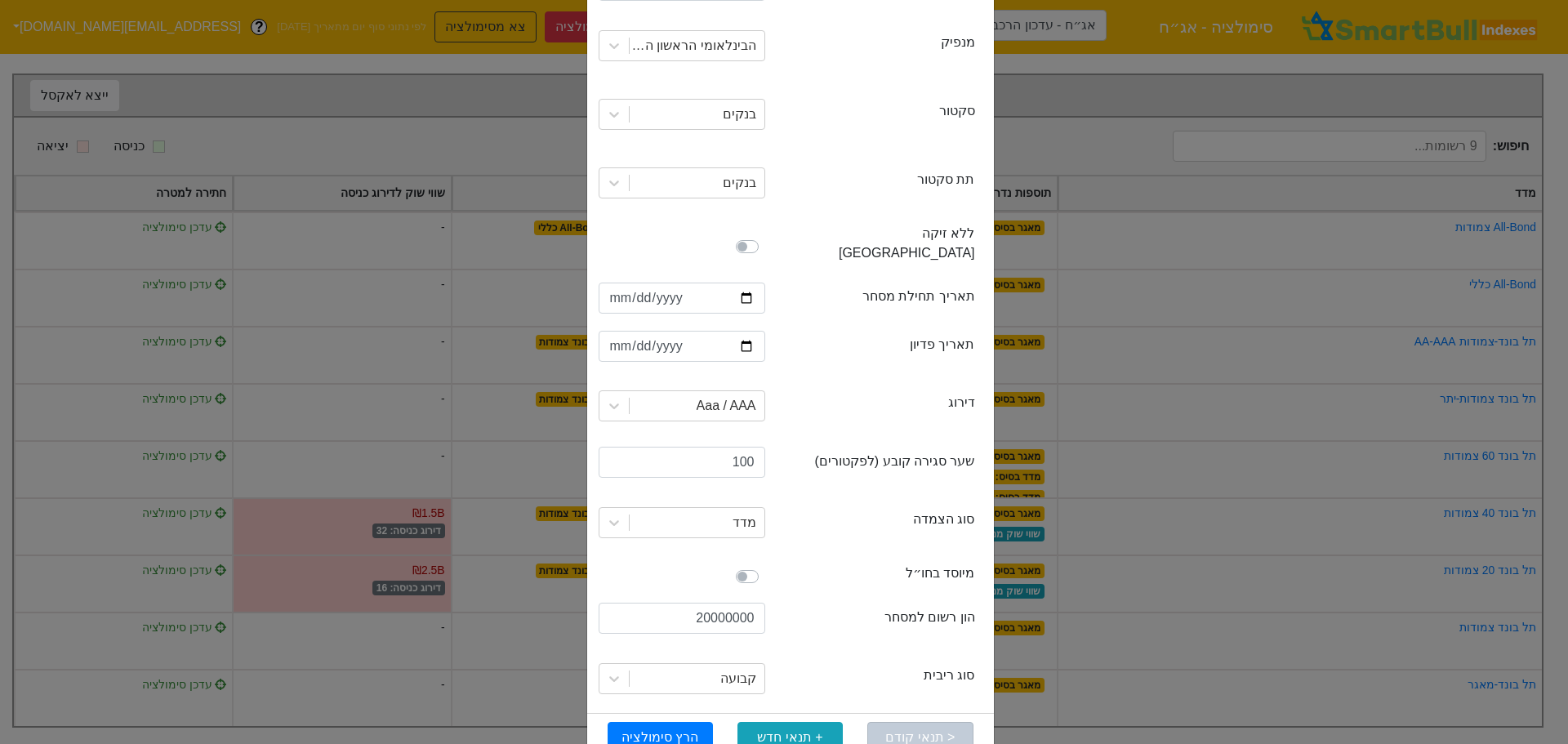
scroll to position [183, 0]
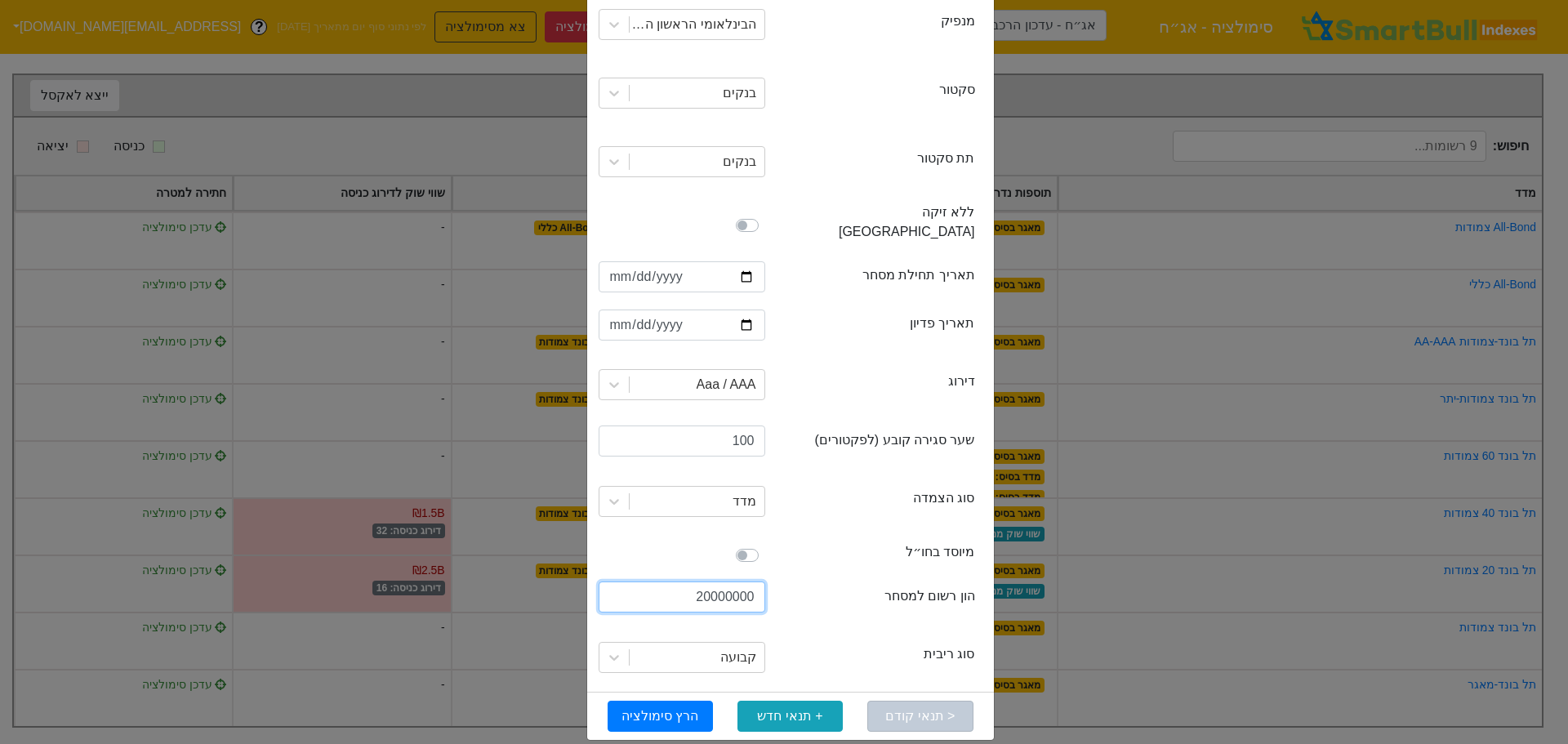
click at [733, 582] on input "20000000" at bounding box center [682, 597] width 167 height 31
click at [723, 582] on input "20000000" at bounding box center [682, 597] width 167 height 31
type input "2000000000"
click at [677, 700] on button "הרץ סימולציה" at bounding box center [661, 715] width 106 height 31
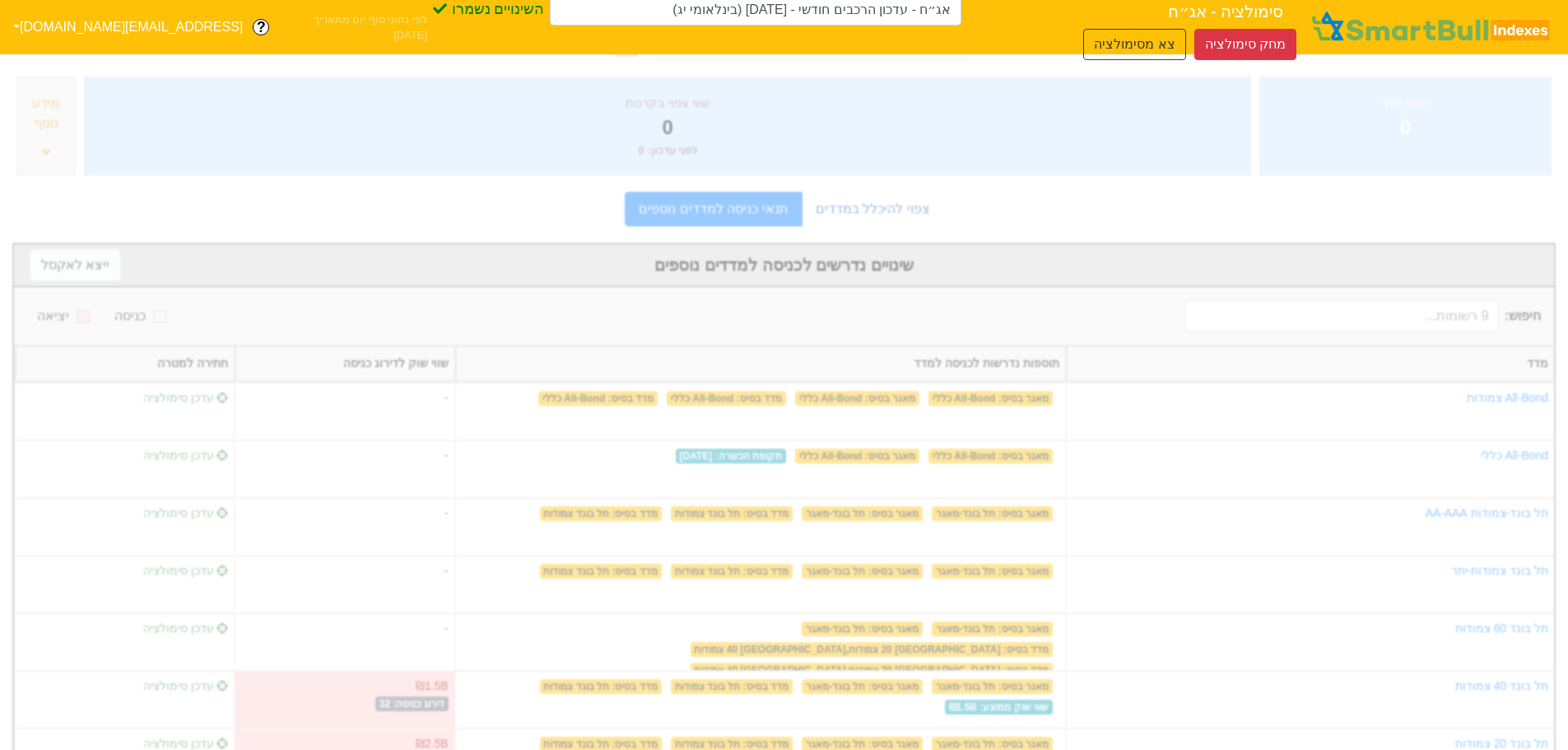
scroll to position [0, 0]
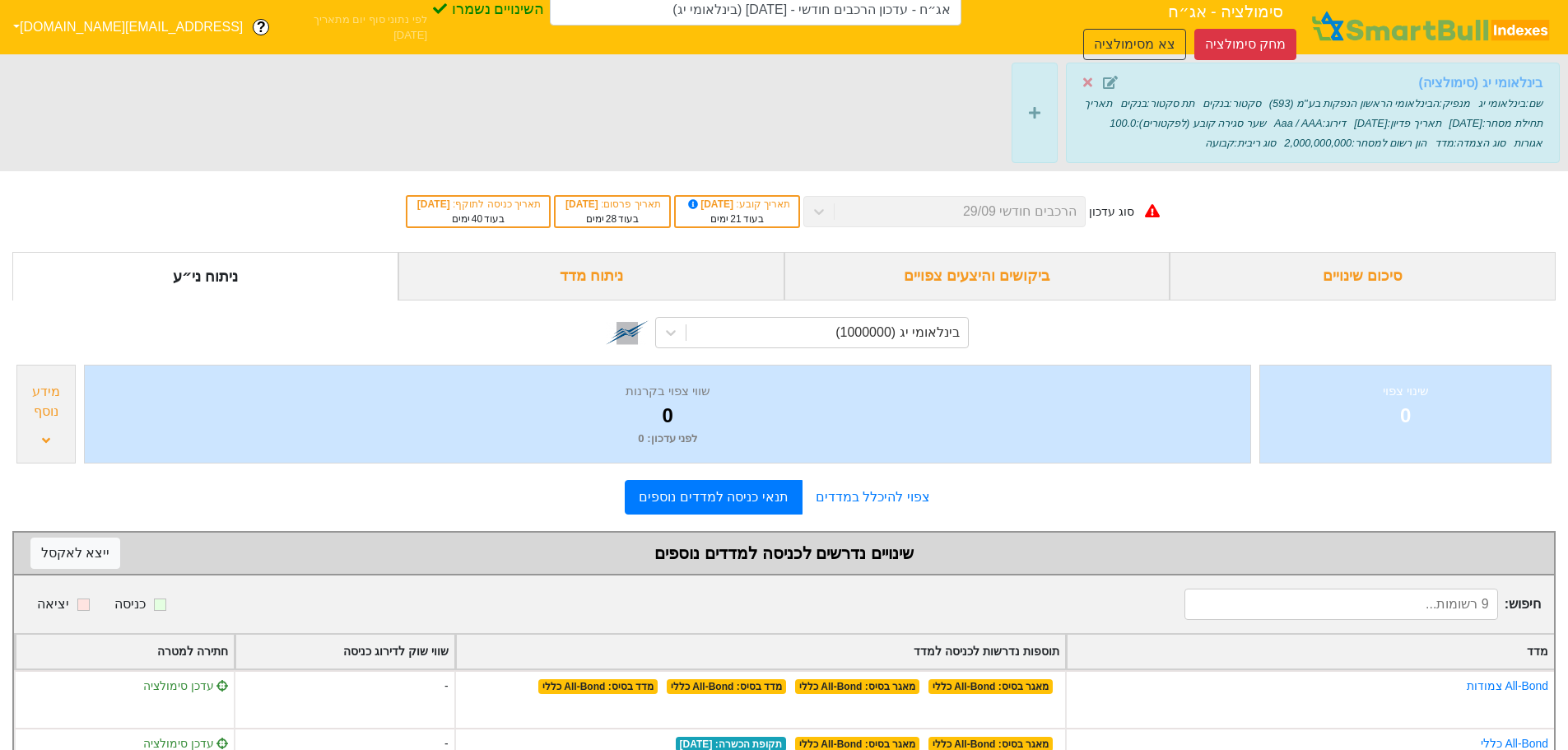
click at [1495, 79] on strong "בינלאומי יג (סימולציה)" at bounding box center [1480, 82] width 124 height 14
click at [1497, 82] on strong "בינלאומי יג (סימולציה)" at bounding box center [1480, 82] width 124 height 14
click at [1497, 86] on strong "בינלאומי יג (סימולציה)" at bounding box center [1480, 82] width 124 height 14
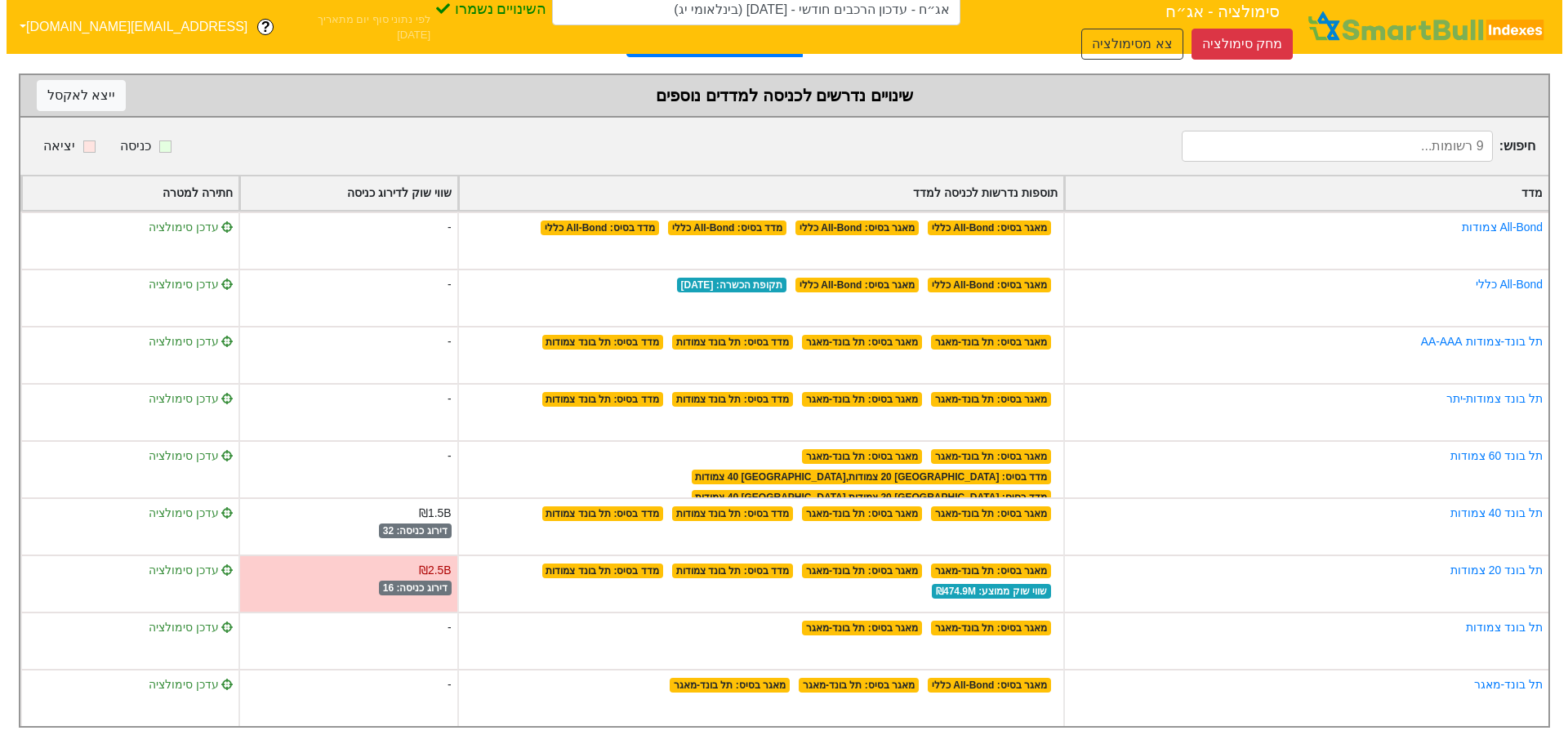
scroll to position [465, 0]
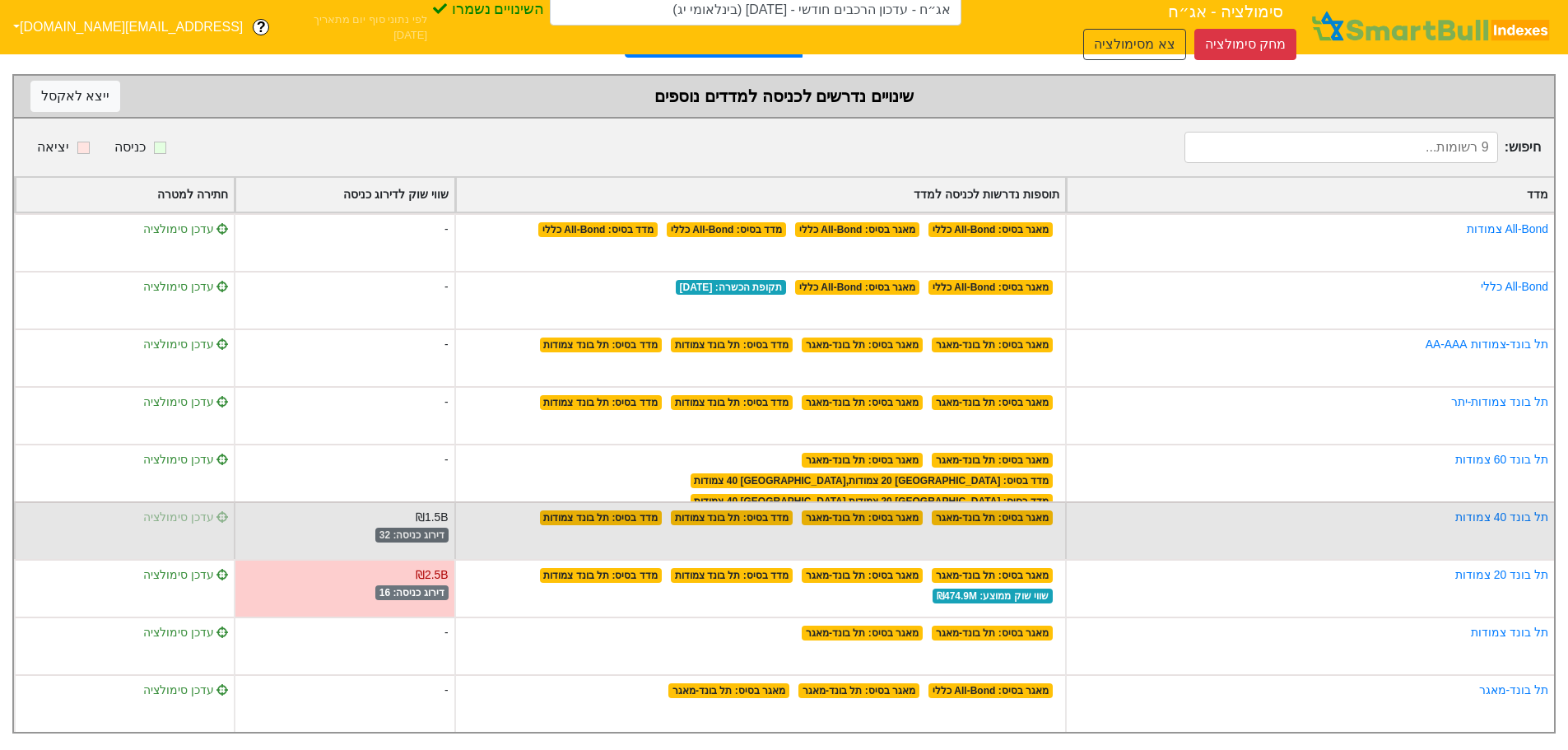
click at [193, 510] on span "עדכן סימולציה" at bounding box center [186, 517] width 86 height 13
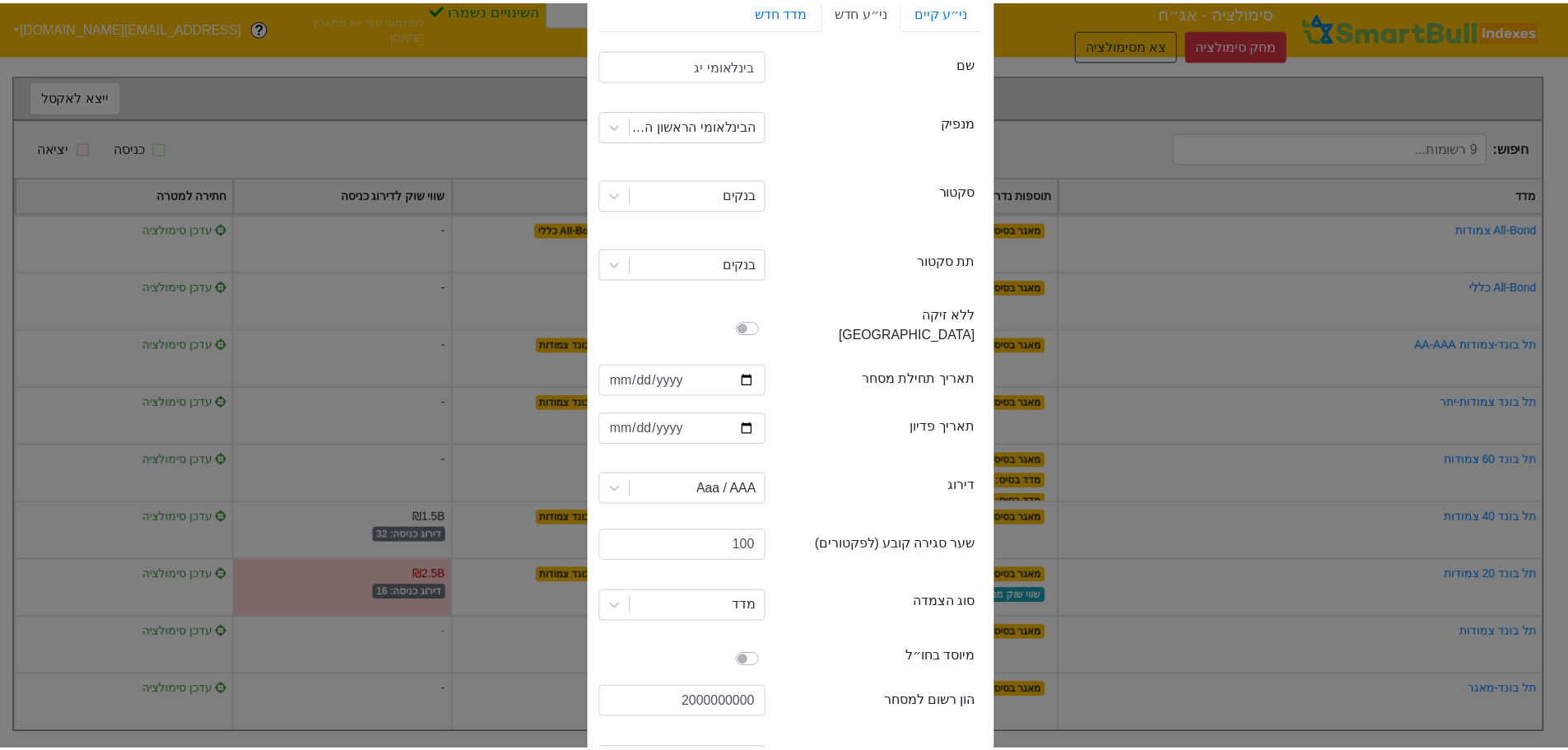
scroll to position [184, 0]
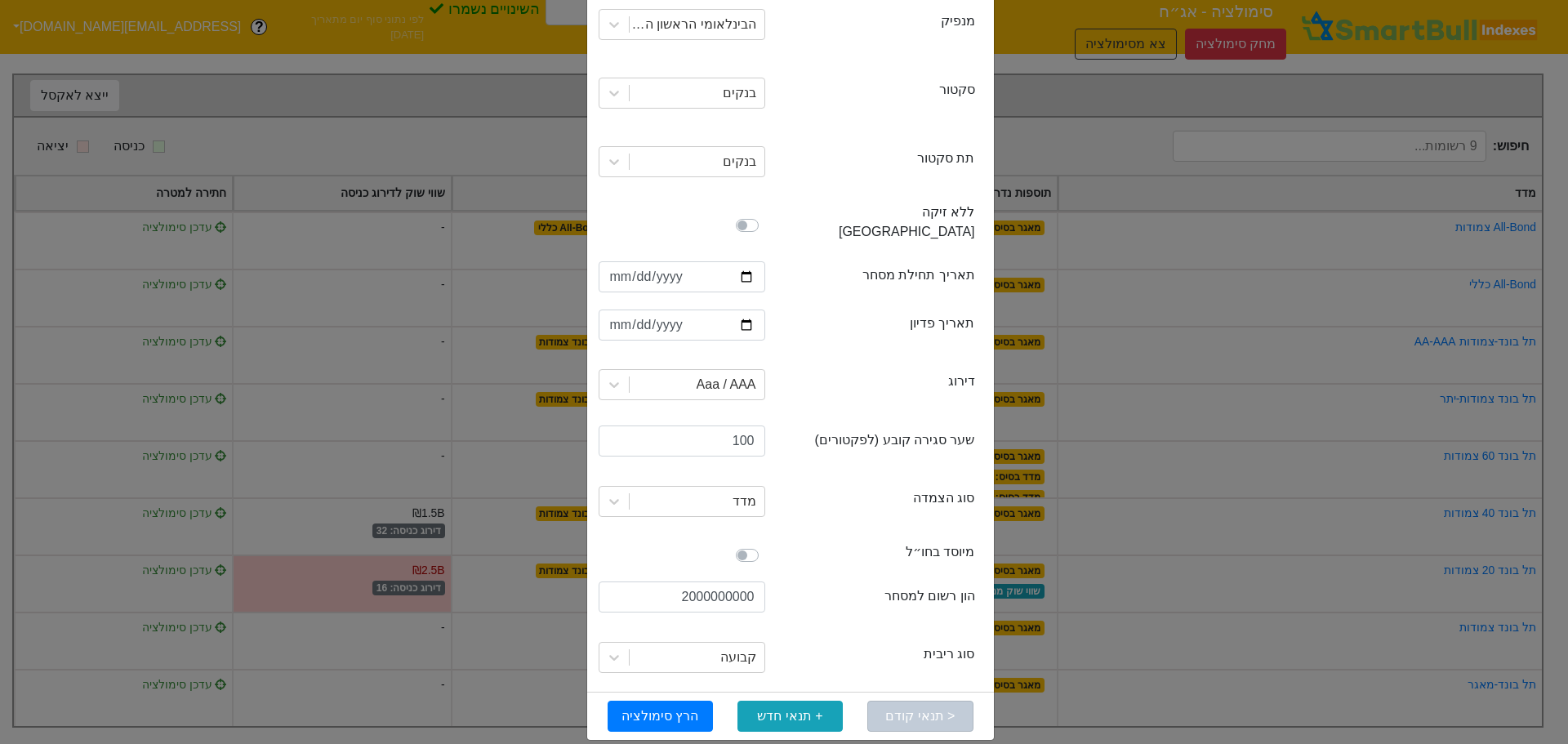
click at [1119, 45] on div "תנאי סימולציה × Close ני״ע קיים ני״ע חדש מדד חדש securityName שם בינלאומי יג is…" at bounding box center [784, 372] width 1568 height 744
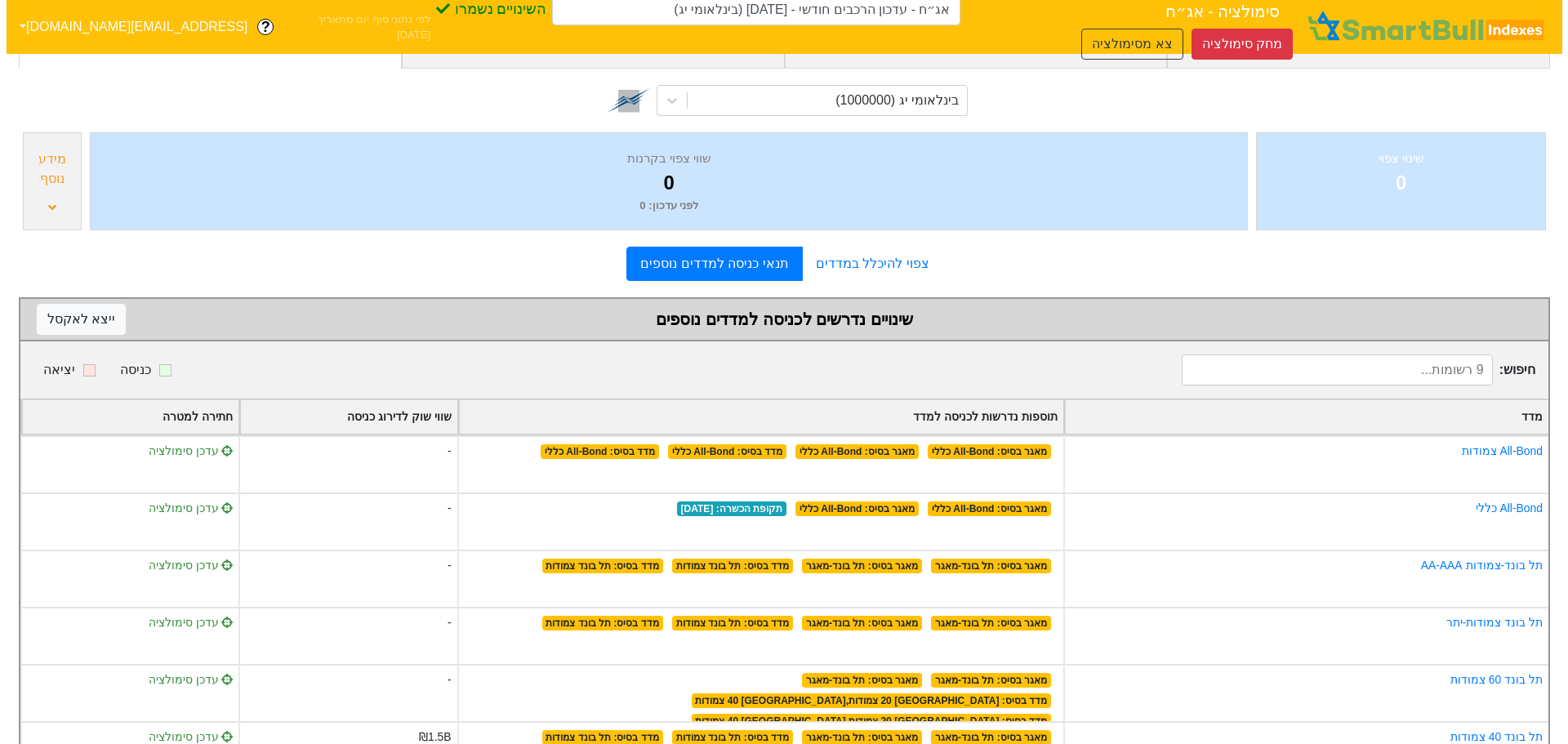
scroll to position [0, 0]
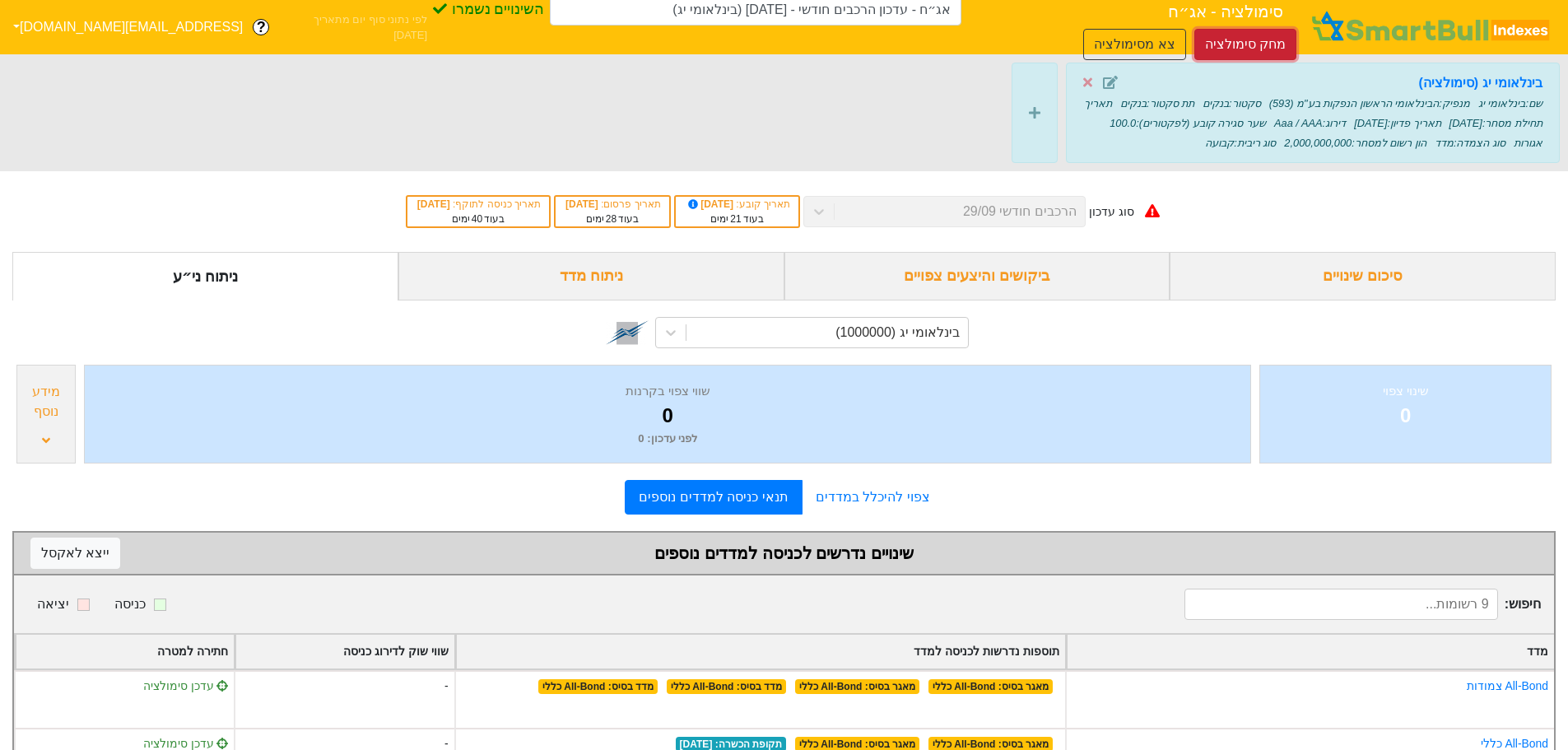
click at [1194, 31] on button "מחק סימולציה" at bounding box center [1245, 44] width 102 height 31
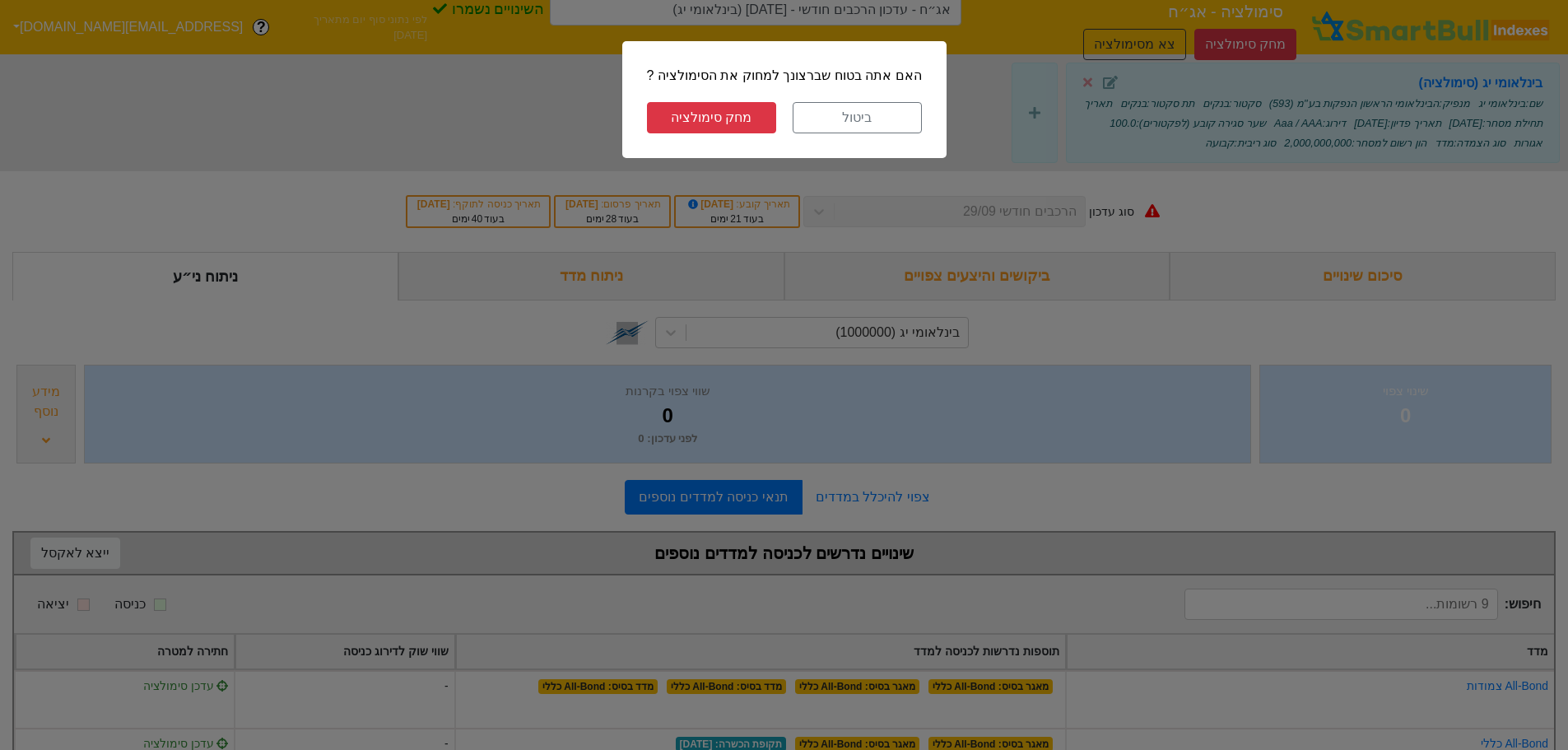
click at [711, 105] on button "מחק סימולציה" at bounding box center [712, 117] width 129 height 31
